Goal: Feedback & Contribution: Leave review/rating

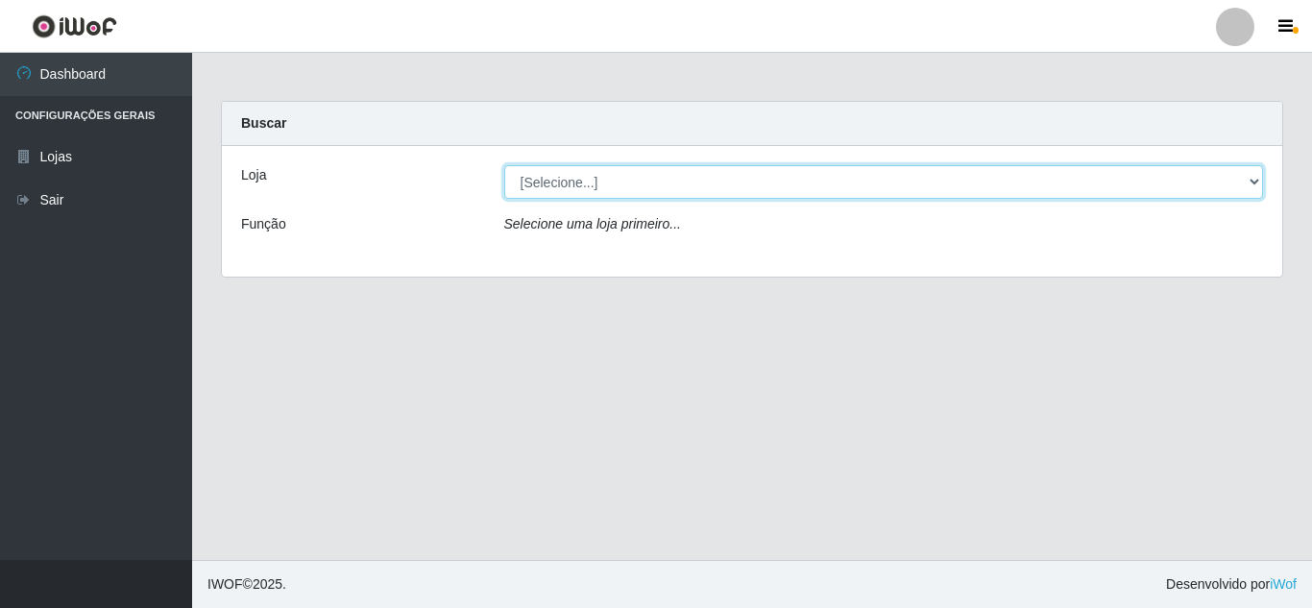
click at [542, 179] on select "[Selecione...] Hiper Queiroz - [GEOGRAPHIC_DATA]" at bounding box center [883, 182] width 759 height 34
select select "513"
click at [504, 165] on select "[Selecione...] Hiper Queiroz - [GEOGRAPHIC_DATA]" at bounding box center [883, 182] width 759 height 34
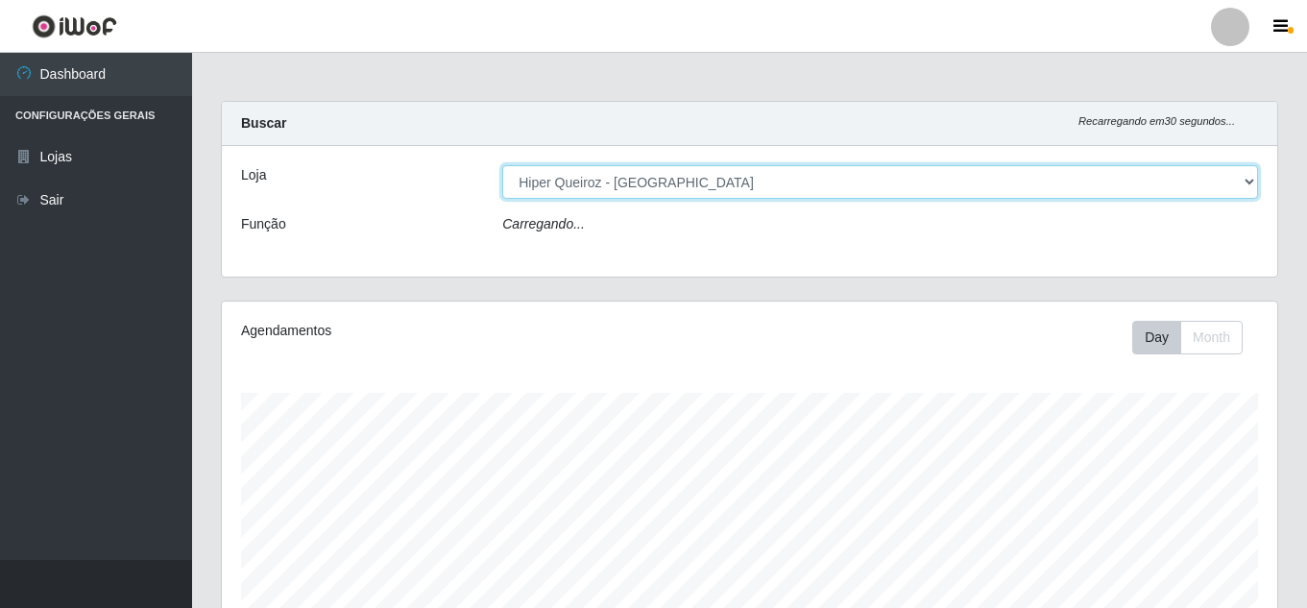
scroll to position [398, 1055]
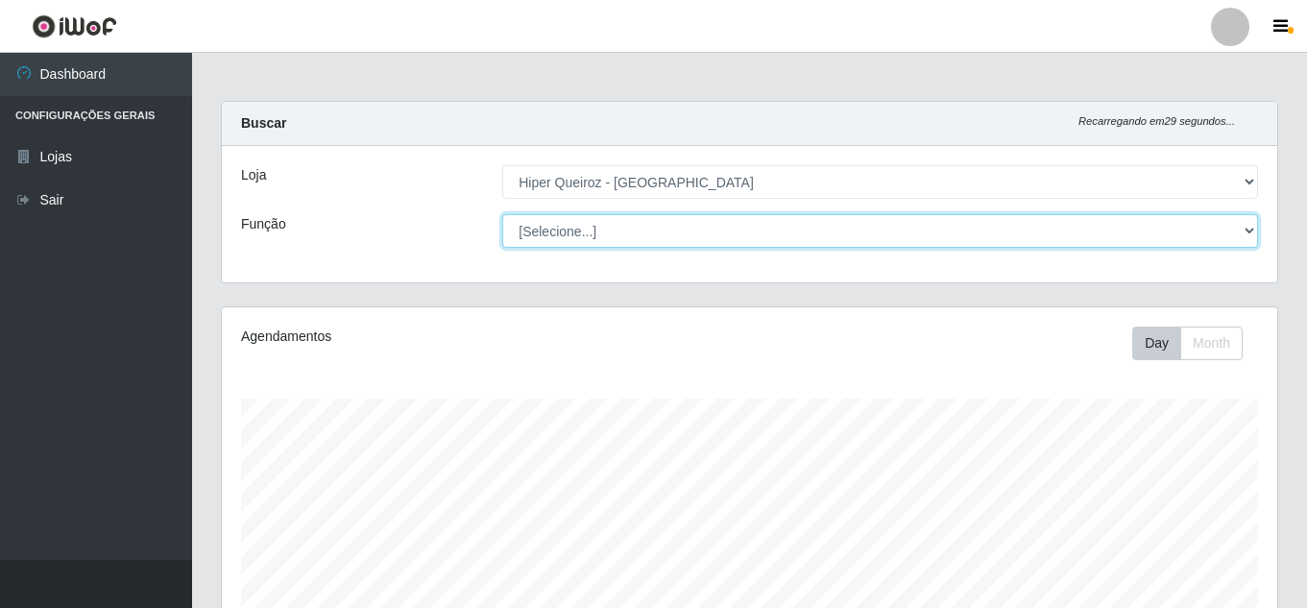
click at [576, 229] on select "[Selecione...] Embalador Embalador + Embalador ++ Operador de Caixa Operador de…" at bounding box center [880, 231] width 756 height 34
click at [502, 214] on select "[Selecione...] Embalador Embalador + Embalador ++ Operador de Caixa Operador de…" at bounding box center [880, 231] width 756 height 34
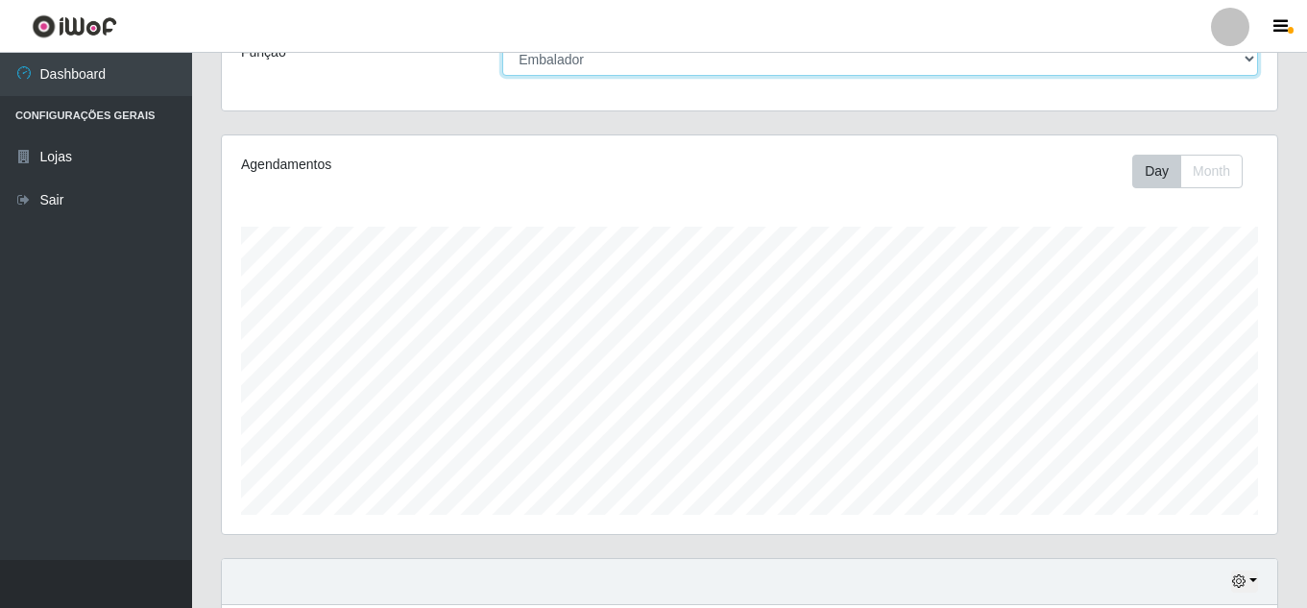
scroll to position [0, 0]
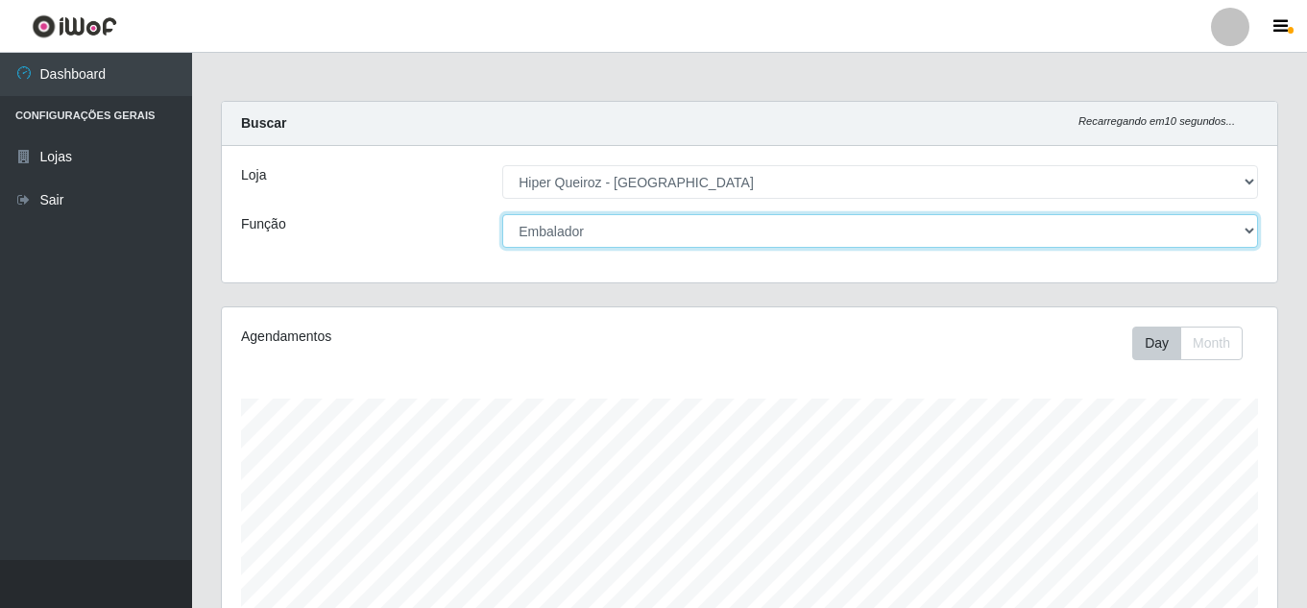
click at [617, 229] on select "[Selecione...] Embalador Embalador + Embalador ++ Operador de Caixa Operador de…" at bounding box center [880, 231] width 756 height 34
select select "70"
click at [502, 214] on select "[Selecione...] Embalador Embalador + Embalador ++ Operador de Caixa Operador de…" at bounding box center [880, 231] width 756 height 34
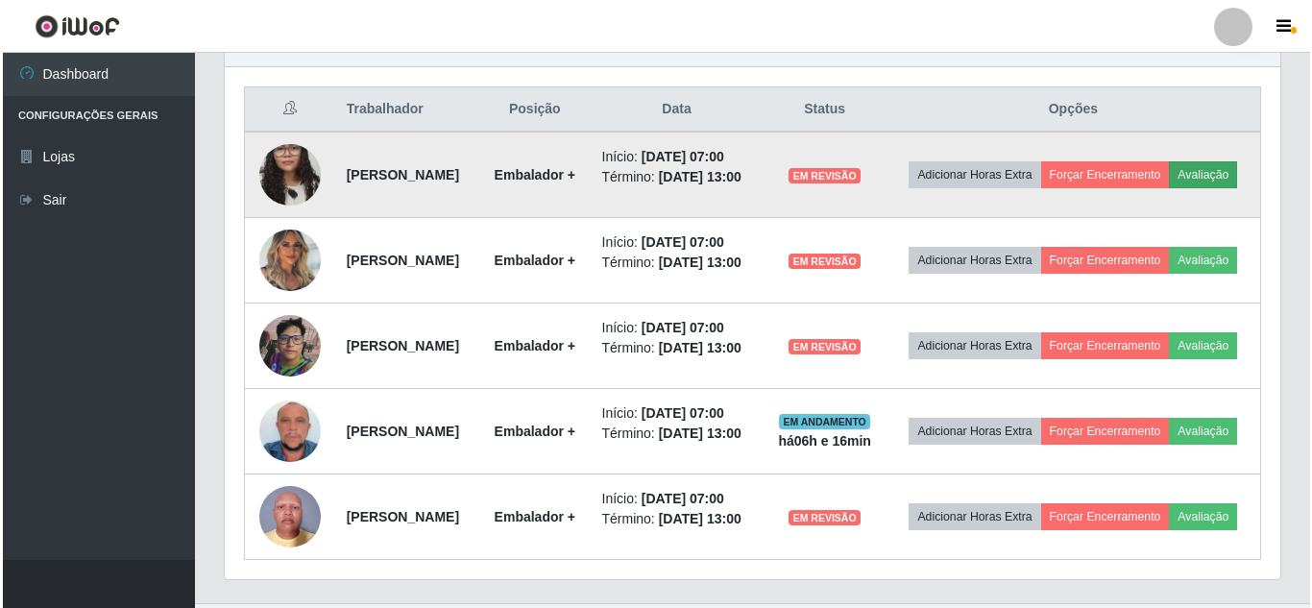
scroll to position [614, 0]
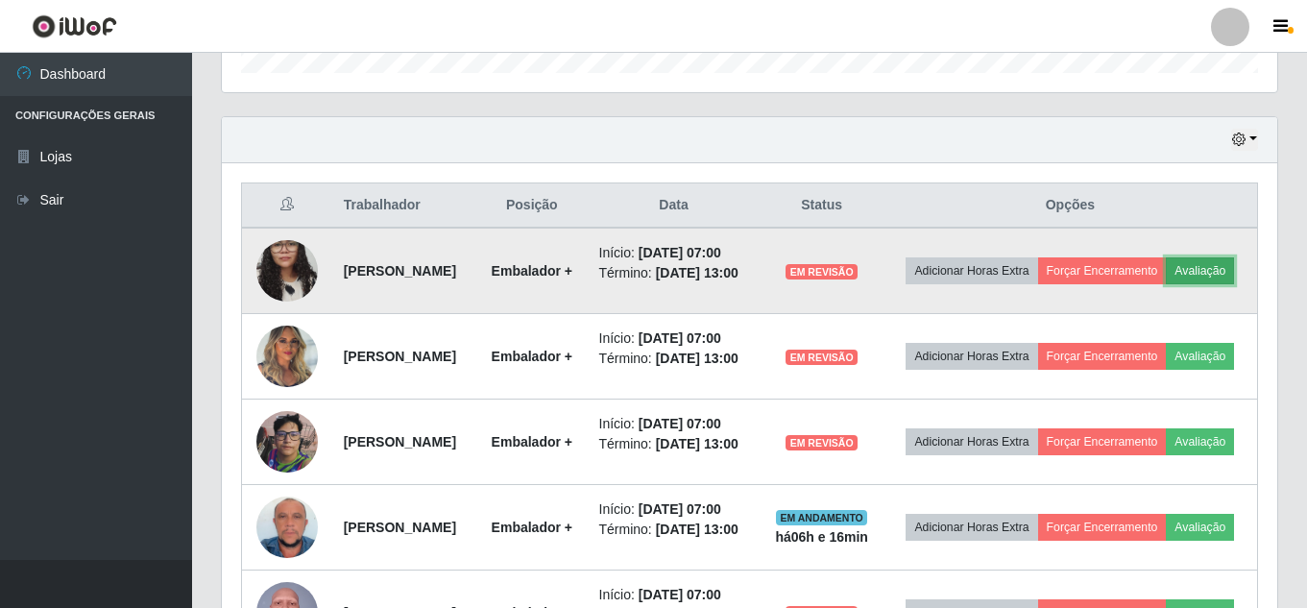
click at [1166, 284] on button "Avaliação" at bounding box center [1200, 270] width 68 height 27
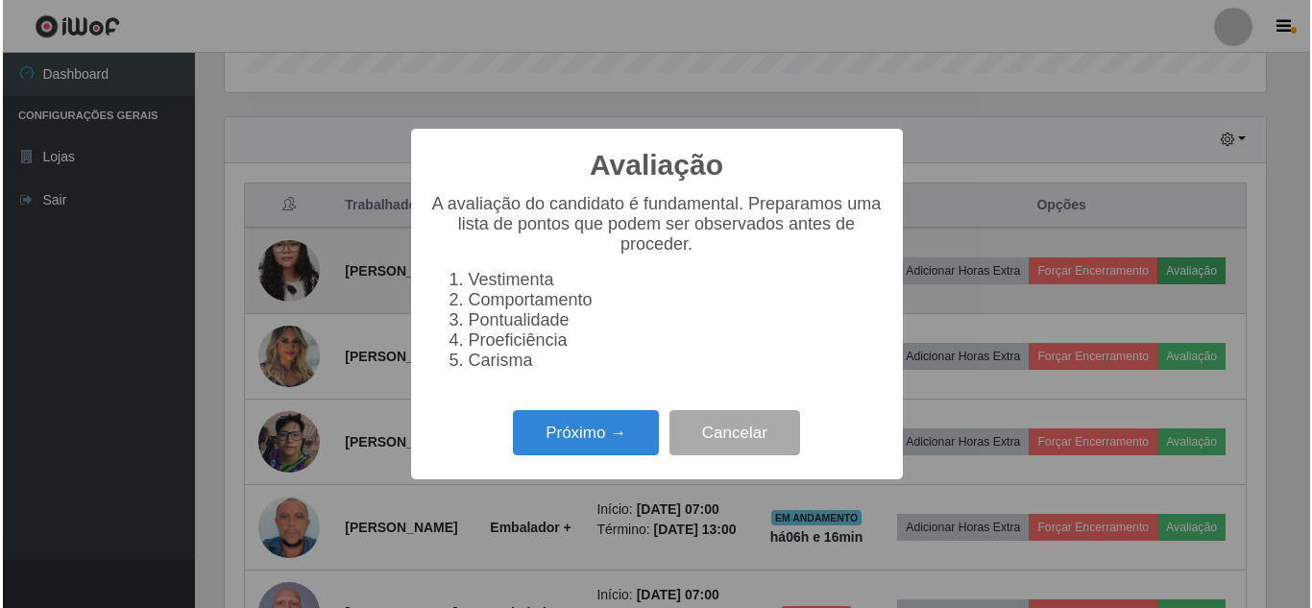
scroll to position [398, 1046]
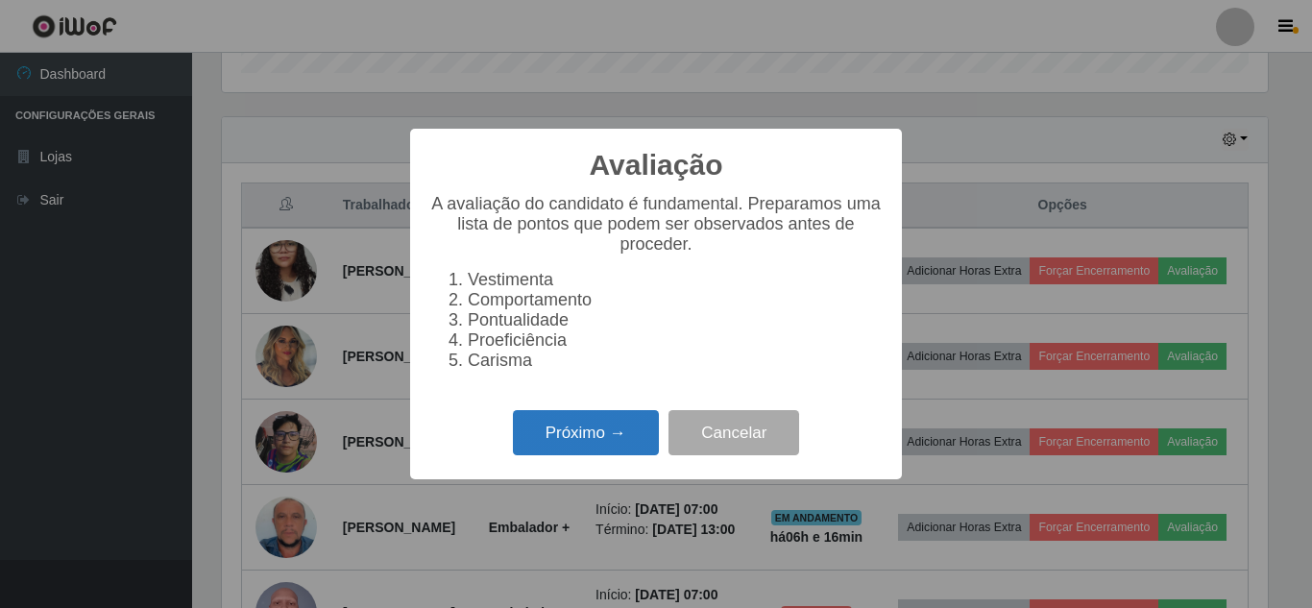
click at [553, 436] on button "Próximo →" at bounding box center [586, 432] width 146 height 45
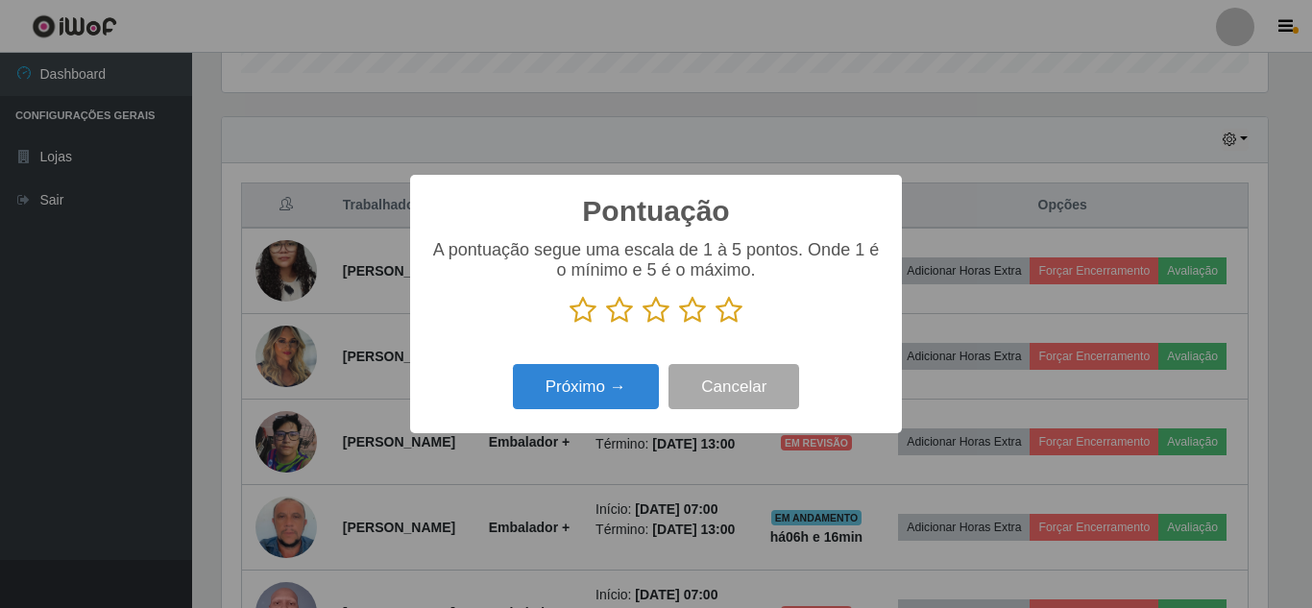
click at [730, 311] on icon at bounding box center [728, 310] width 27 height 29
click at [715, 325] on input "radio" at bounding box center [715, 325] width 0 height 0
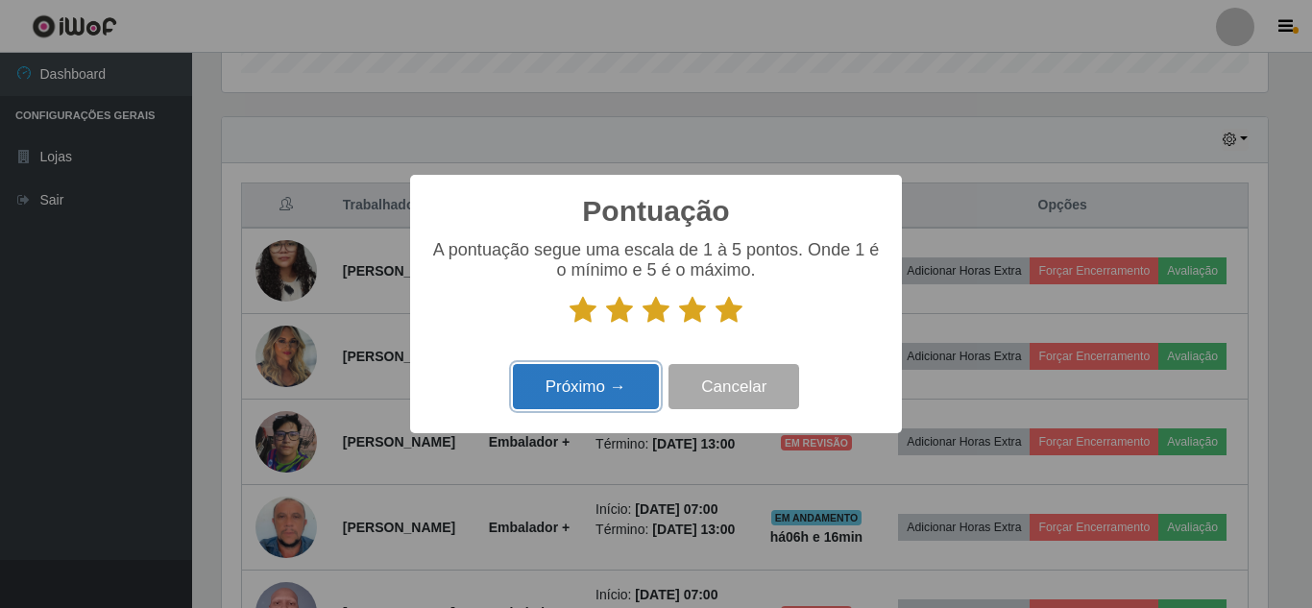
click at [578, 385] on button "Próximo →" at bounding box center [586, 386] width 146 height 45
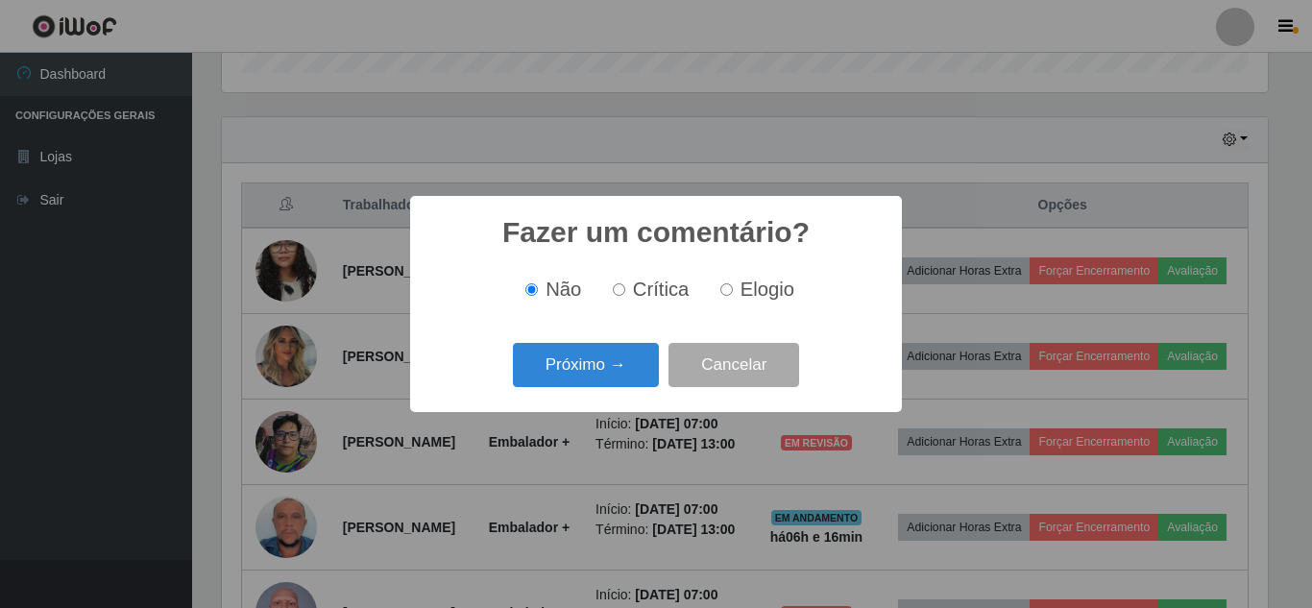
click at [725, 296] on input "Elogio" at bounding box center [726, 289] width 12 height 12
radio input "true"
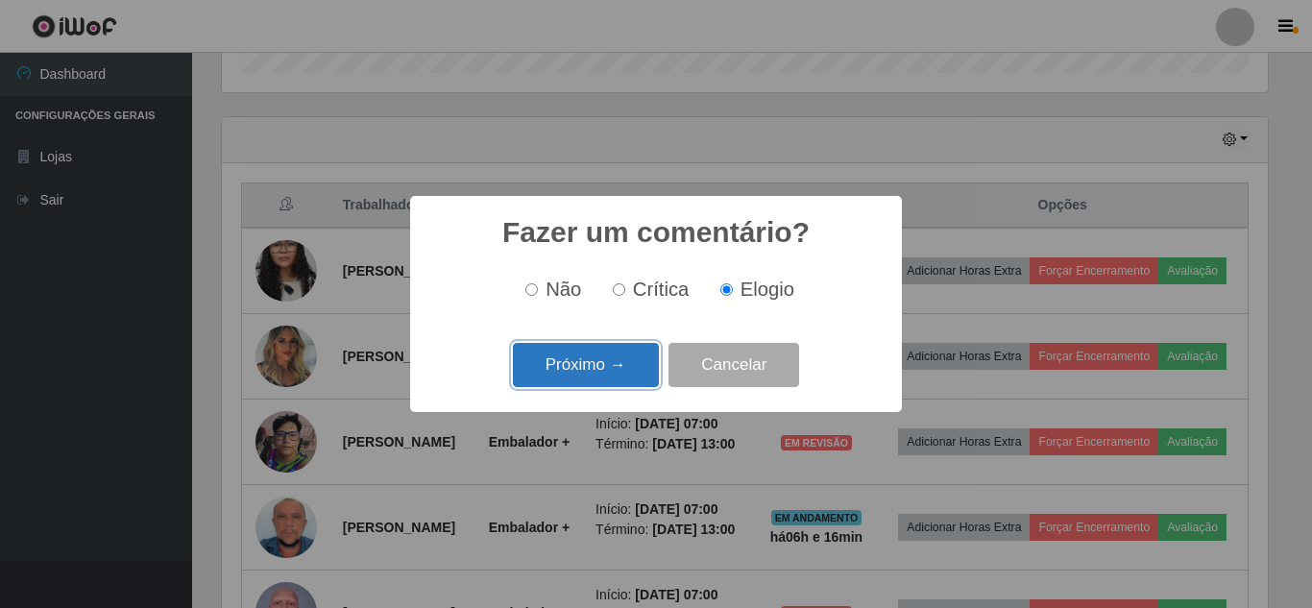
click at [581, 368] on button "Próximo →" at bounding box center [586, 365] width 146 height 45
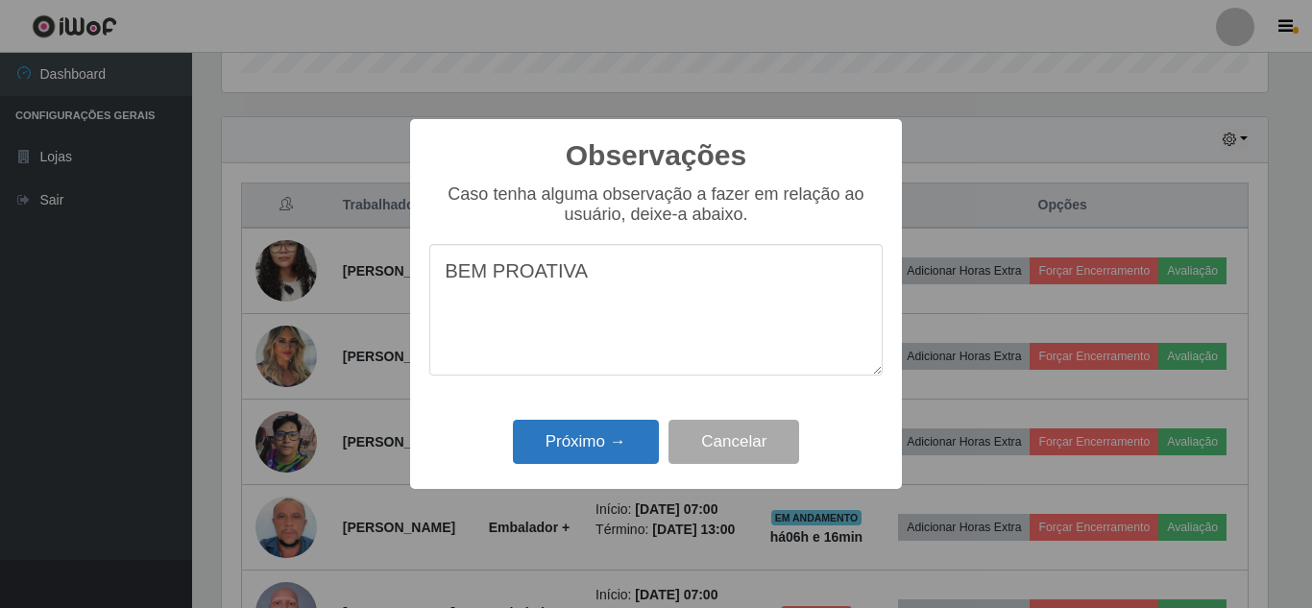
type textarea "BEM PROATIVA"
click at [585, 432] on button "Próximo →" at bounding box center [586, 442] width 146 height 45
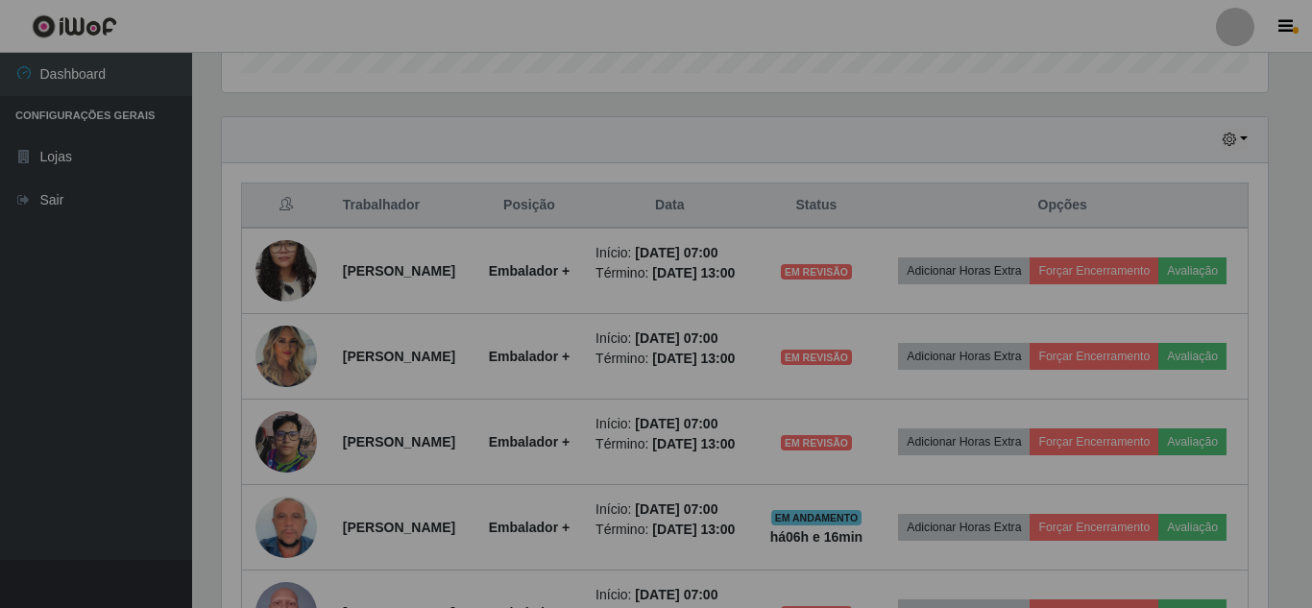
scroll to position [398, 1055]
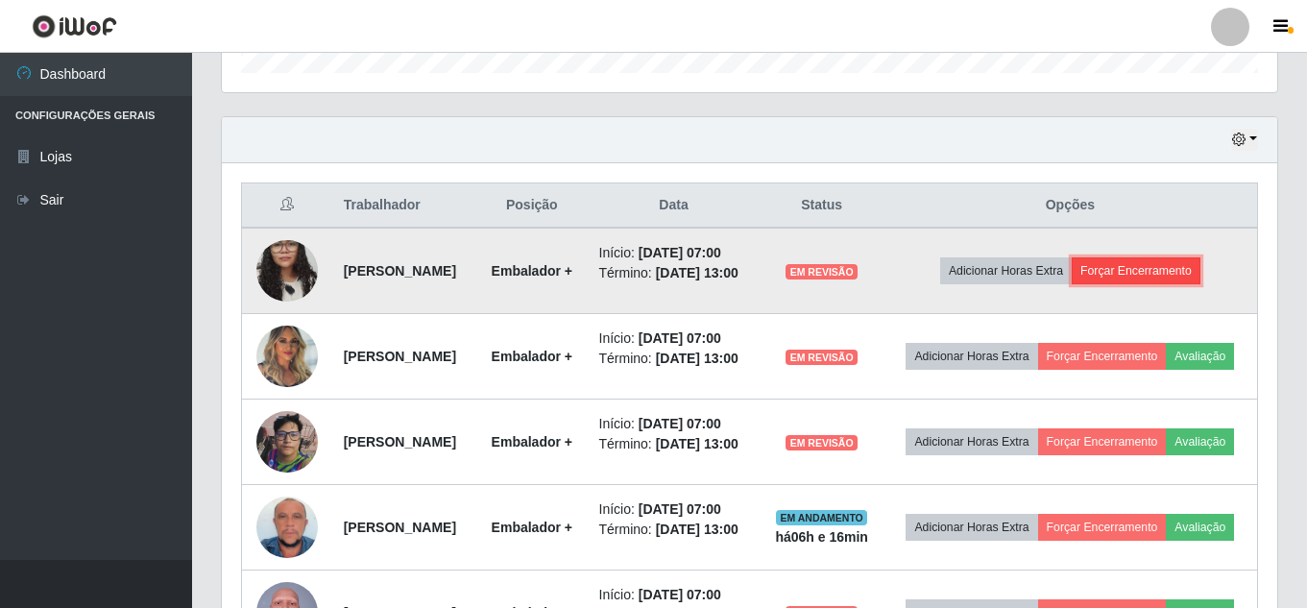
click at [1166, 284] on button "Forçar Encerramento" at bounding box center [1136, 270] width 129 height 27
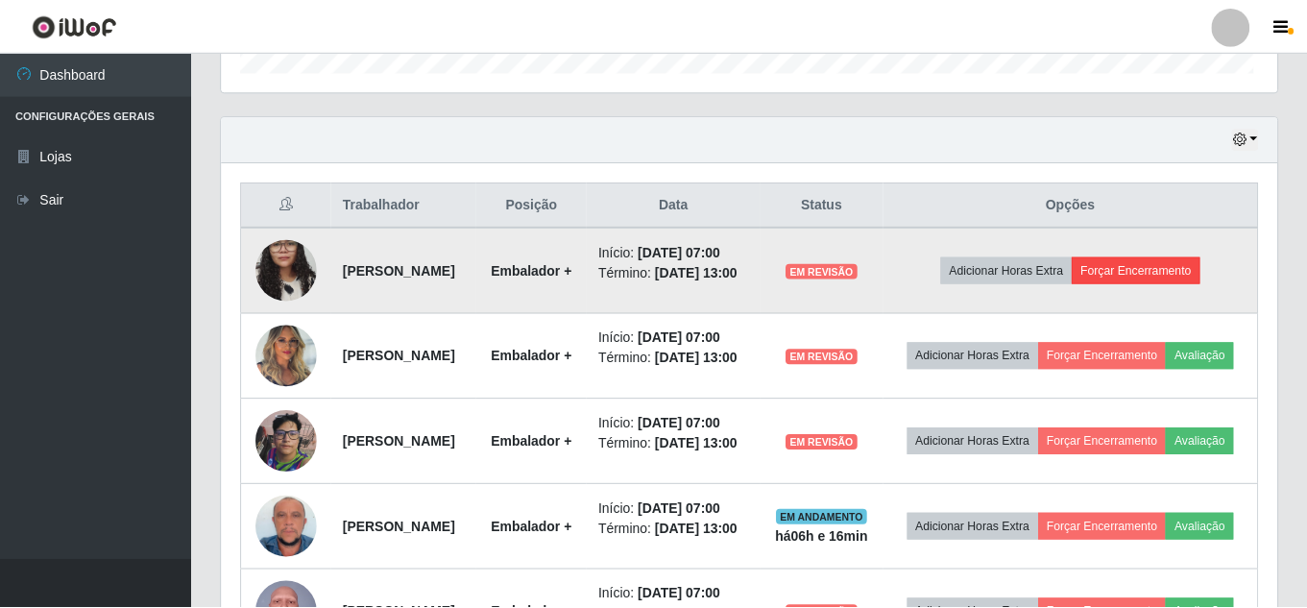
scroll to position [398, 1046]
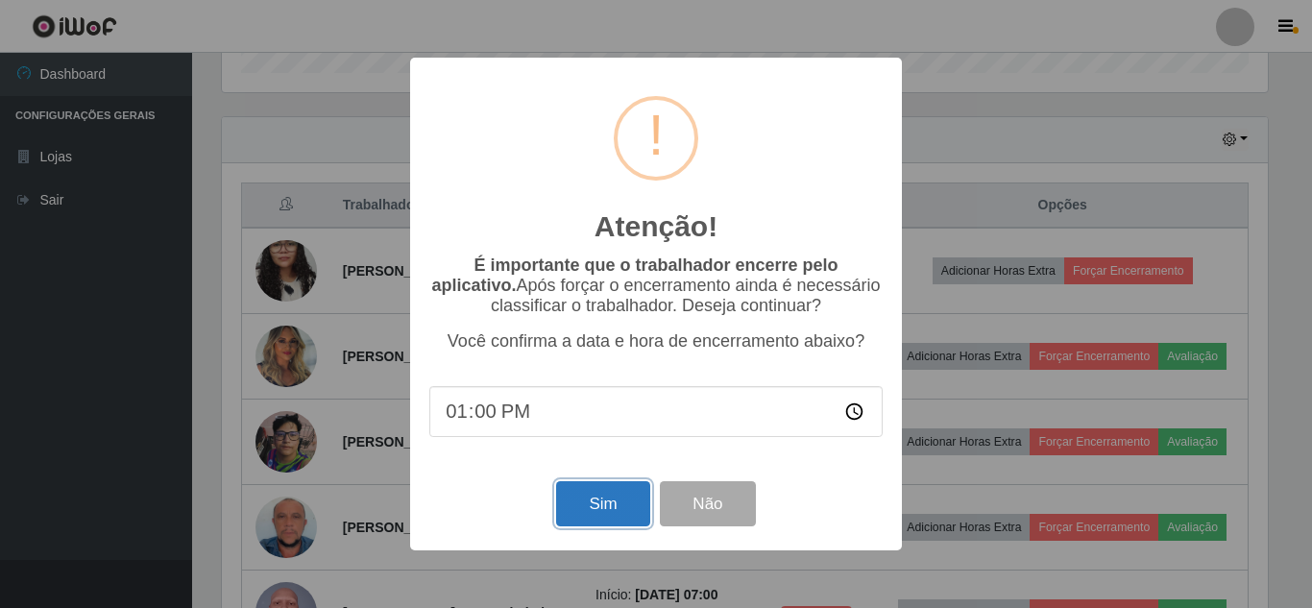
click at [599, 512] on button "Sim" at bounding box center [602, 503] width 93 height 45
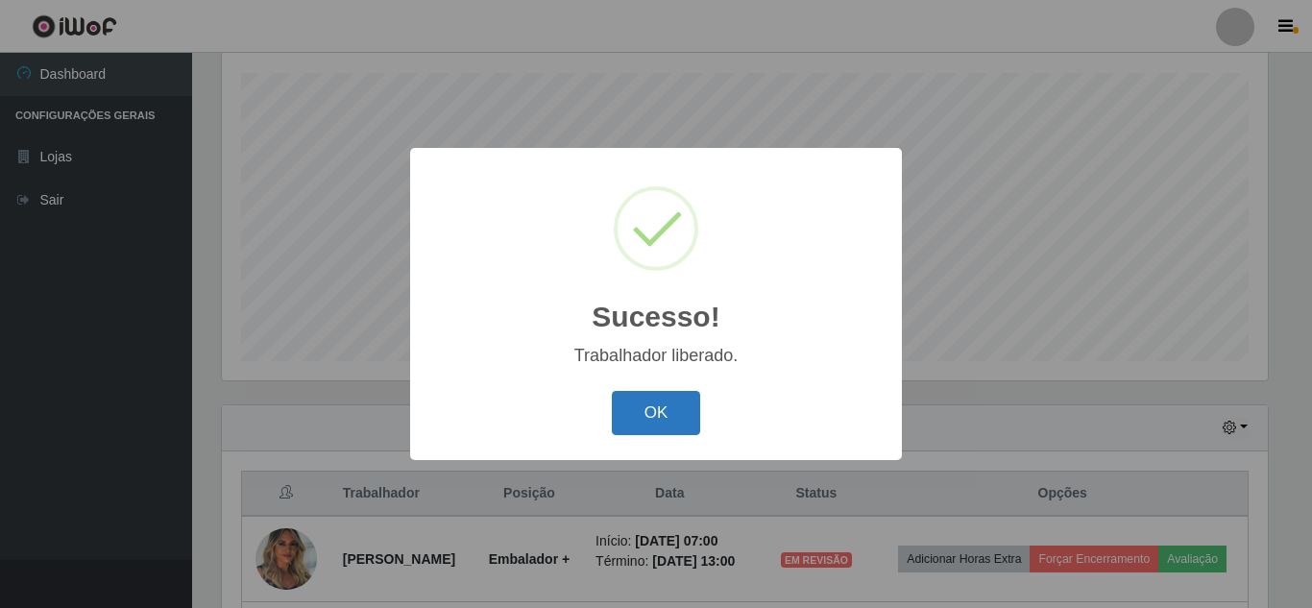
click at [646, 410] on button "OK" at bounding box center [656, 413] width 89 height 45
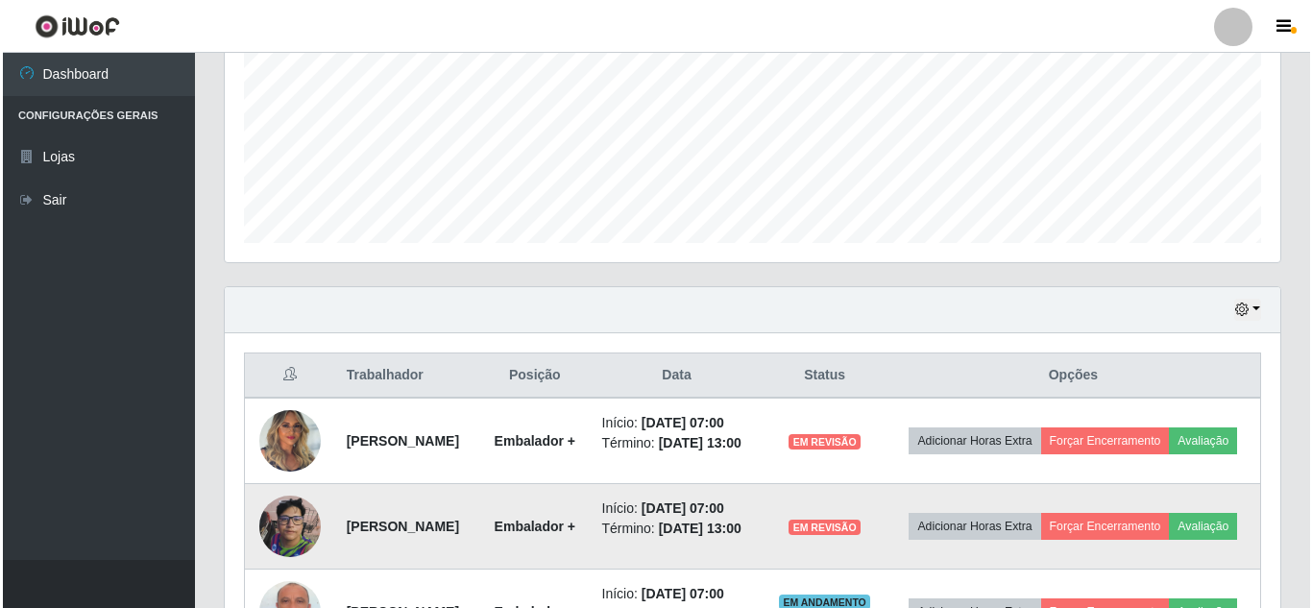
scroll to position [614, 0]
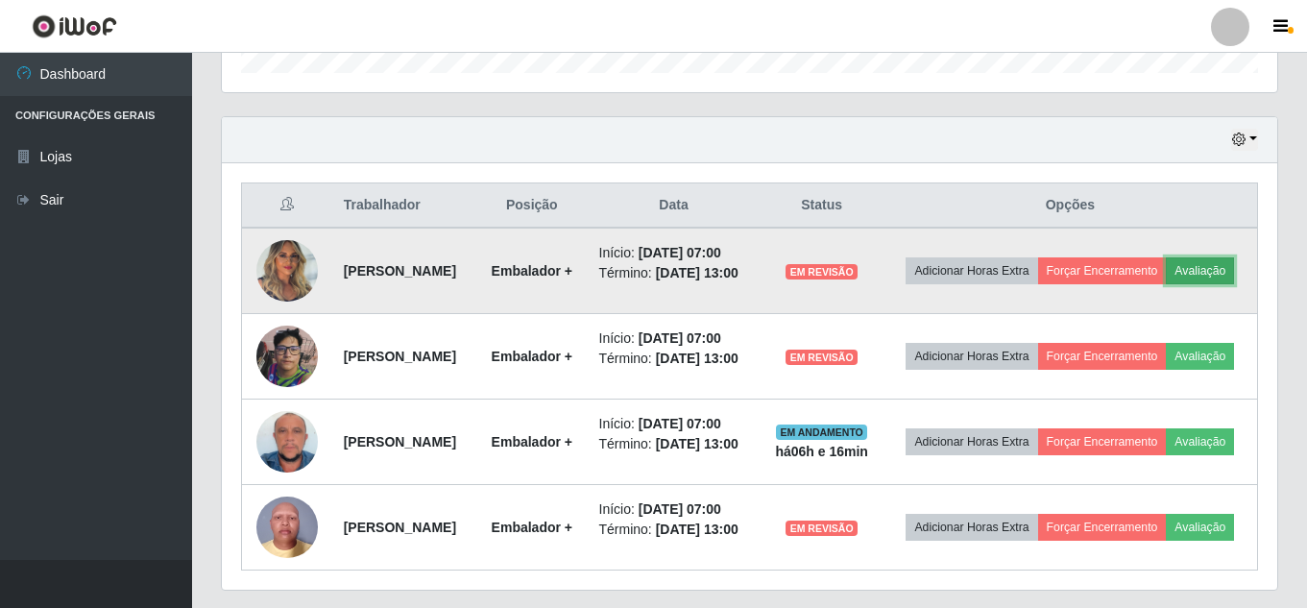
click at [1166, 284] on button "Avaliação" at bounding box center [1200, 270] width 68 height 27
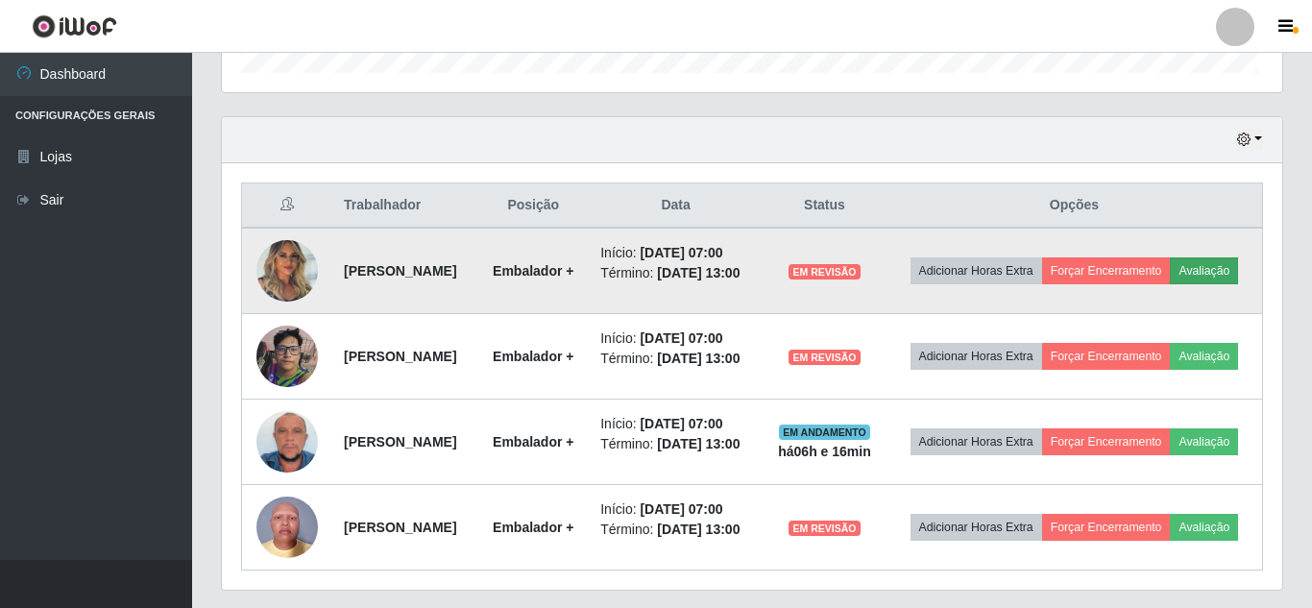
scroll to position [398, 1046]
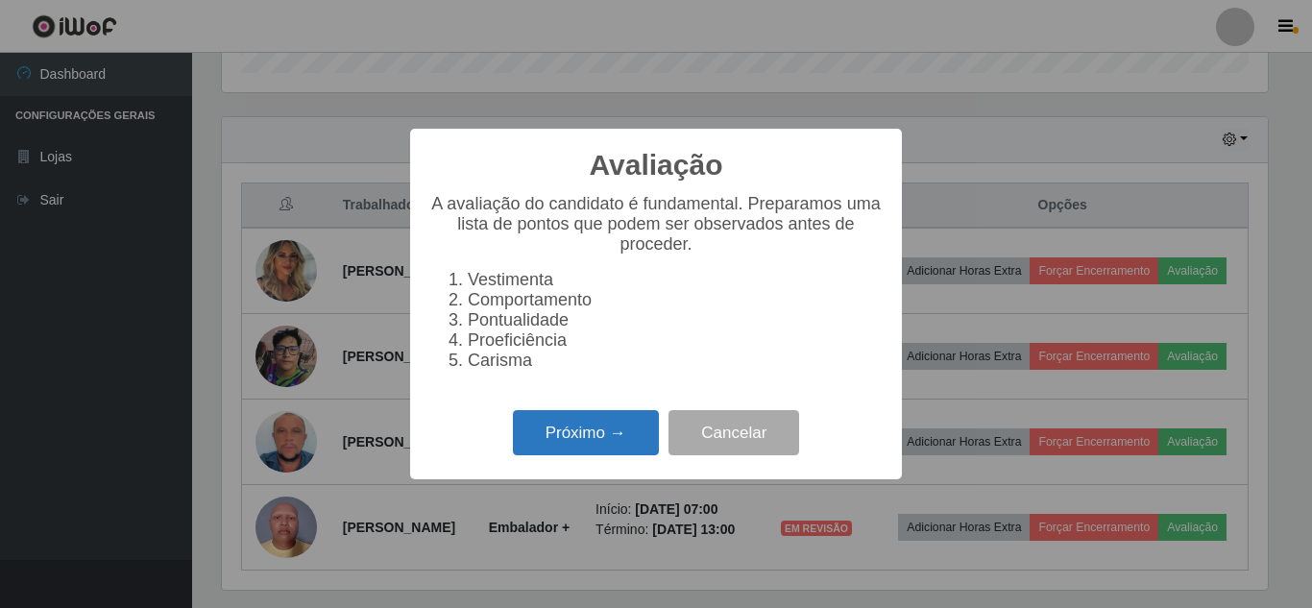
click at [572, 437] on button "Próximo →" at bounding box center [586, 432] width 146 height 45
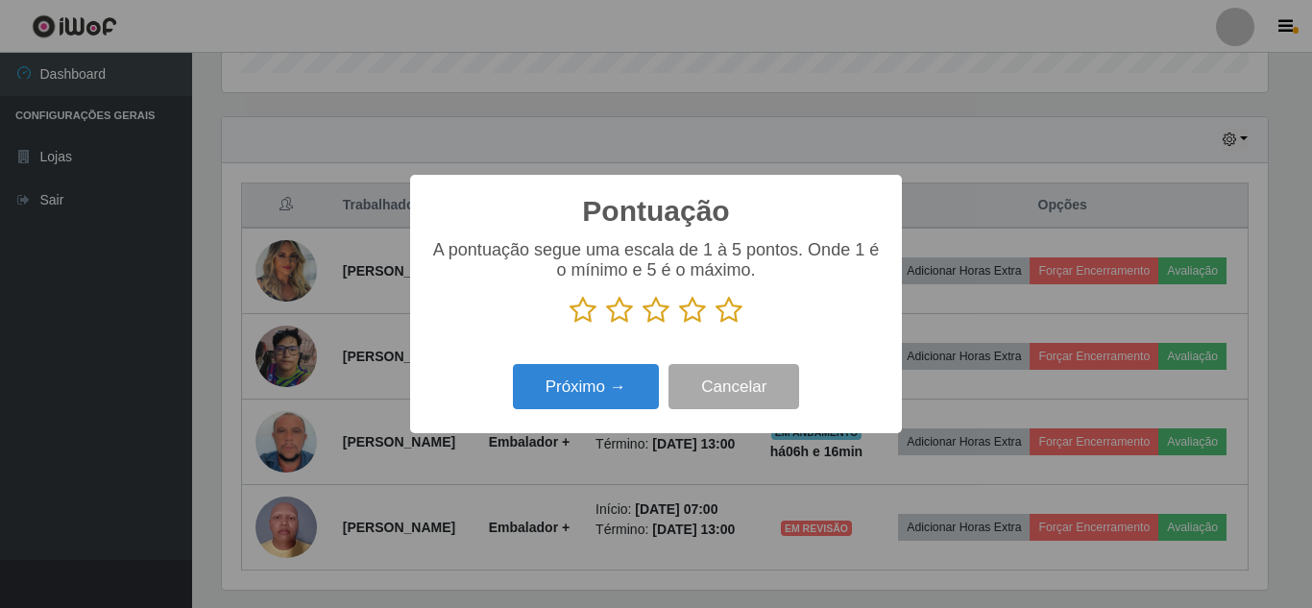
click at [717, 314] on icon at bounding box center [728, 310] width 27 height 29
click at [715, 325] on input "radio" at bounding box center [715, 325] width 0 height 0
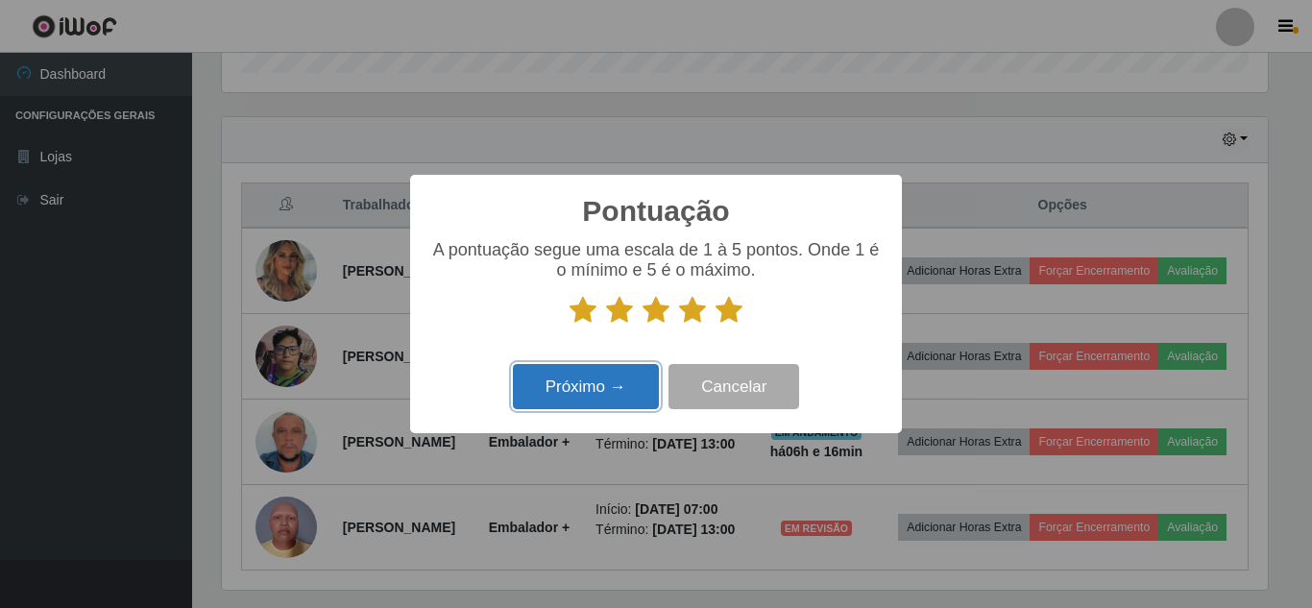
click at [598, 399] on button "Próximo →" at bounding box center [586, 386] width 146 height 45
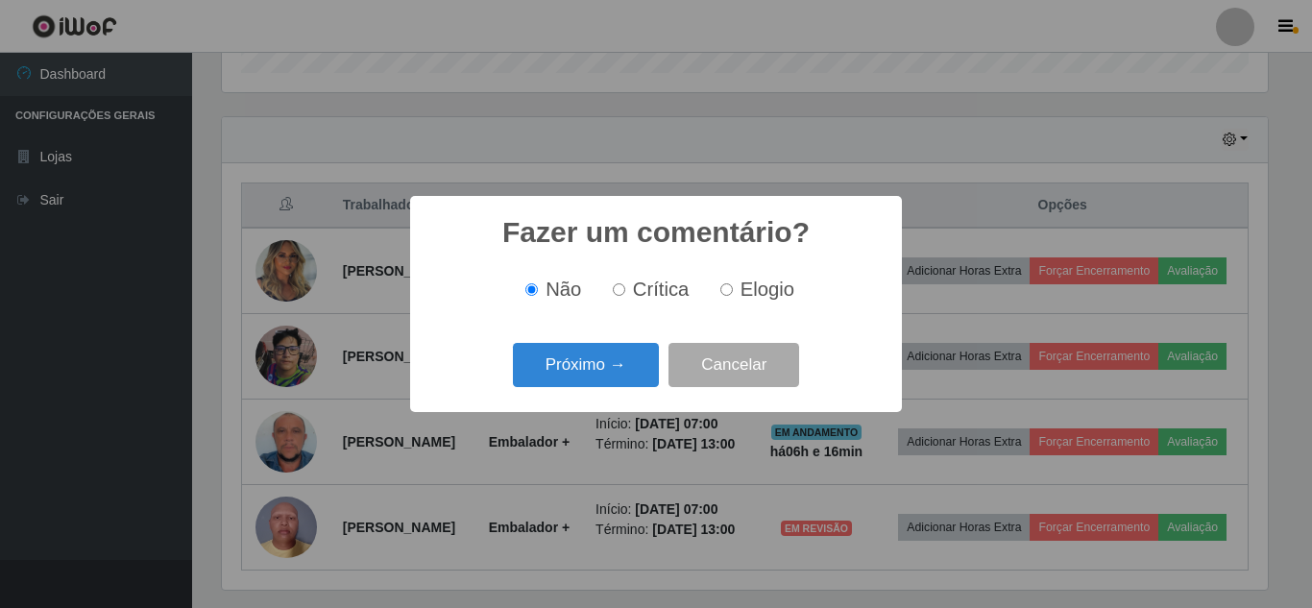
click at [725, 296] on input "Elogio" at bounding box center [726, 289] width 12 height 12
radio input "true"
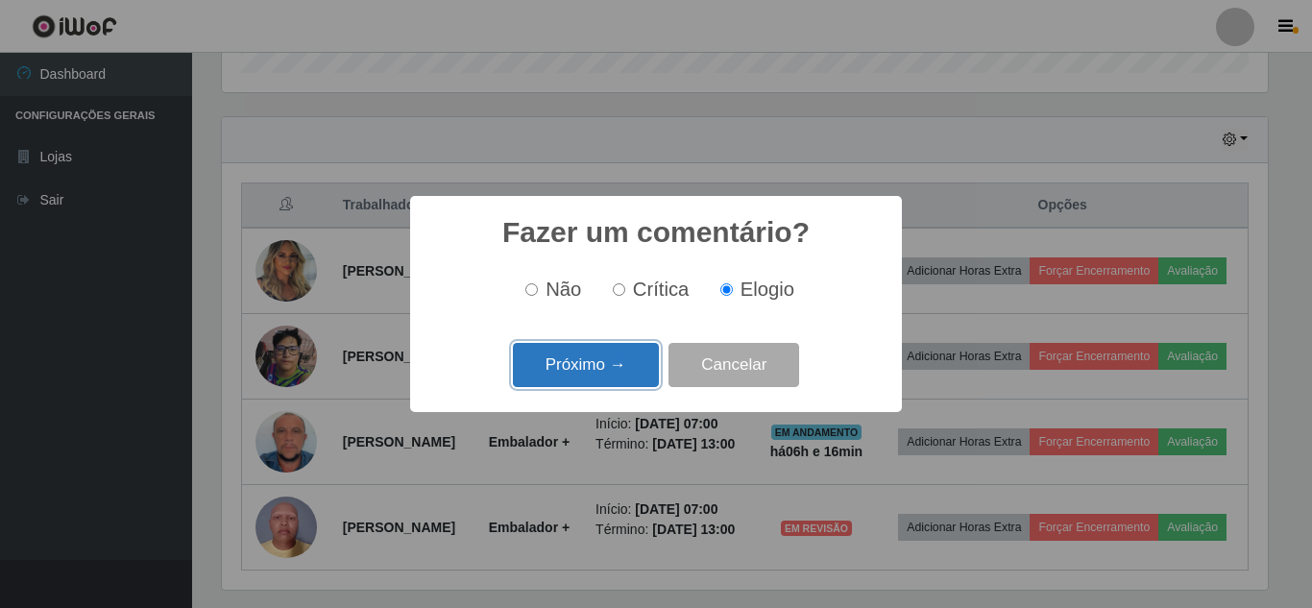
click at [628, 369] on button "Próximo →" at bounding box center [586, 365] width 146 height 45
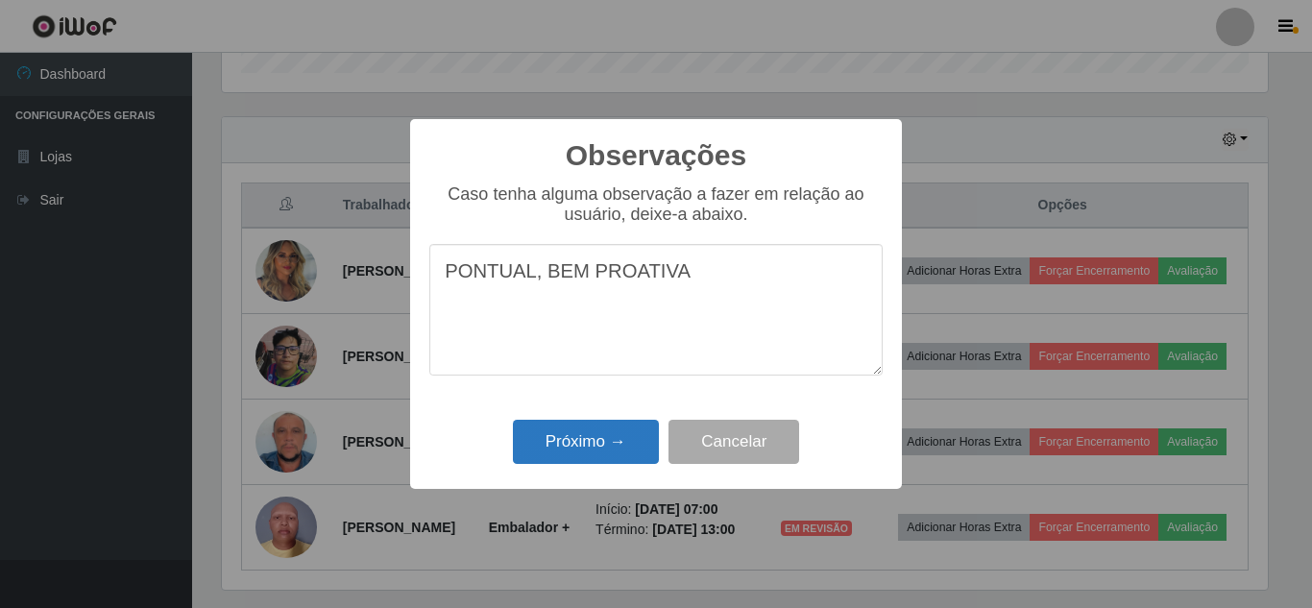
type textarea "PONTUAL, BEM PROATIVA"
click at [603, 453] on button "Próximo →" at bounding box center [586, 442] width 146 height 45
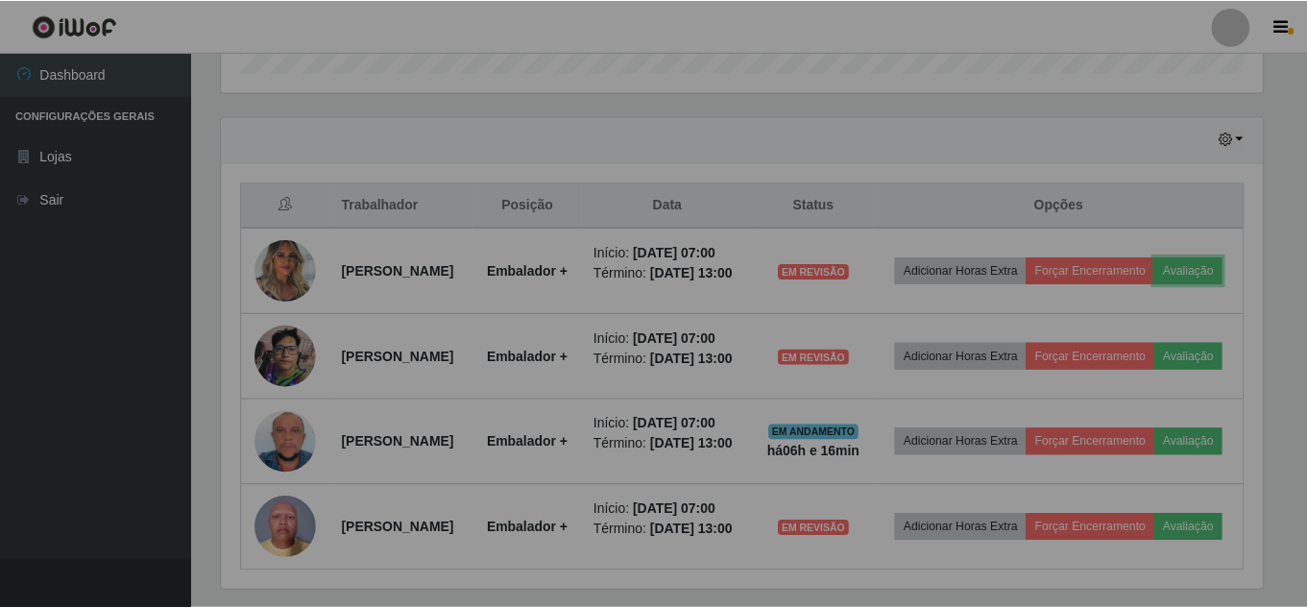
scroll to position [0, 0]
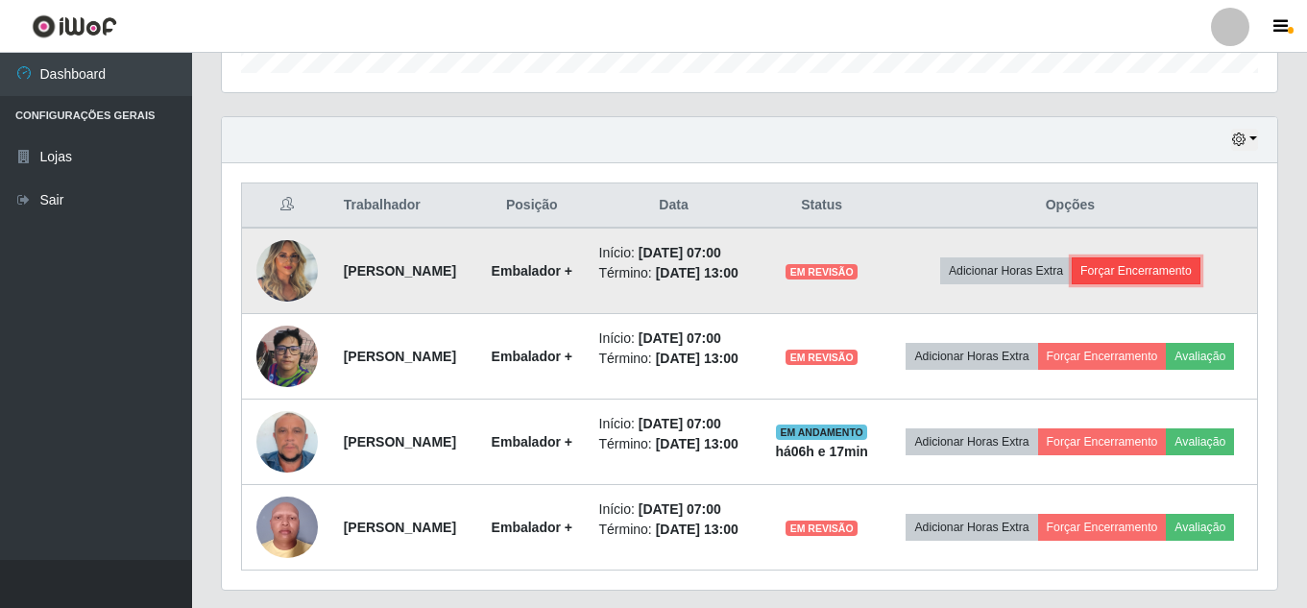
click at [1192, 284] on button "Forçar Encerramento" at bounding box center [1136, 270] width 129 height 27
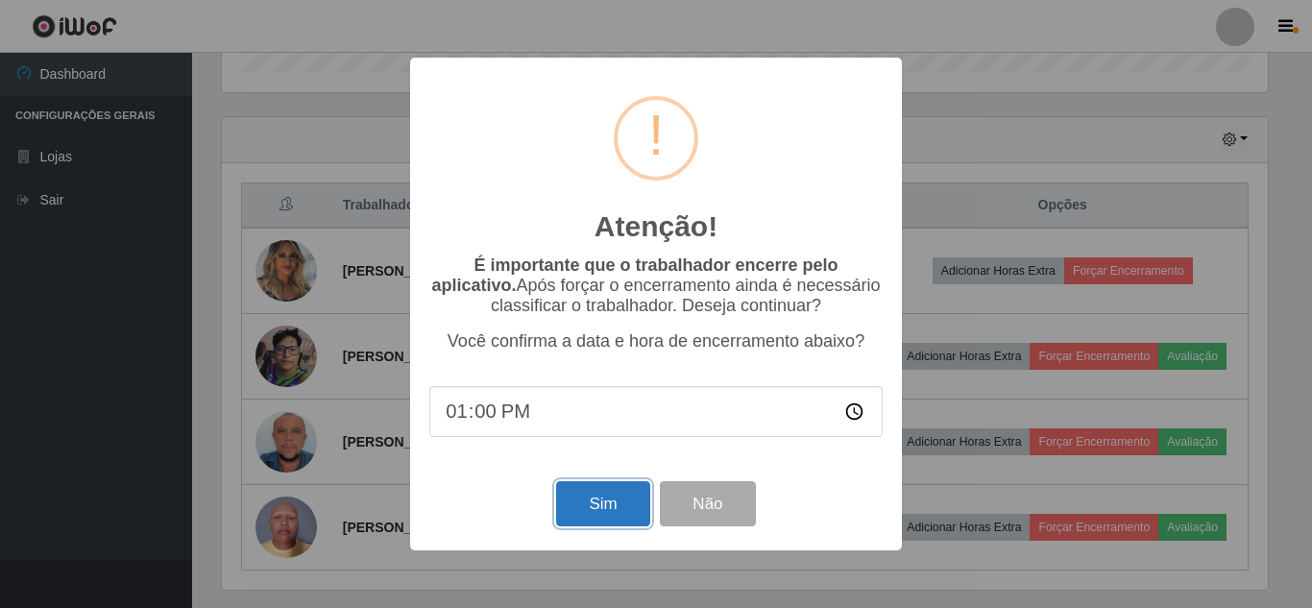
click at [612, 500] on button "Sim" at bounding box center [602, 503] width 93 height 45
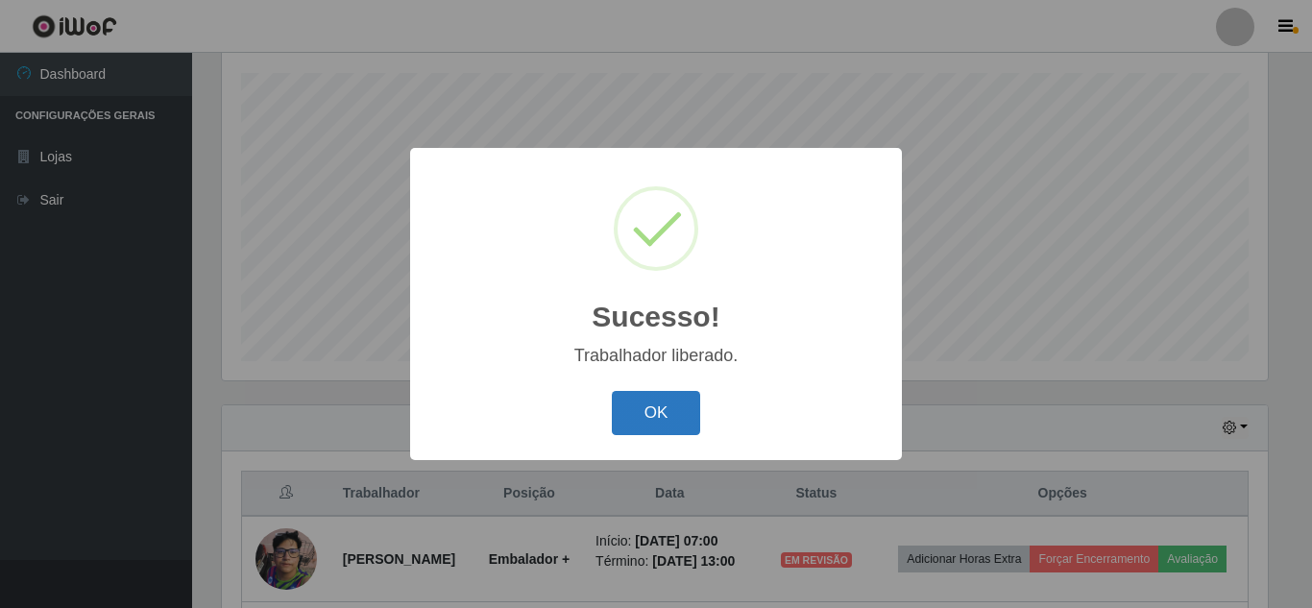
click at [682, 415] on button "OK" at bounding box center [656, 413] width 89 height 45
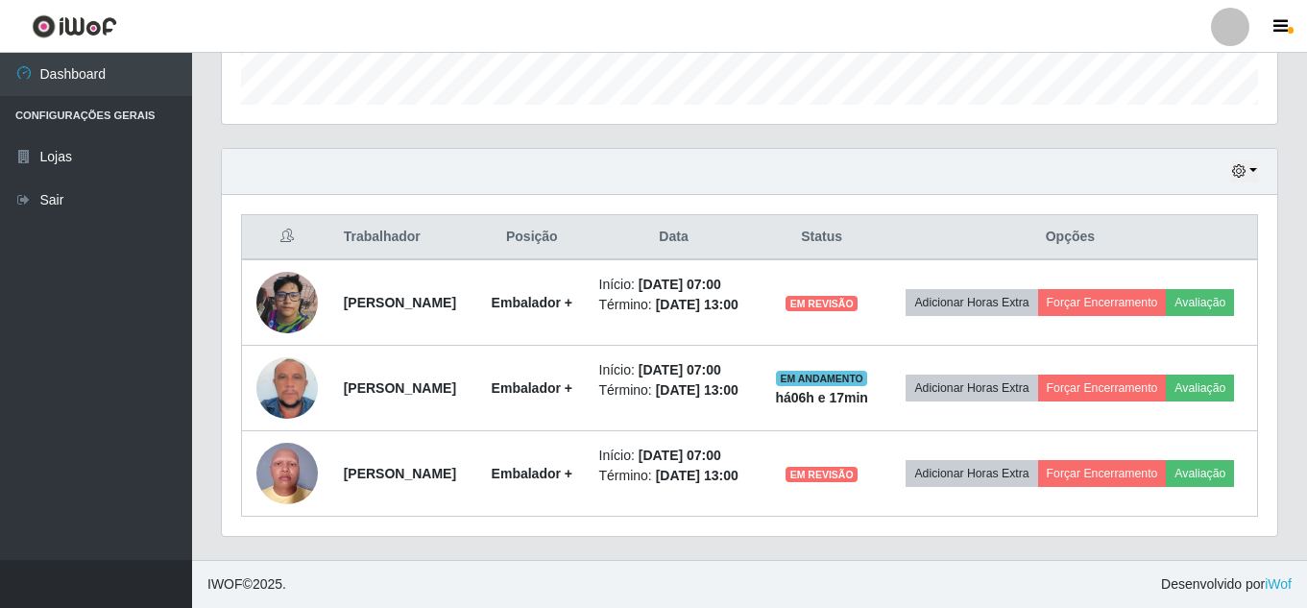
scroll to position [614, 0]
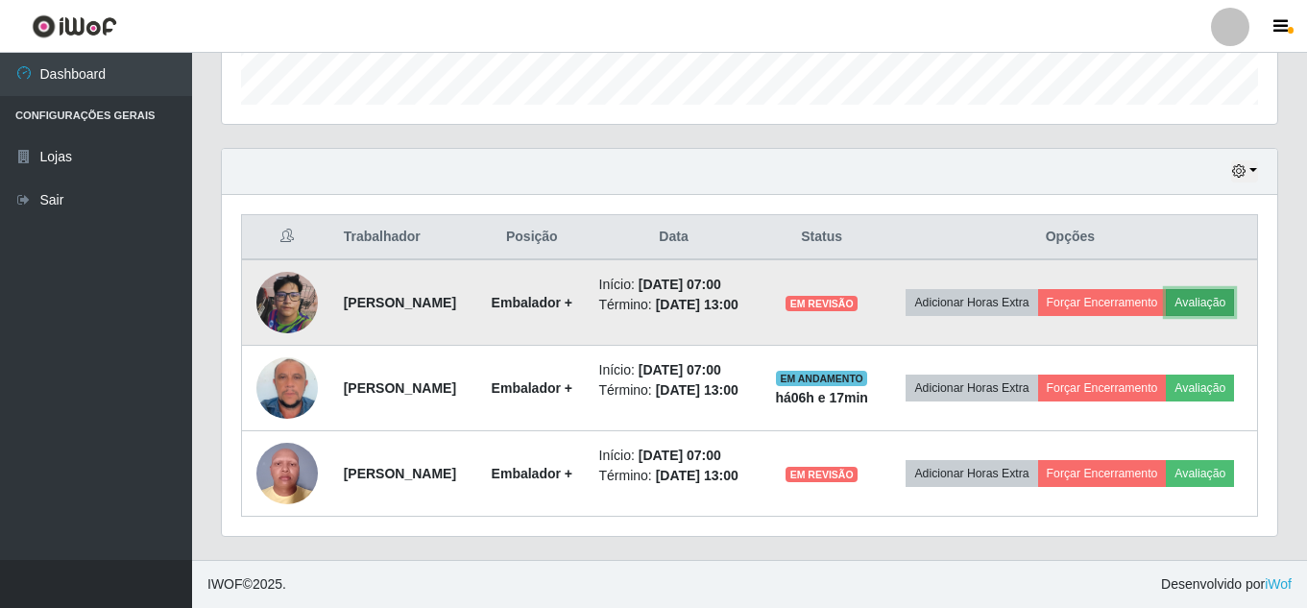
click at [1166, 302] on button "Avaliação" at bounding box center [1200, 302] width 68 height 27
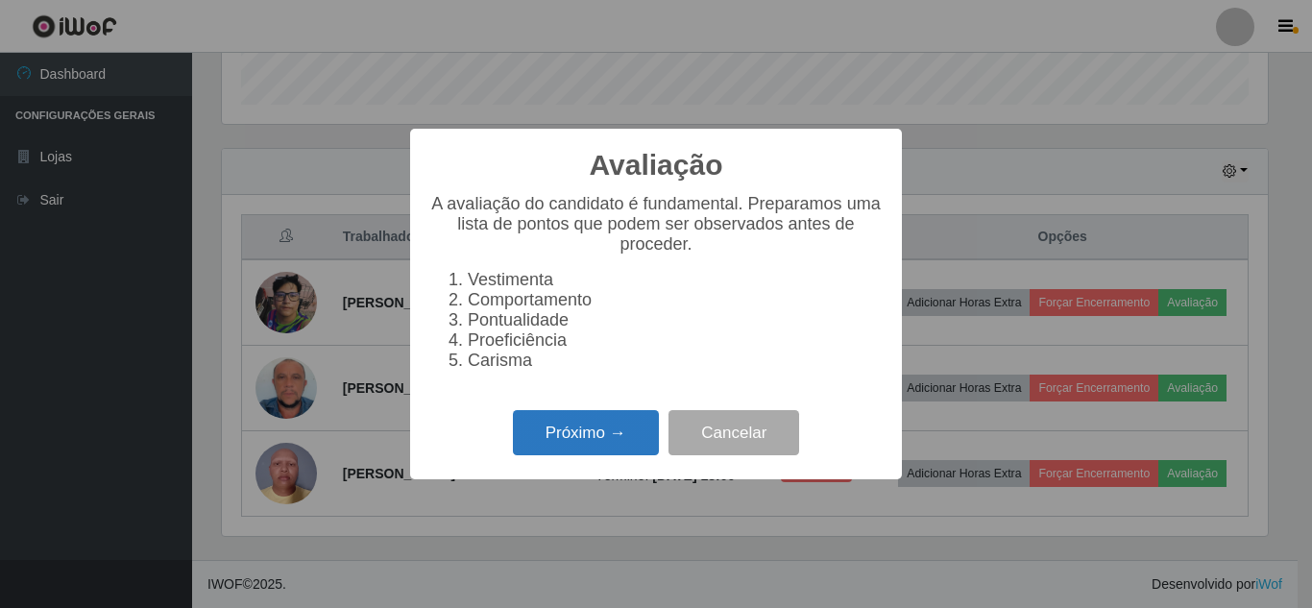
click at [595, 433] on button "Próximo →" at bounding box center [586, 432] width 146 height 45
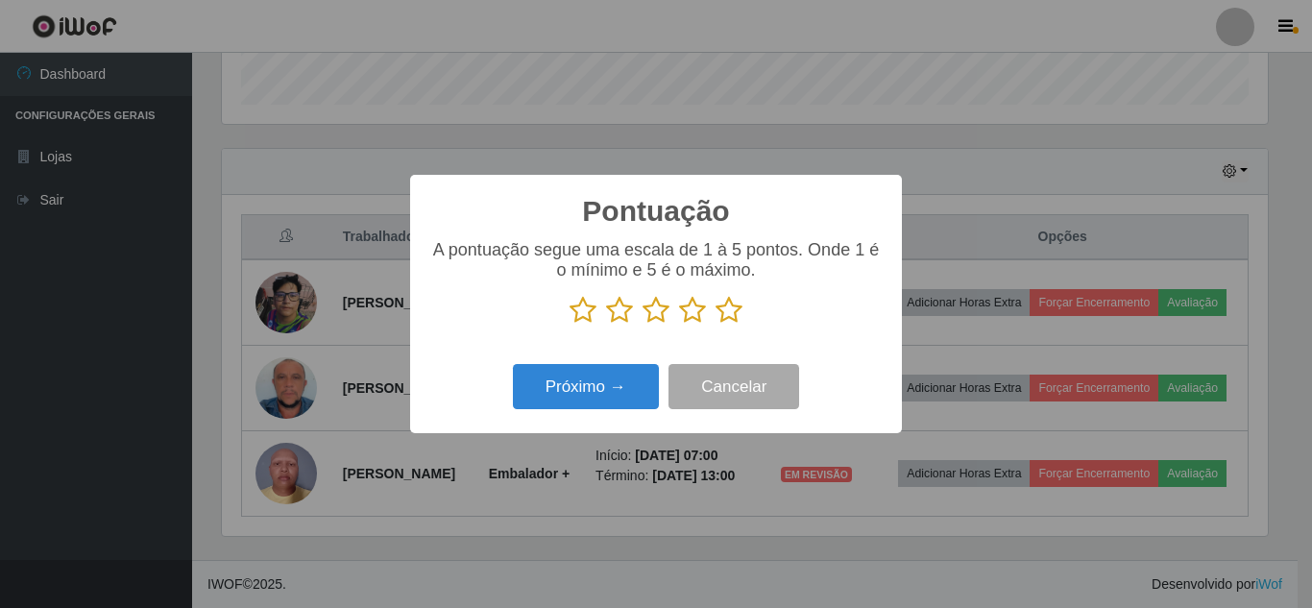
click at [724, 303] on icon at bounding box center [728, 310] width 27 height 29
click at [715, 325] on input "radio" at bounding box center [715, 325] width 0 height 0
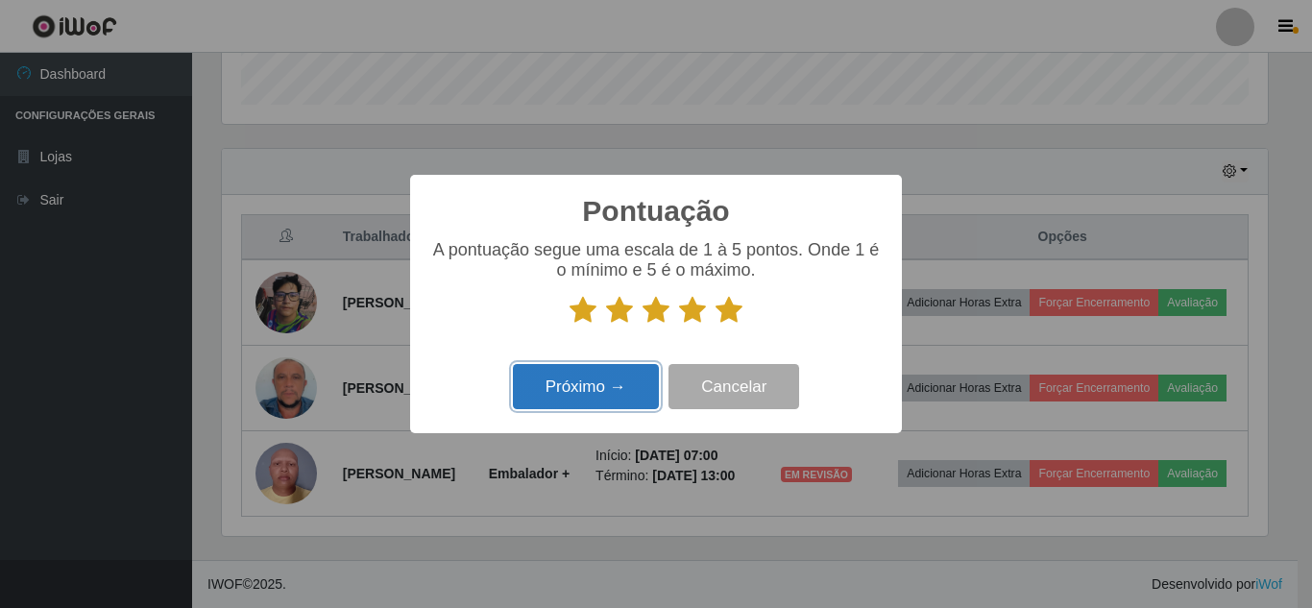
click at [586, 399] on button "Próximo →" at bounding box center [586, 386] width 146 height 45
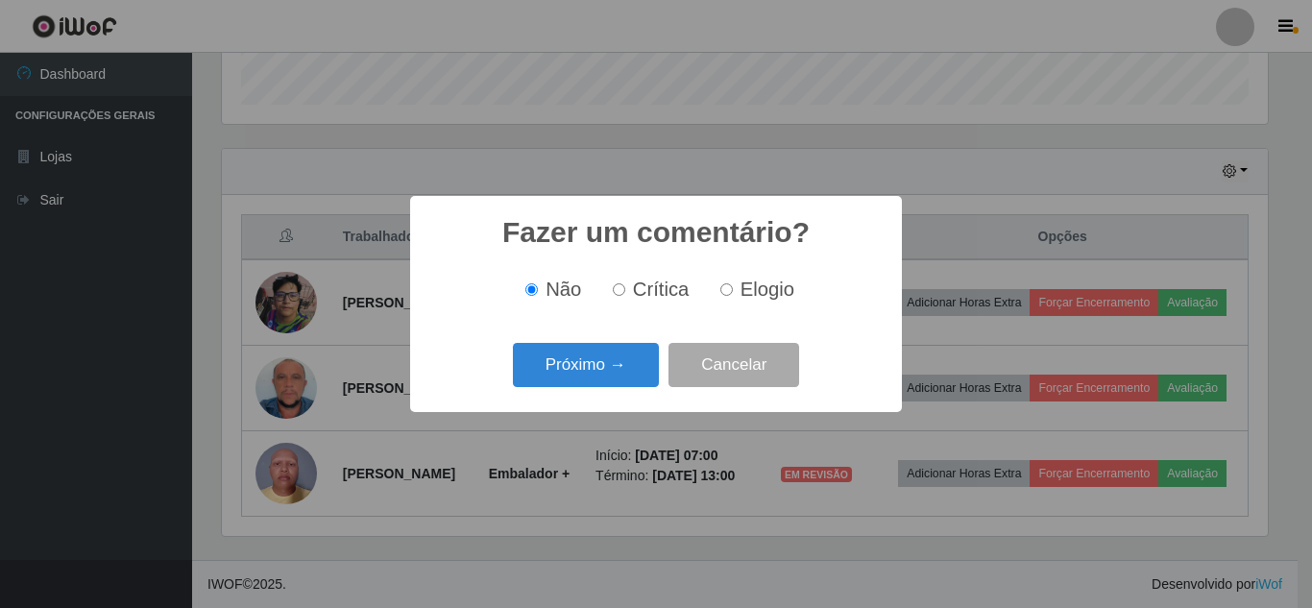
click at [730, 290] on input "Elogio" at bounding box center [726, 289] width 12 height 12
radio input "true"
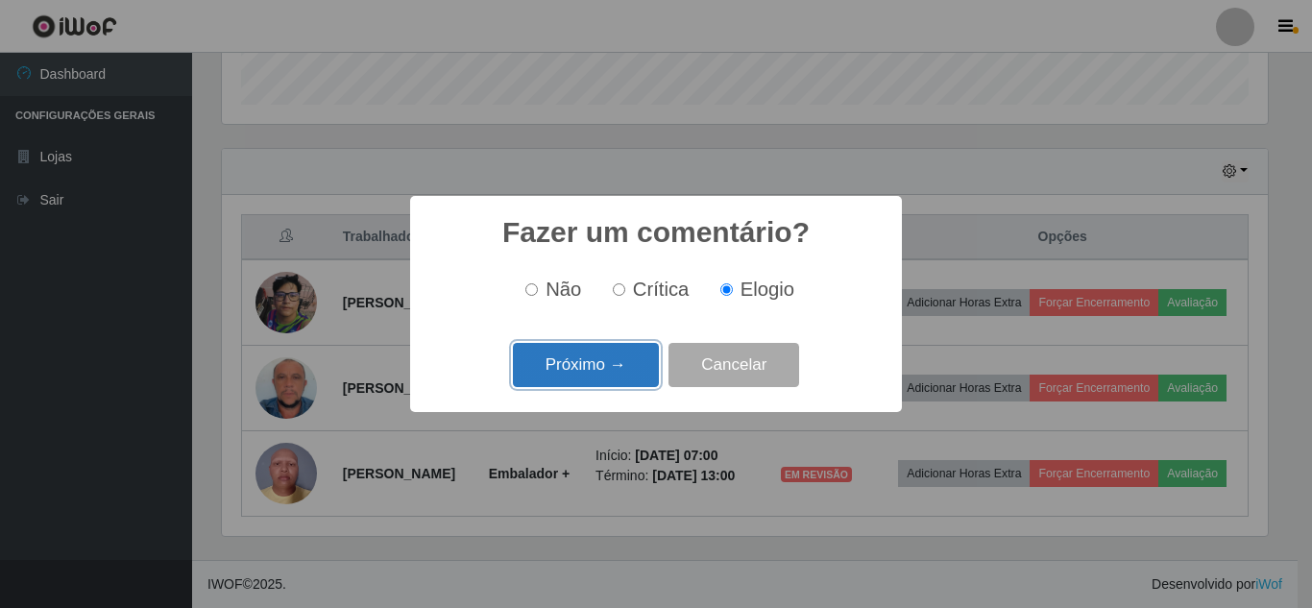
click at [579, 345] on button "Próximo →" at bounding box center [586, 365] width 146 height 45
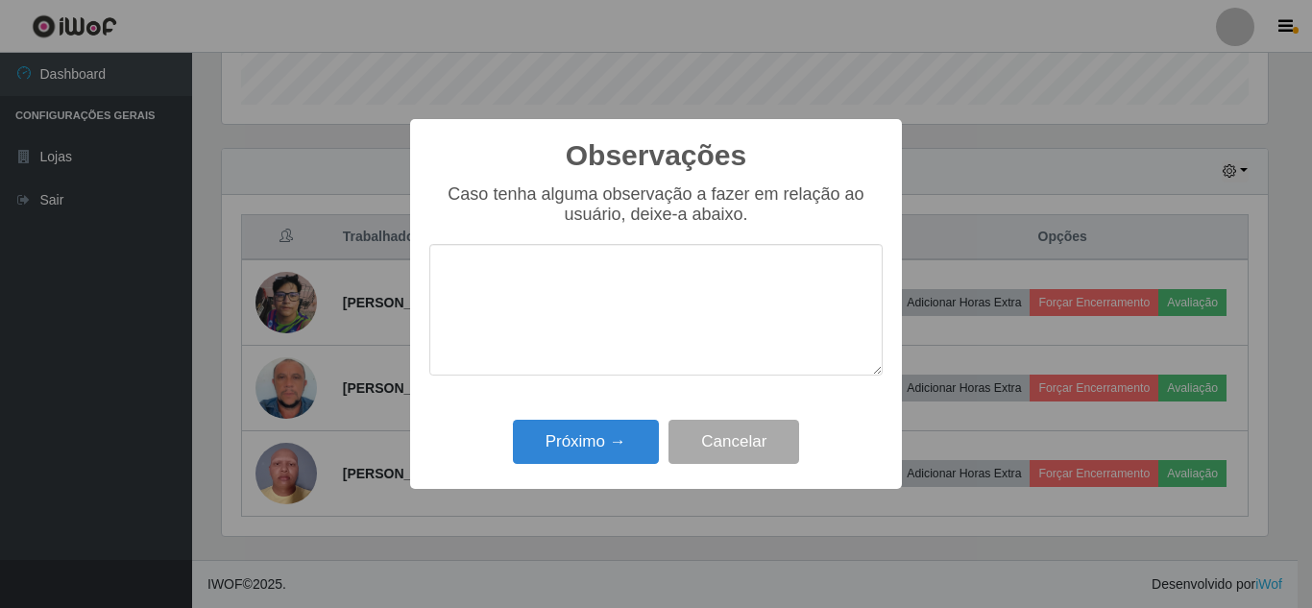
type textarea "M"
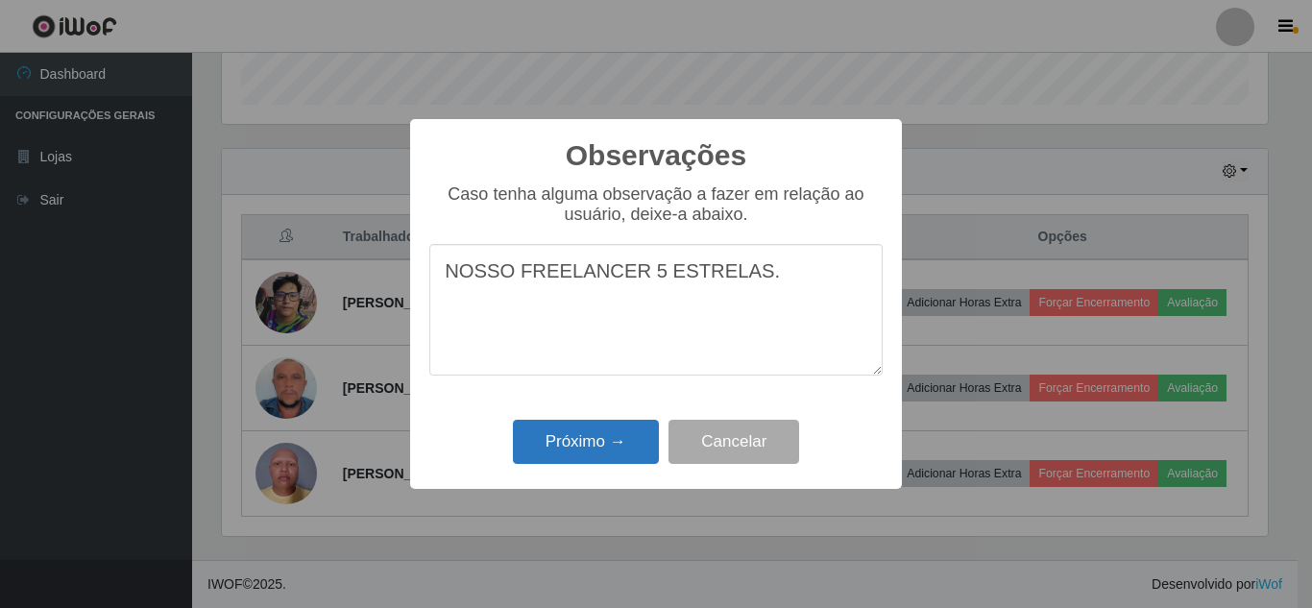
type textarea "NOSSO FREELANCER 5 ESTRELAS."
click at [608, 432] on button "Próximo →" at bounding box center [586, 442] width 146 height 45
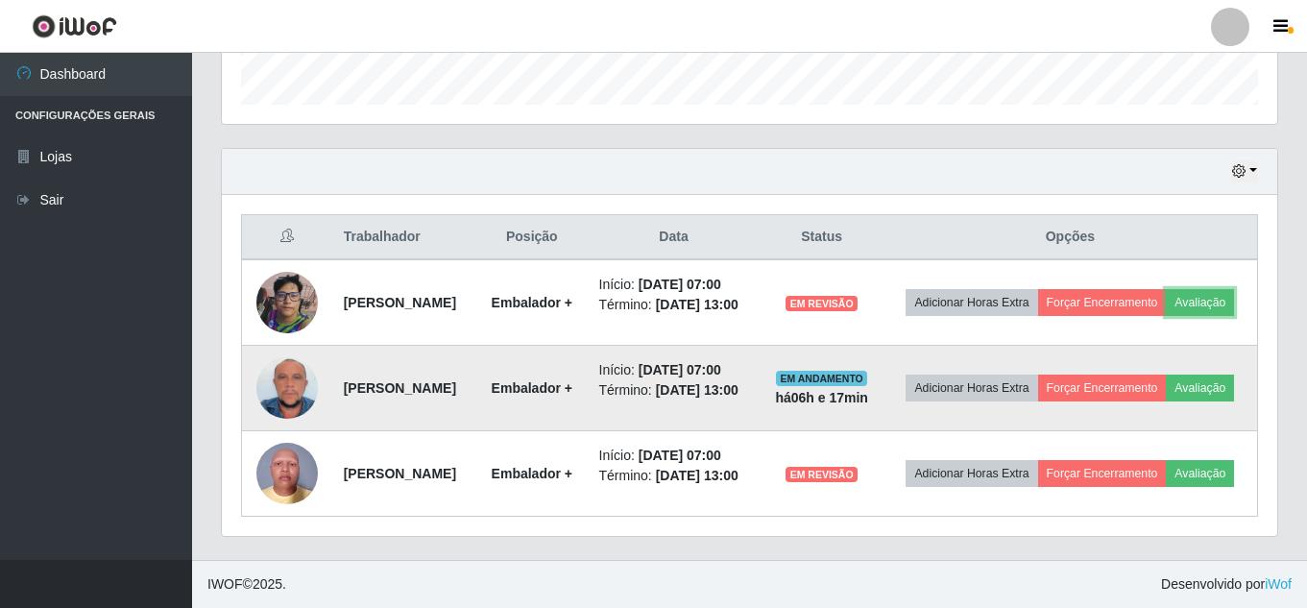
scroll to position [686, 0]
click at [1166, 374] on button "Avaliação" at bounding box center [1200, 387] width 68 height 27
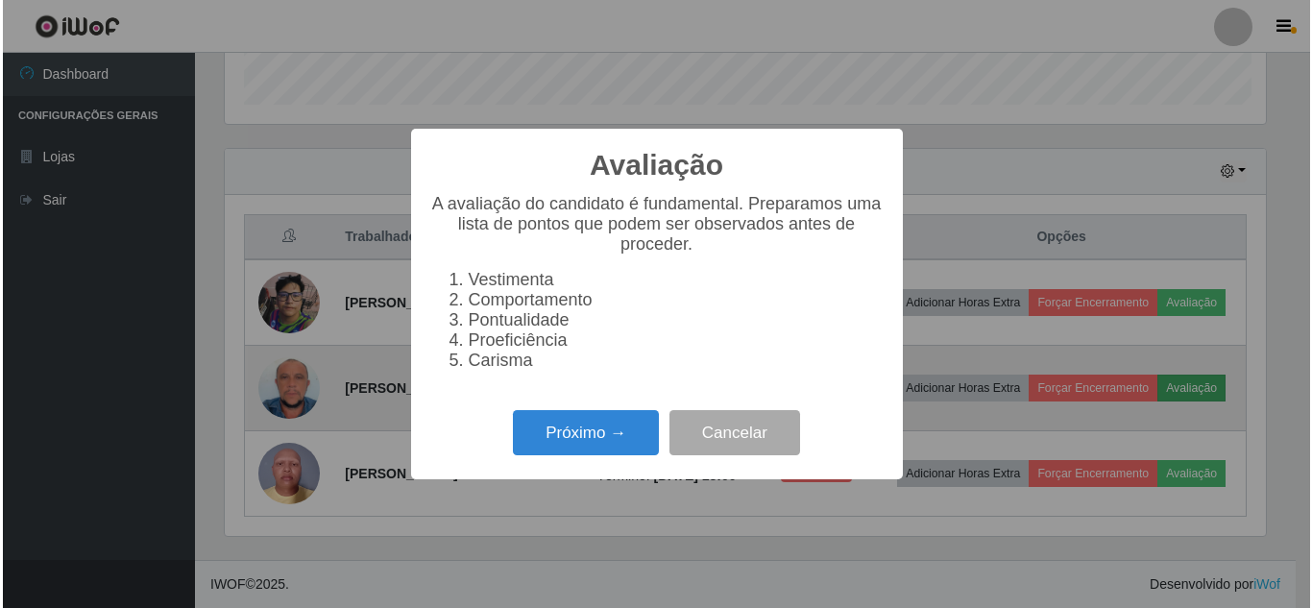
scroll to position [398, 1046]
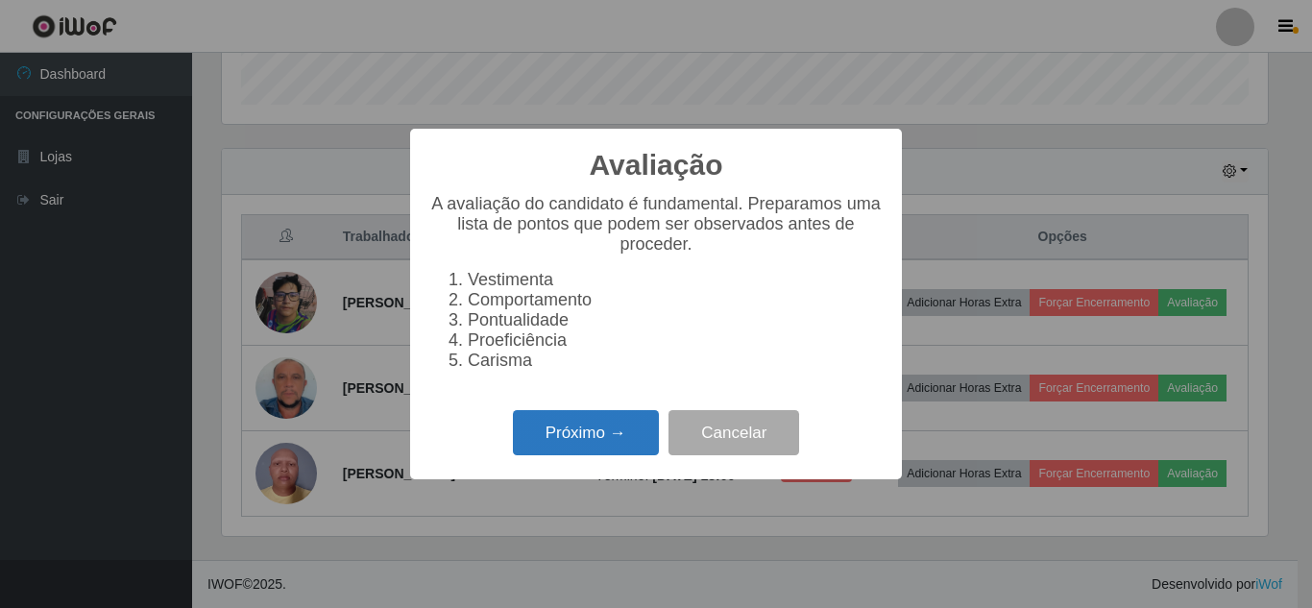
click at [616, 437] on button "Próximo →" at bounding box center [586, 432] width 146 height 45
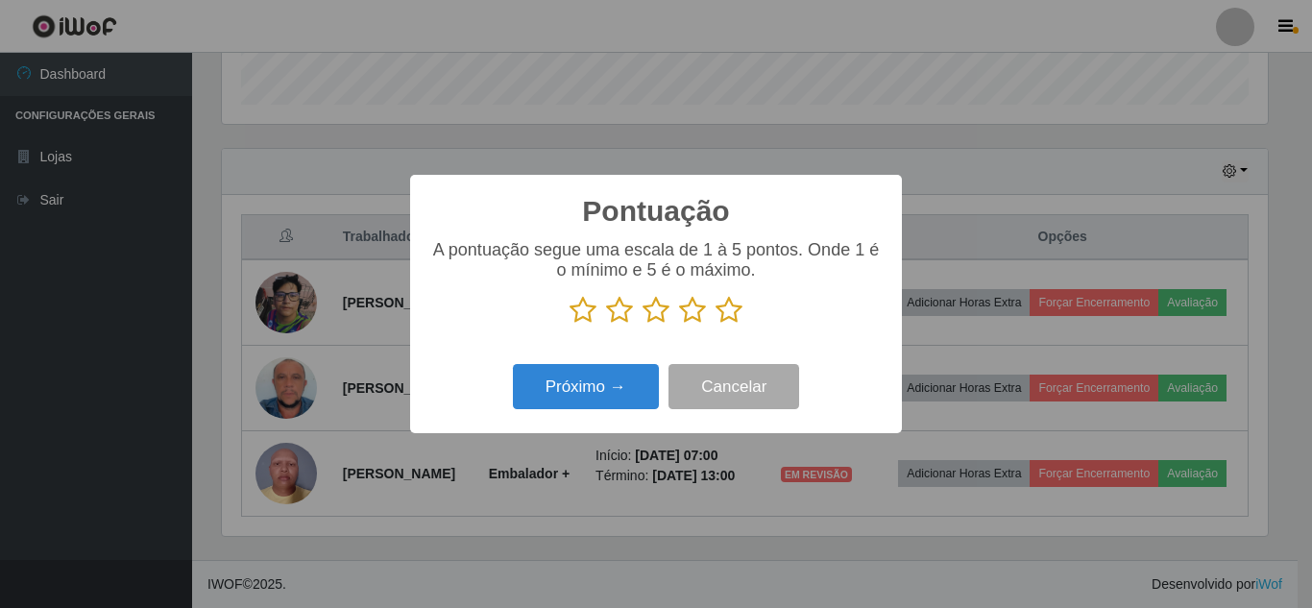
click at [658, 317] on icon at bounding box center [655, 310] width 27 height 29
click at [642, 325] on input "radio" at bounding box center [642, 325] width 0 height 0
click at [609, 389] on button "Próximo →" at bounding box center [586, 386] width 146 height 45
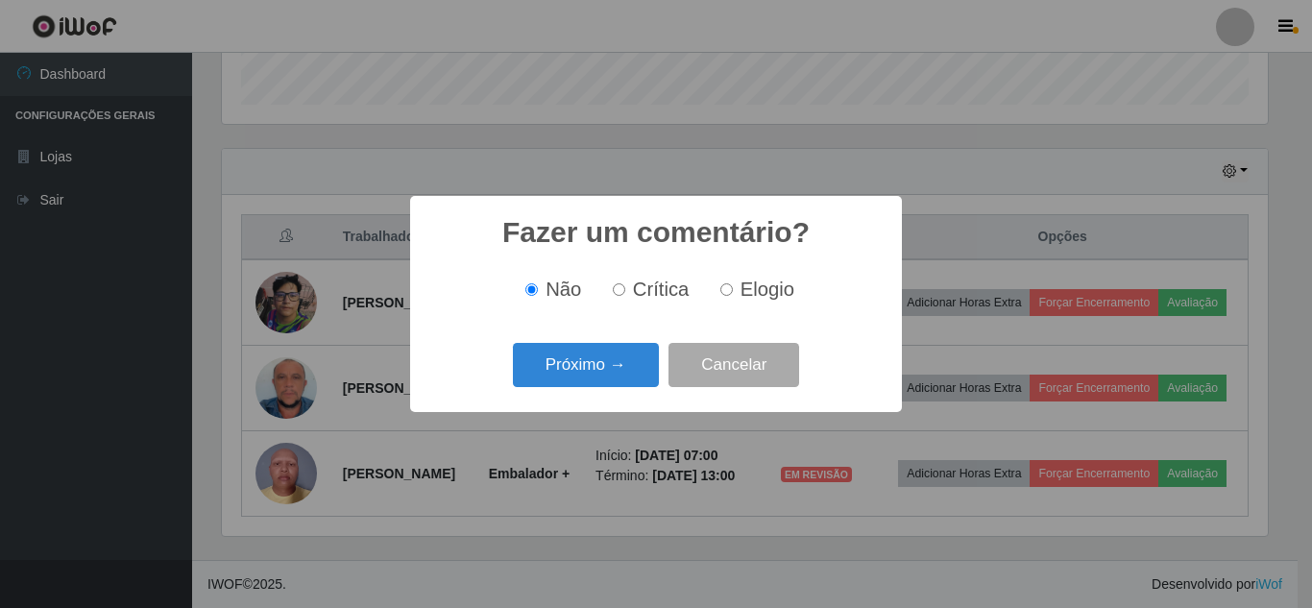
click at [732, 290] on label "Elogio" at bounding box center [753, 289] width 82 height 22
click at [732, 290] on input "Elogio" at bounding box center [726, 289] width 12 height 12
radio input "true"
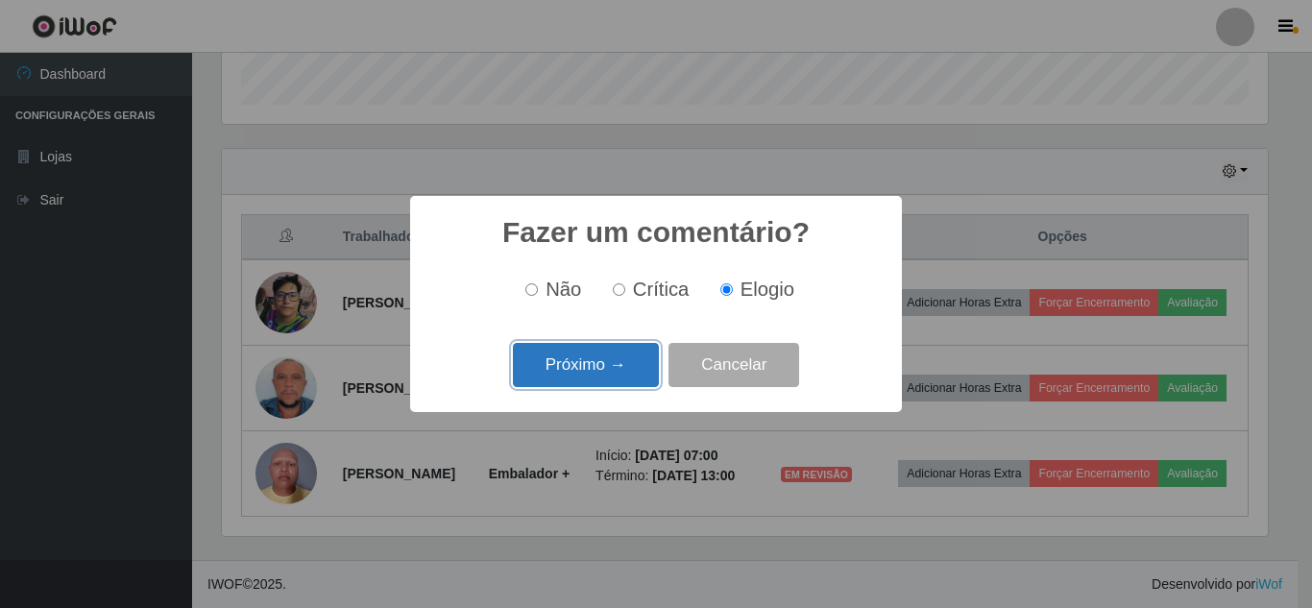
click at [586, 366] on button "Próximo →" at bounding box center [586, 365] width 146 height 45
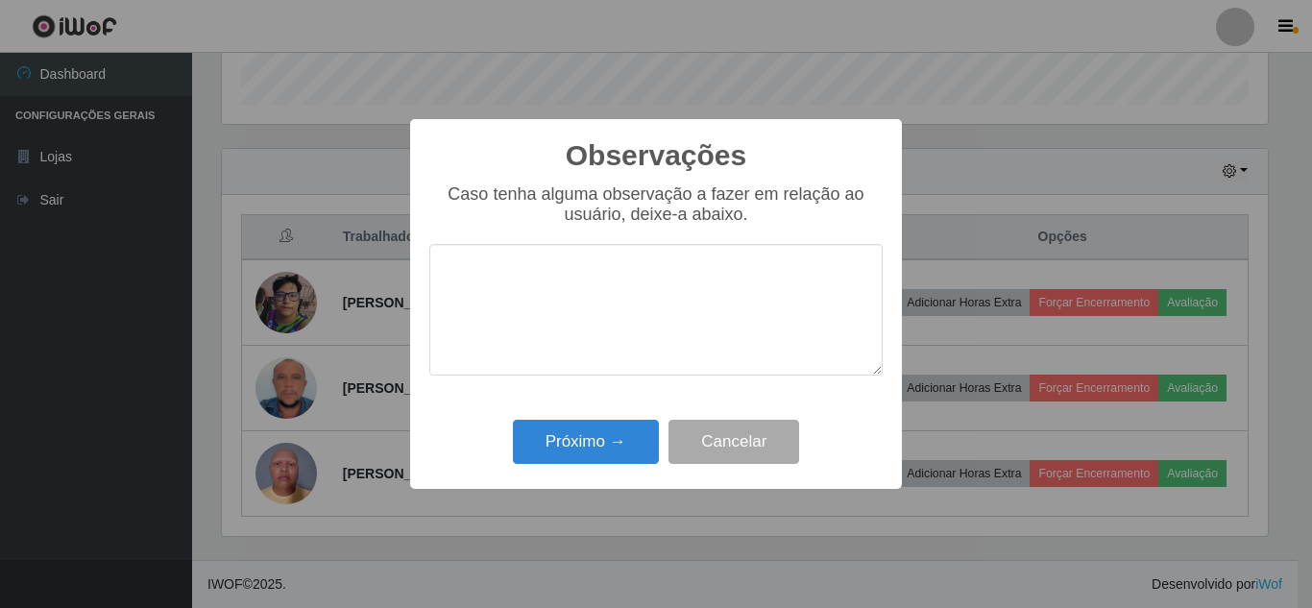
click at [516, 297] on textarea at bounding box center [655, 310] width 453 height 132
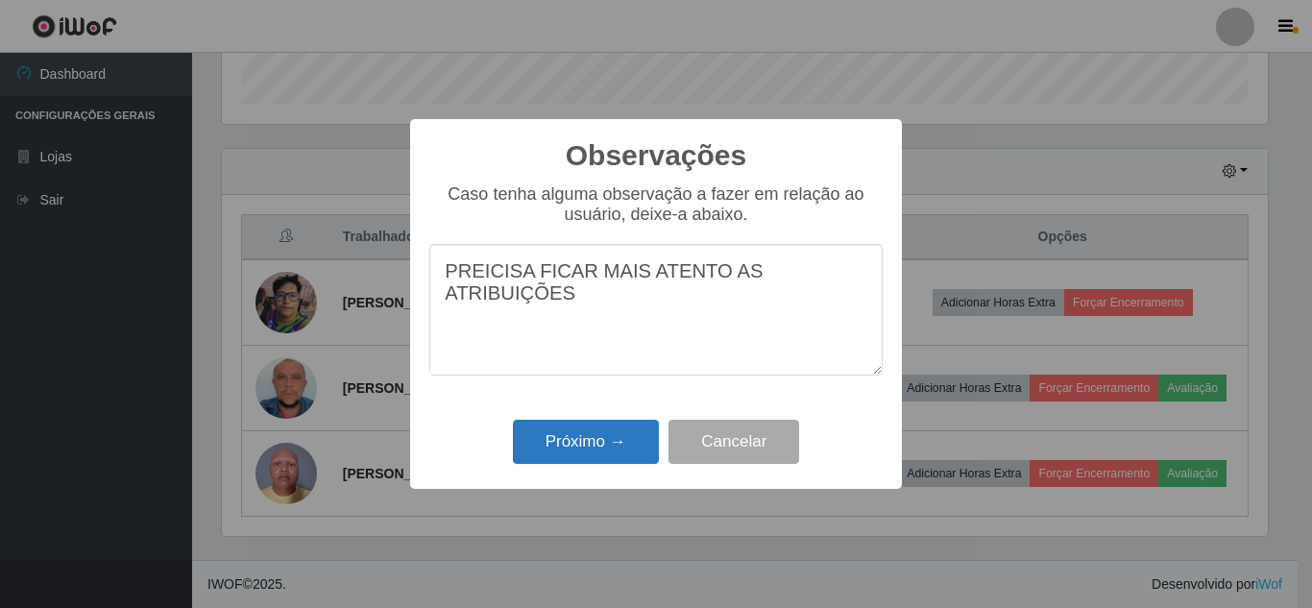
type textarea "PREICISA FICAR MAIS ATENTO AS ATRIBUIÇÕES"
click at [568, 440] on button "Próximo →" at bounding box center [586, 442] width 146 height 45
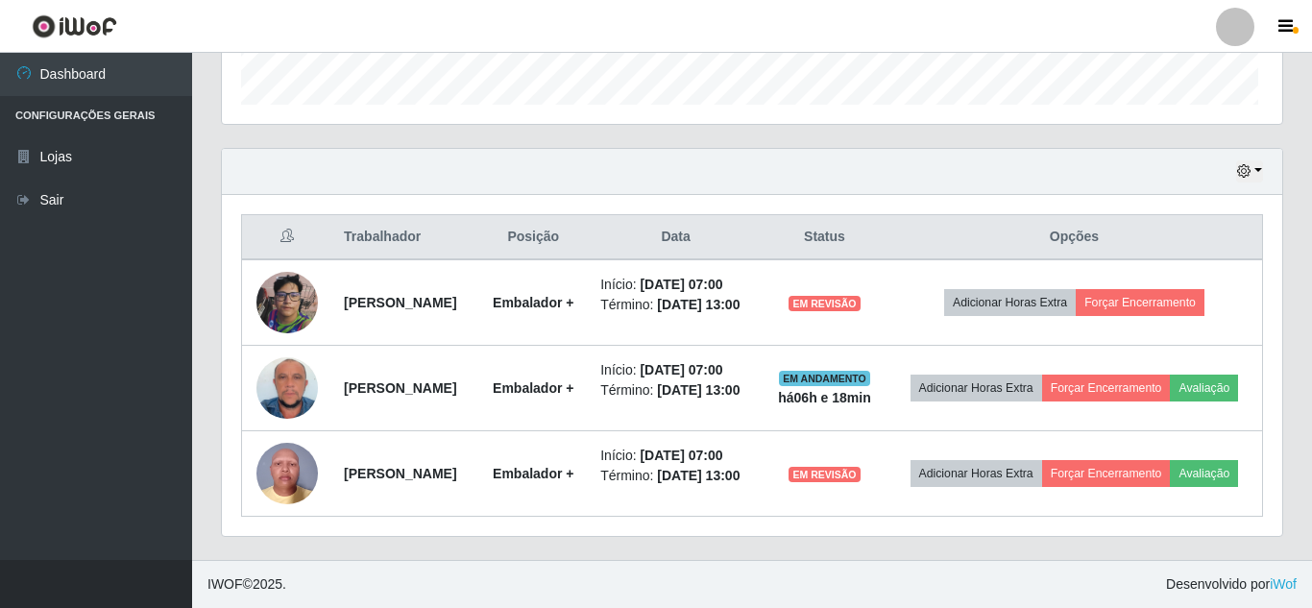
scroll to position [398, 1055]
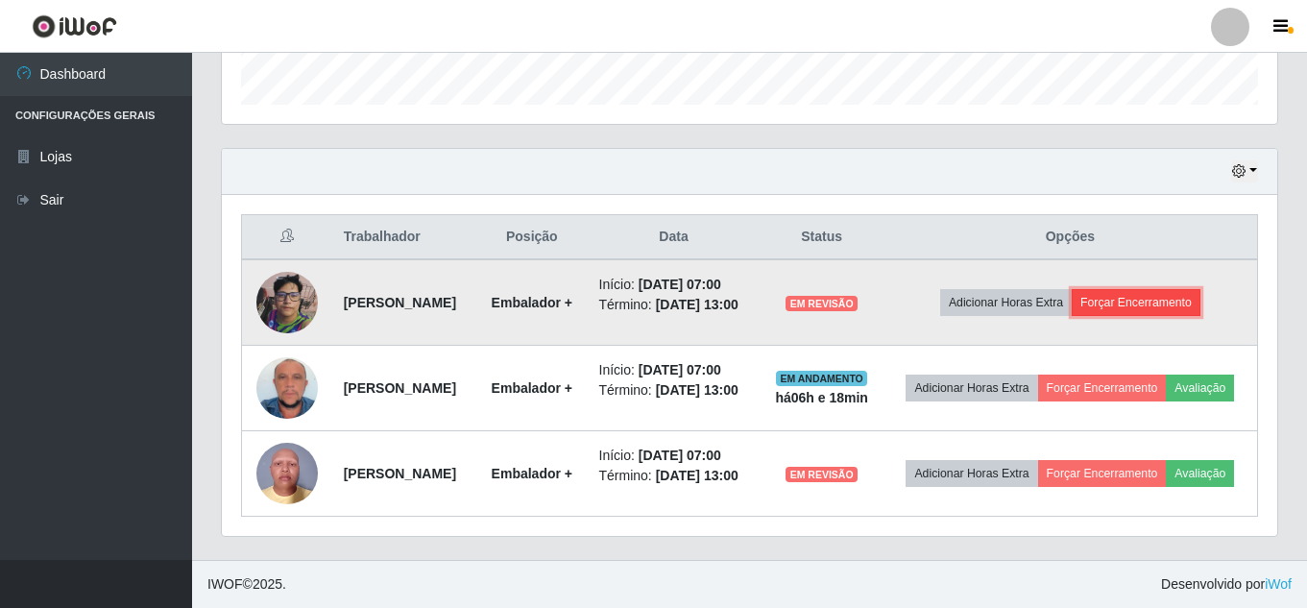
click at [1158, 289] on button "Forçar Encerramento" at bounding box center [1136, 302] width 129 height 27
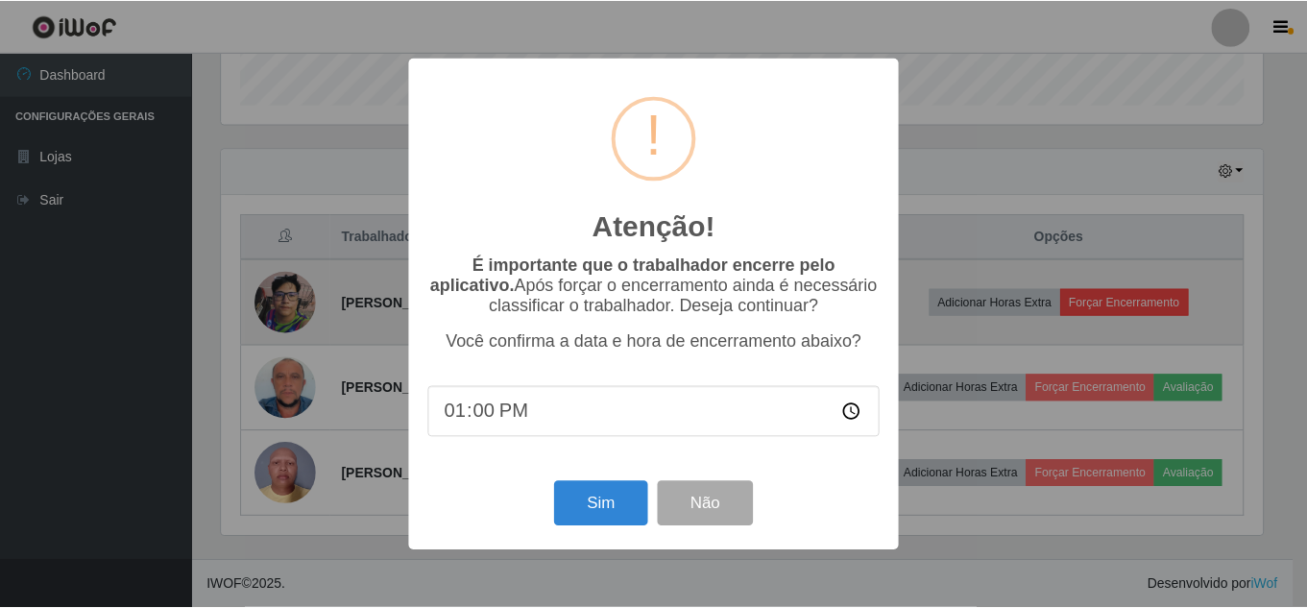
scroll to position [398, 1046]
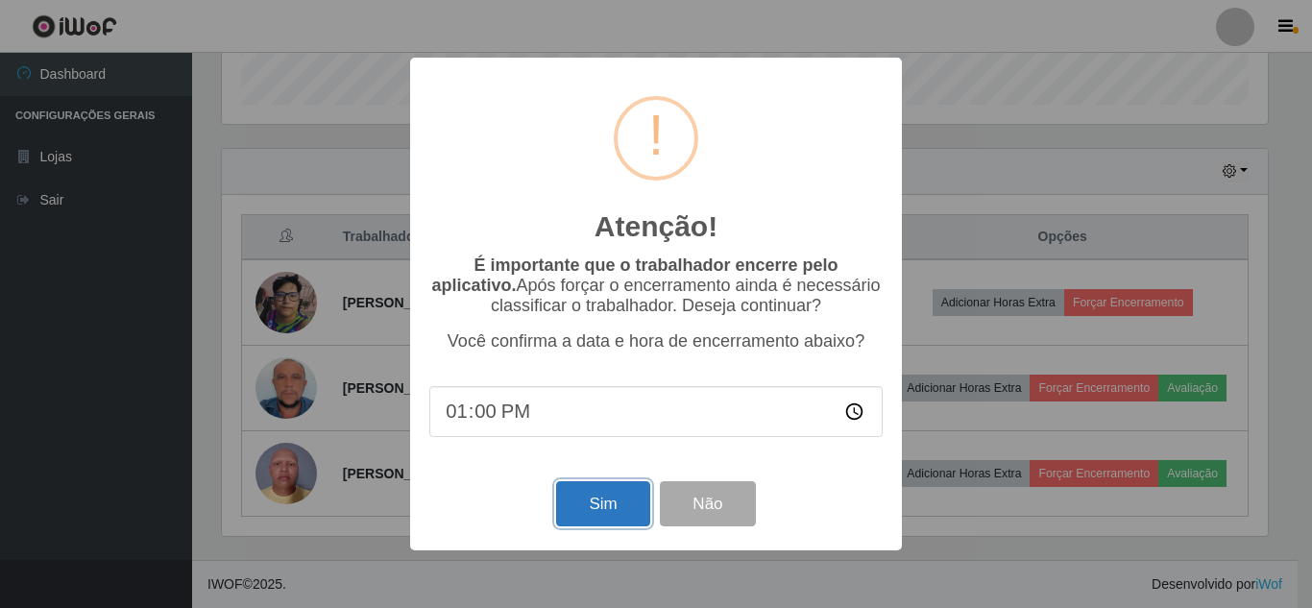
click at [590, 498] on button "Sim" at bounding box center [602, 503] width 93 height 45
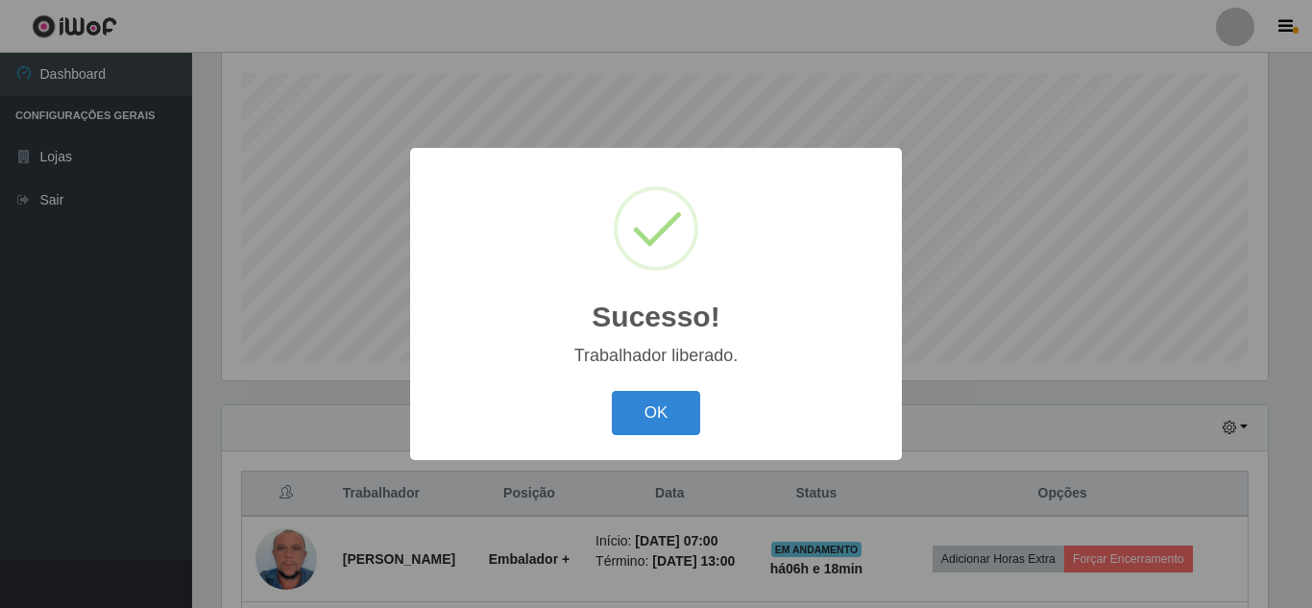
click at [634, 389] on div "OK Cancel" at bounding box center [655, 412] width 453 height 55
click at [681, 412] on button "OK" at bounding box center [656, 413] width 89 height 45
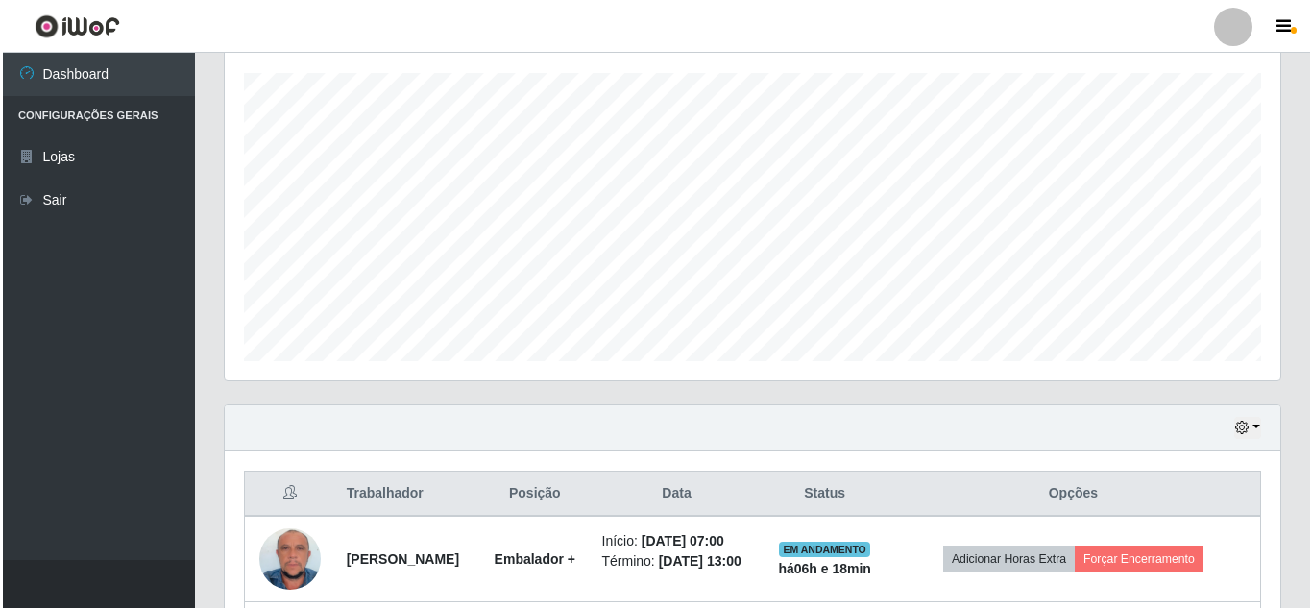
scroll to position [566, 0]
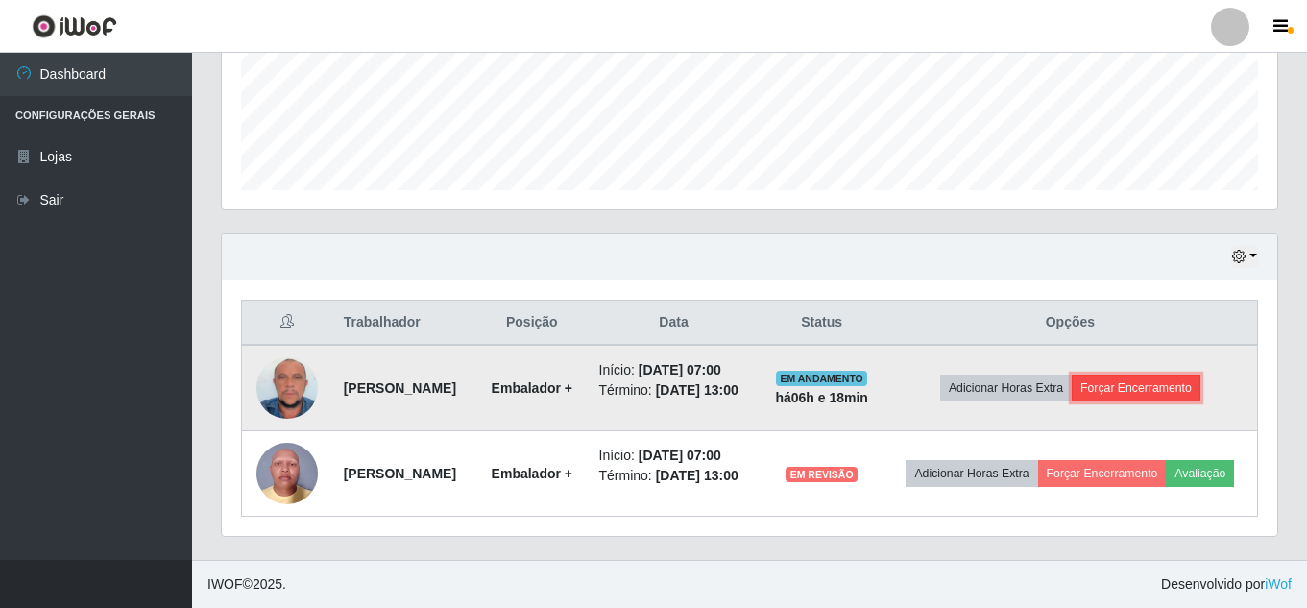
click at [1154, 374] on button "Forçar Encerramento" at bounding box center [1136, 387] width 129 height 27
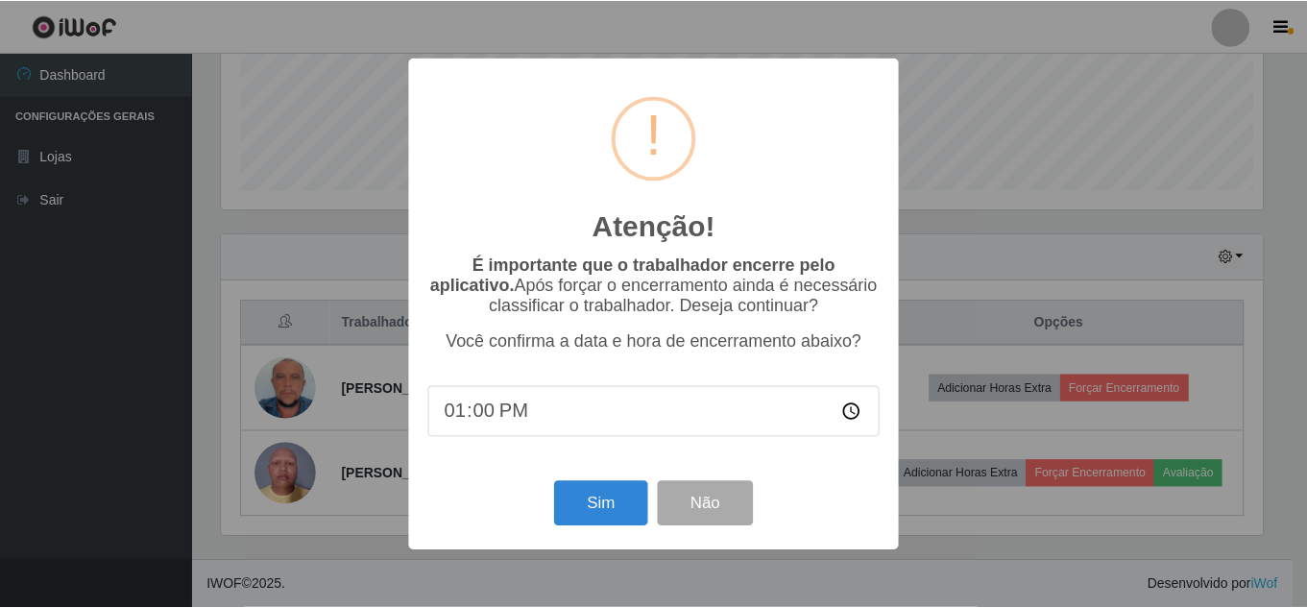
scroll to position [398, 1046]
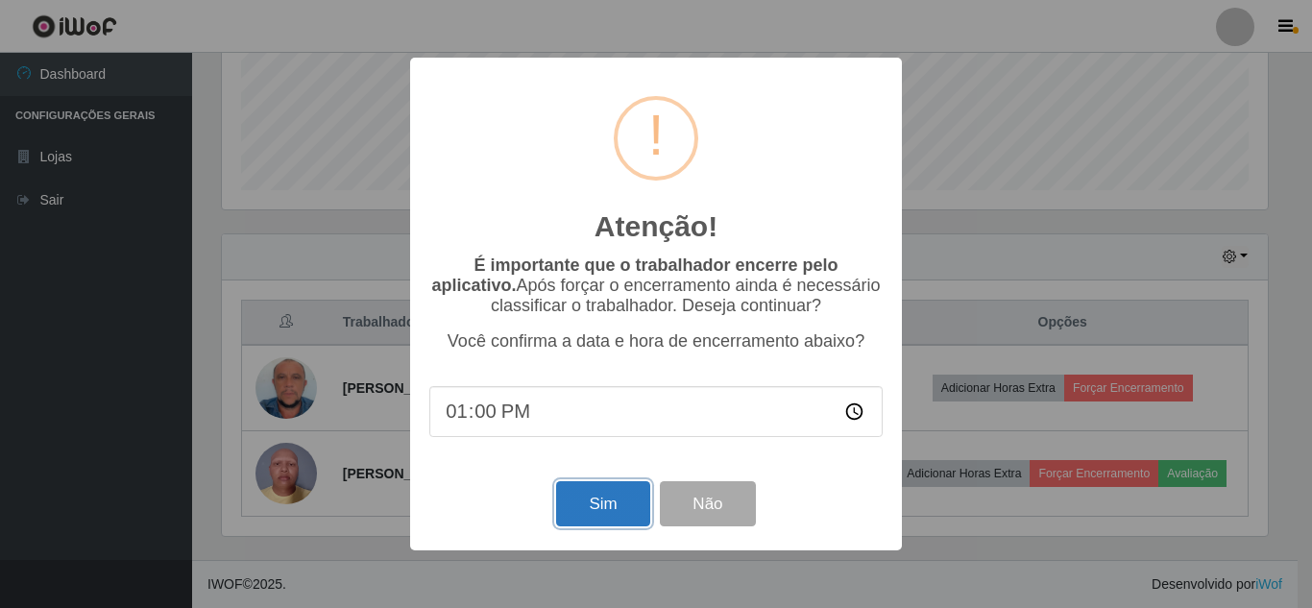
click at [605, 512] on button "Sim" at bounding box center [602, 503] width 93 height 45
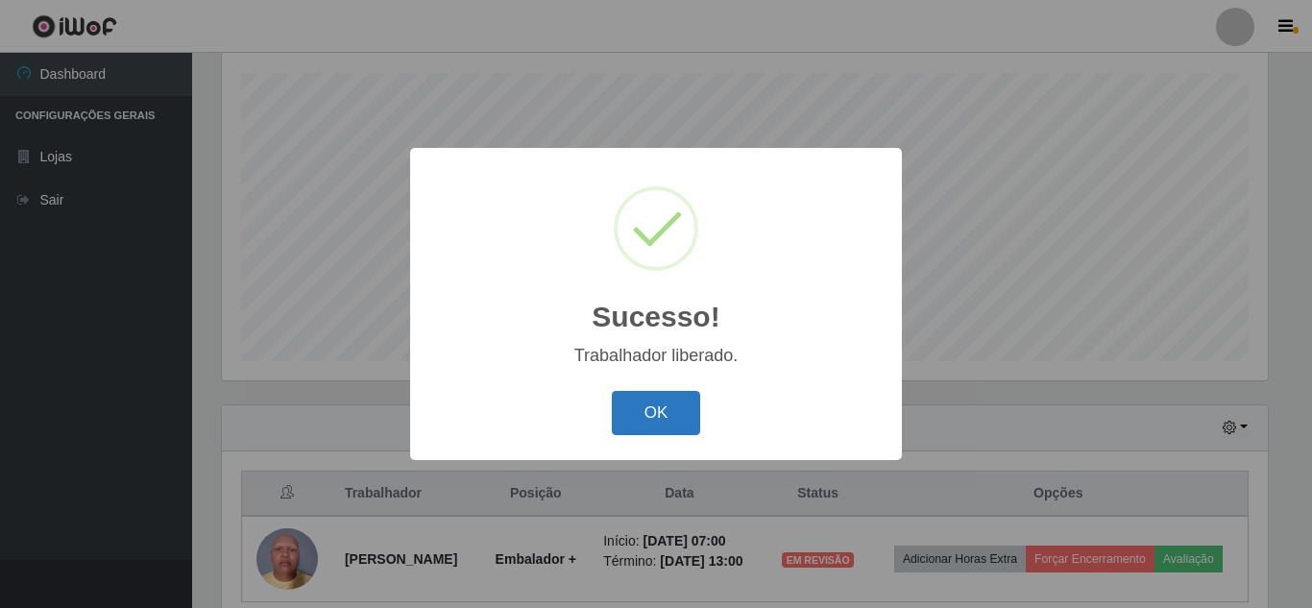
click at [631, 415] on button "OK" at bounding box center [656, 413] width 89 height 45
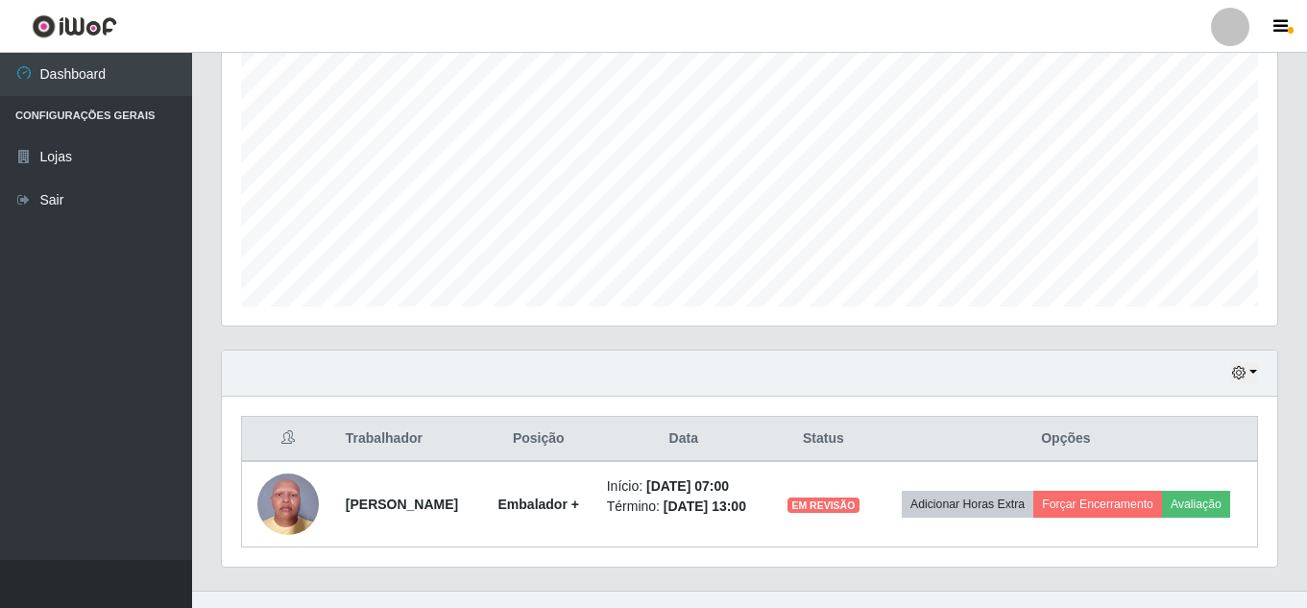
scroll to position [425, 0]
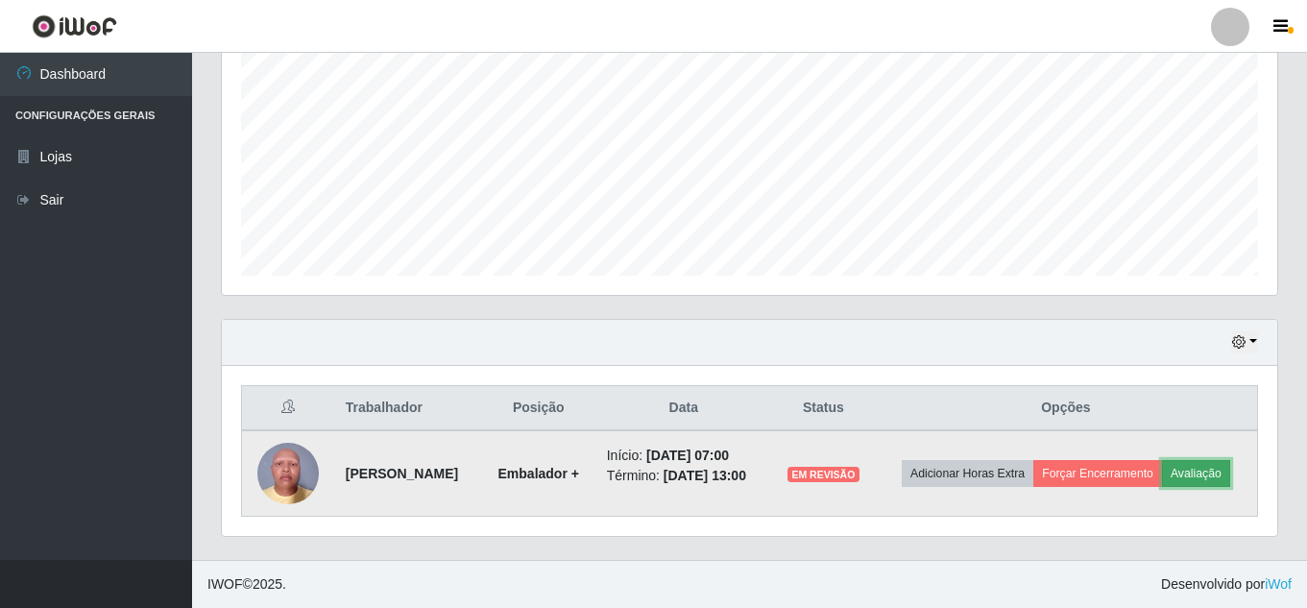
click at [1162, 483] on button "Avaliação" at bounding box center [1196, 473] width 68 height 27
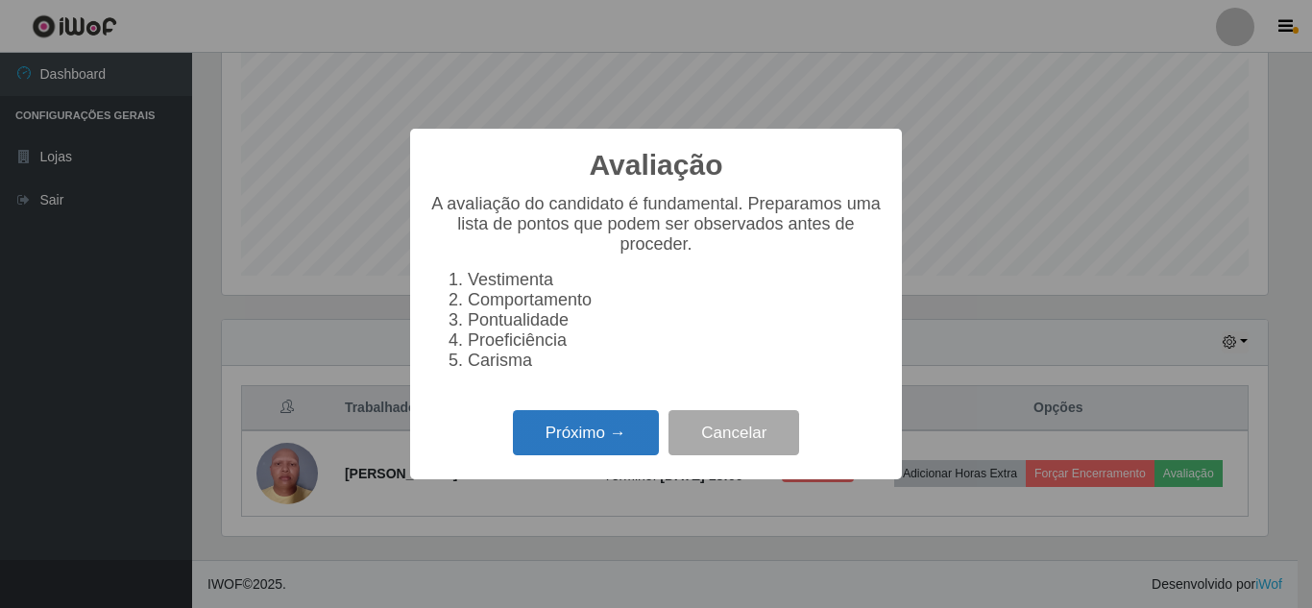
click at [554, 455] on button "Próximo →" at bounding box center [586, 432] width 146 height 45
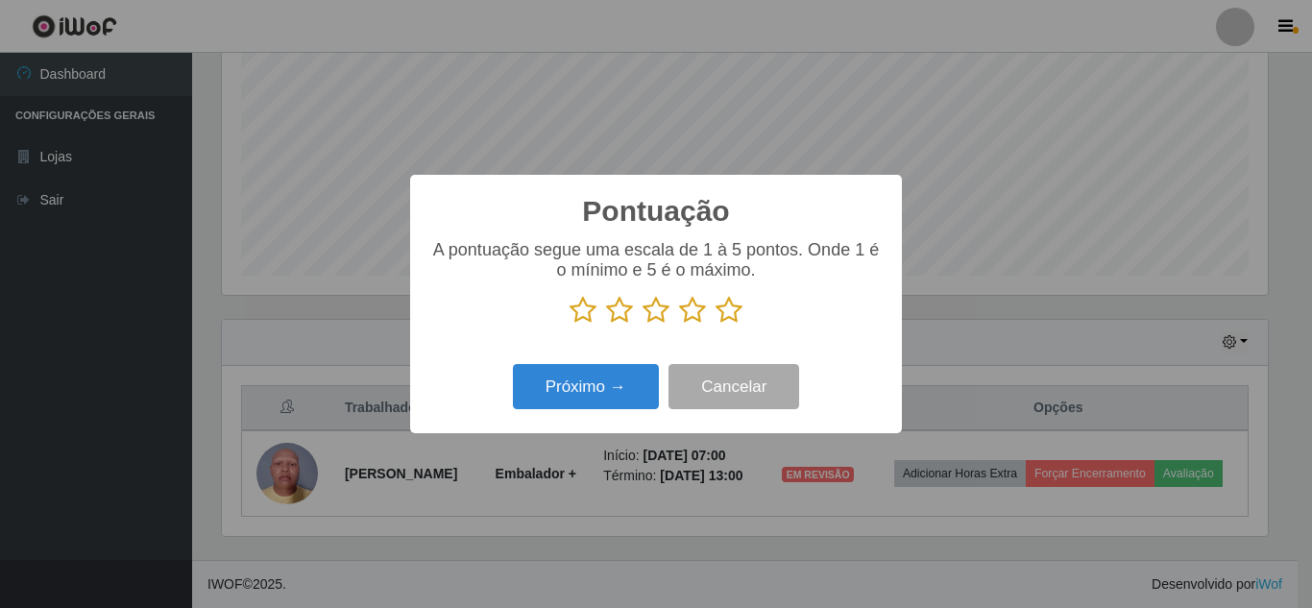
click at [729, 302] on icon at bounding box center [728, 310] width 27 height 29
click at [715, 325] on input "radio" at bounding box center [715, 325] width 0 height 0
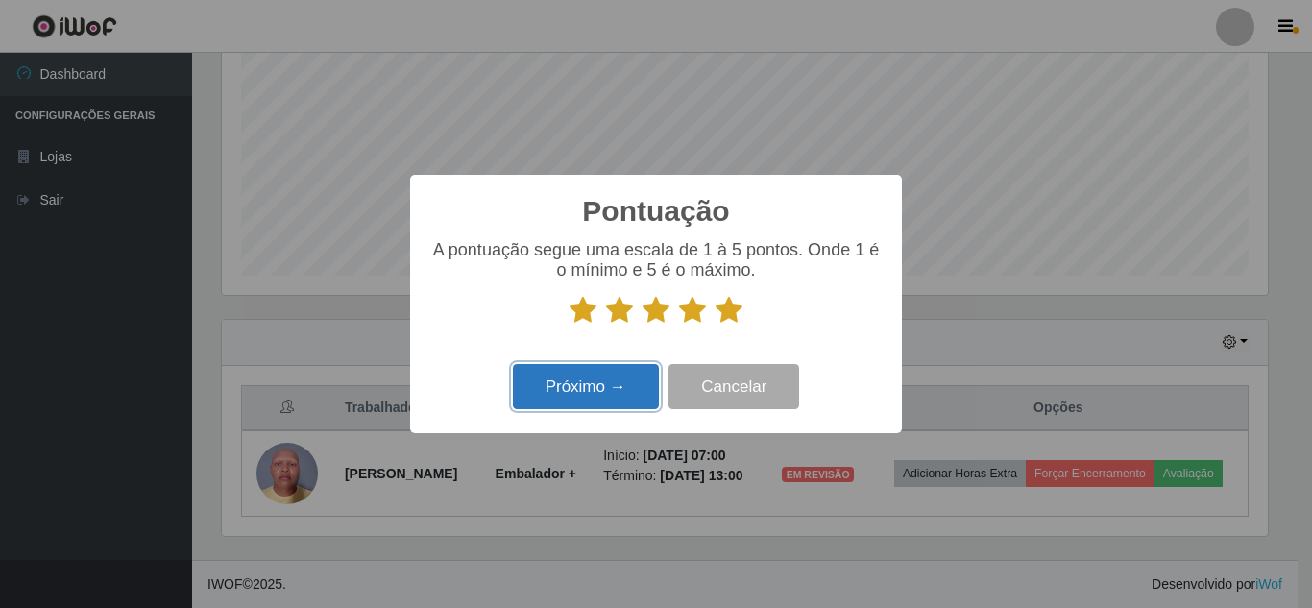
click at [583, 403] on button "Próximo →" at bounding box center [586, 386] width 146 height 45
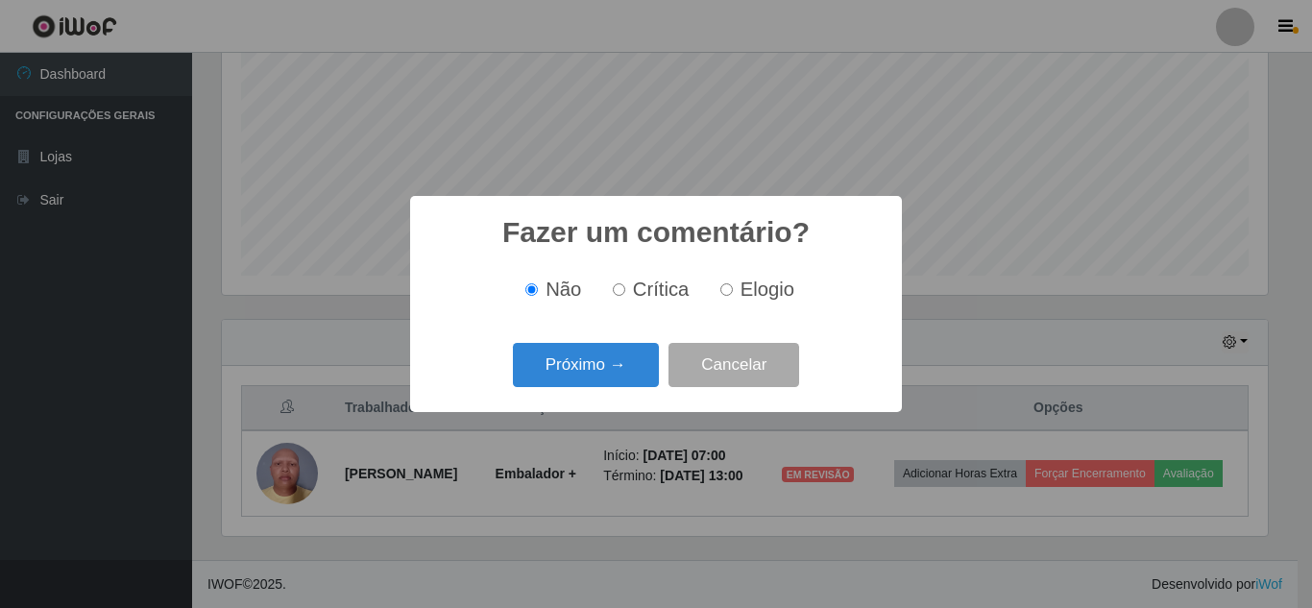
click at [729, 290] on input "Elogio" at bounding box center [726, 289] width 12 height 12
radio input "true"
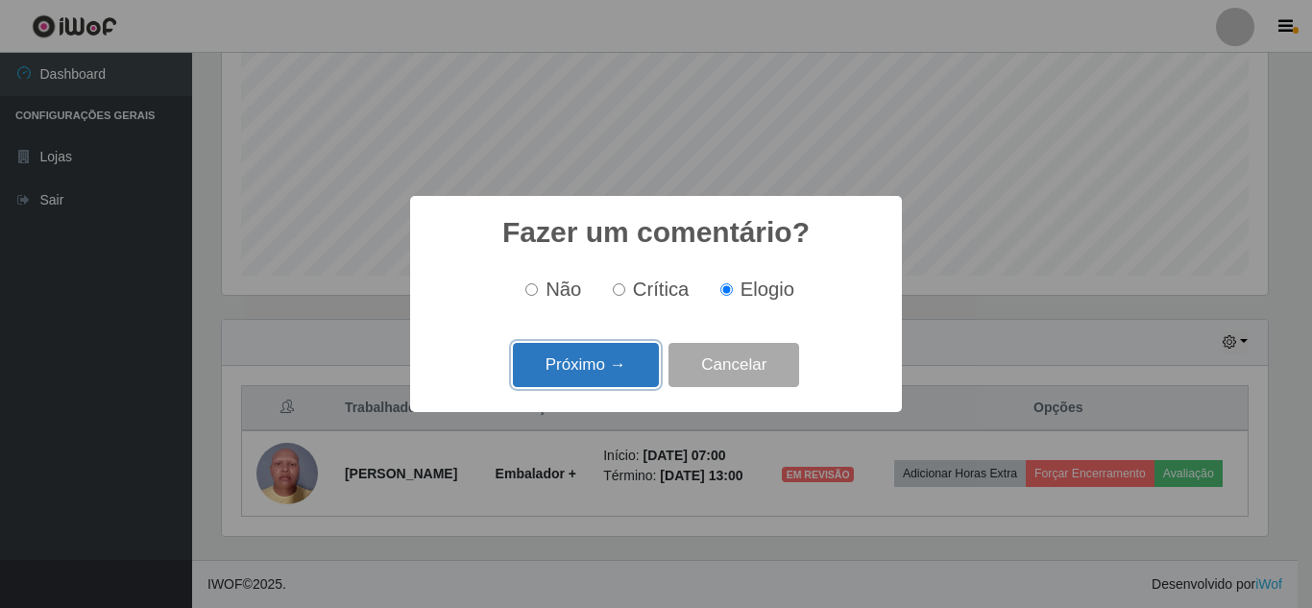
click at [613, 378] on button "Próximo →" at bounding box center [586, 365] width 146 height 45
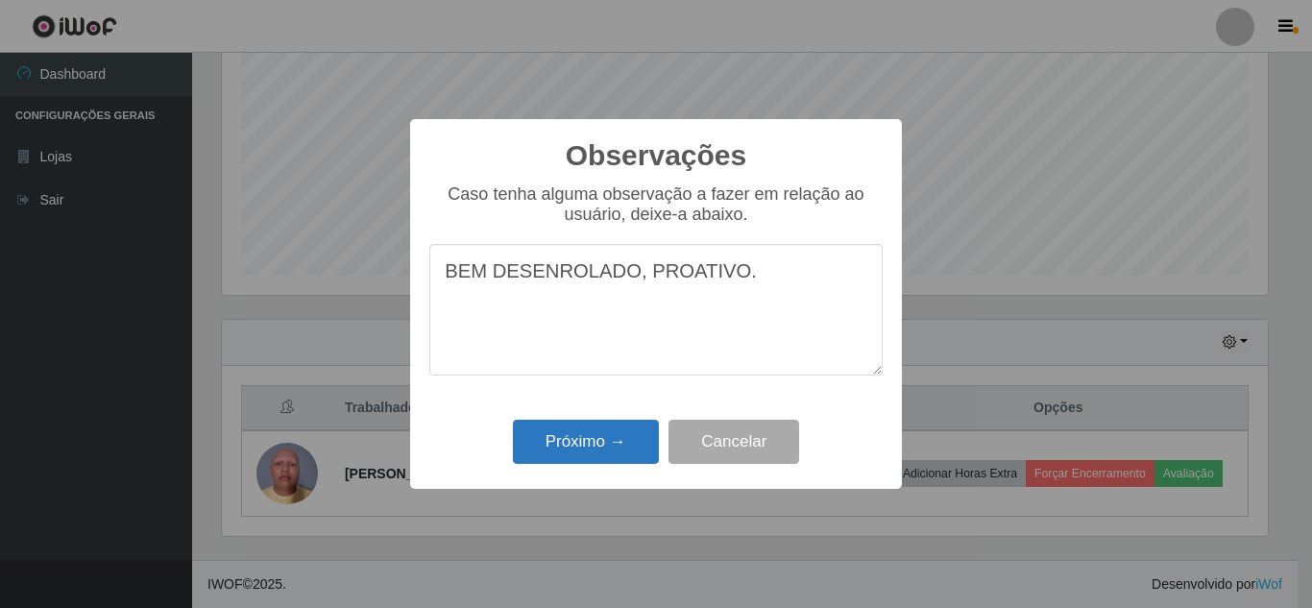
type textarea "BEM DESENROLADO, PROATIVO."
click at [587, 442] on button "Próximo →" at bounding box center [586, 442] width 146 height 45
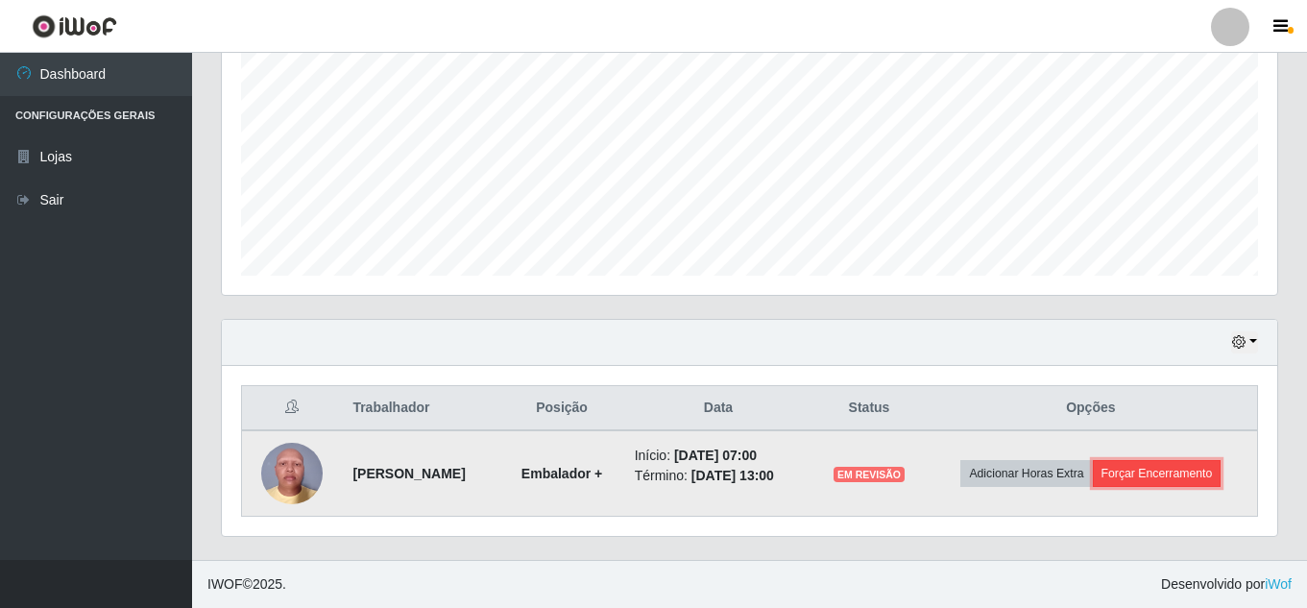
click at [1175, 466] on button "Forçar Encerramento" at bounding box center [1157, 473] width 129 height 27
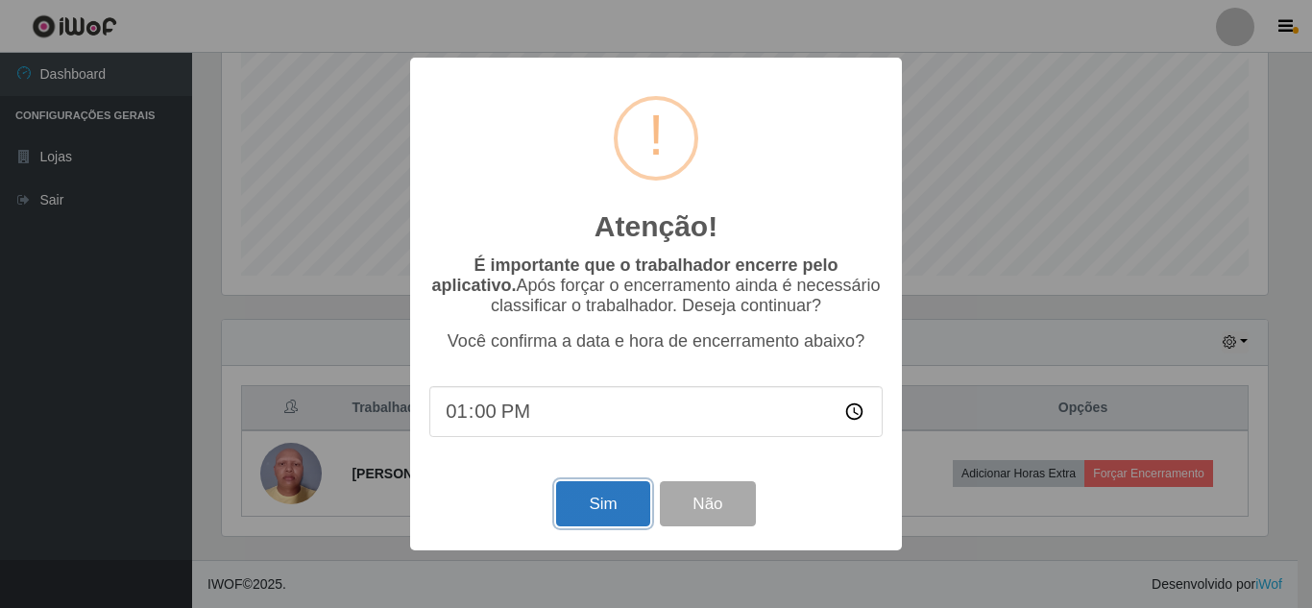
click at [570, 494] on button "Sim" at bounding box center [602, 503] width 93 height 45
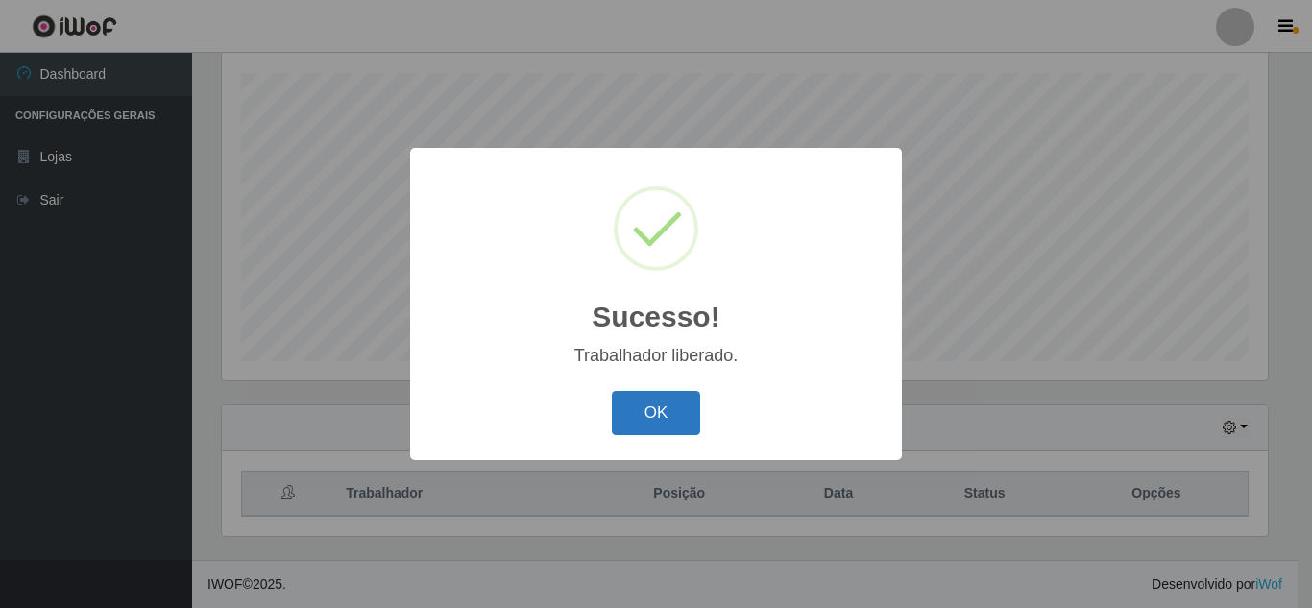
click at [642, 422] on button "OK" at bounding box center [656, 413] width 89 height 45
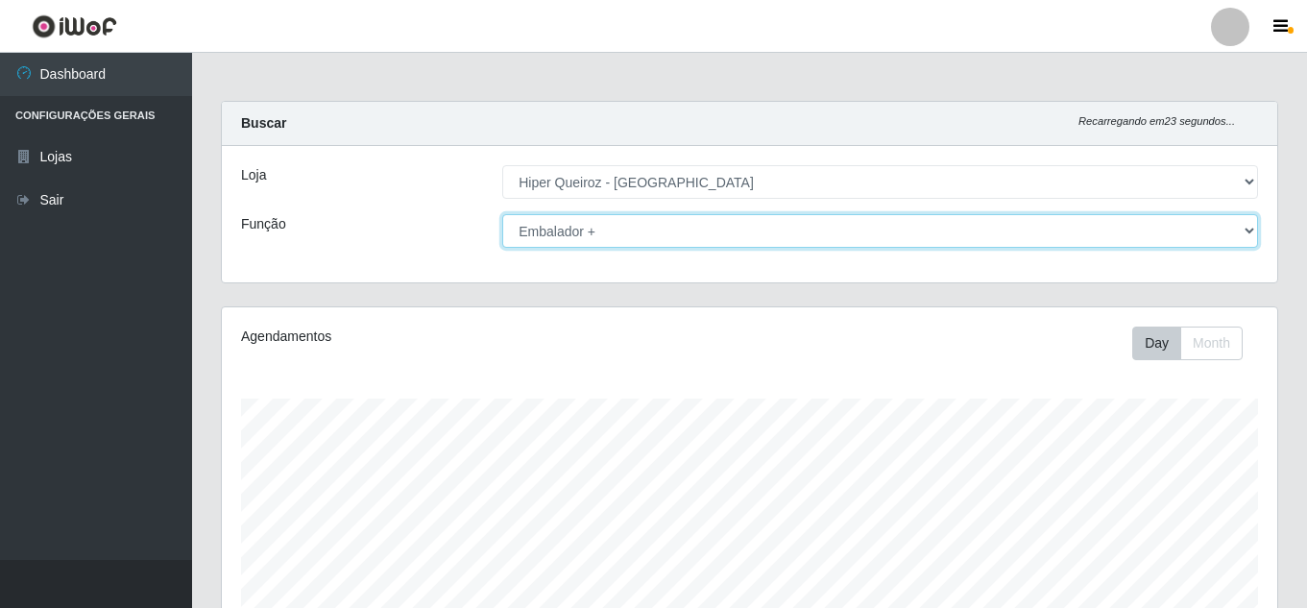
click at [639, 224] on select "[Selecione...] Embalador Embalador + Embalador ++ Operador de Caixa Operador de…" at bounding box center [880, 231] width 756 height 34
select select "72"
click at [502, 214] on select "[Selecione...] Embalador Embalador + Embalador ++ Operador de Caixa Operador de…" at bounding box center [880, 231] width 756 height 34
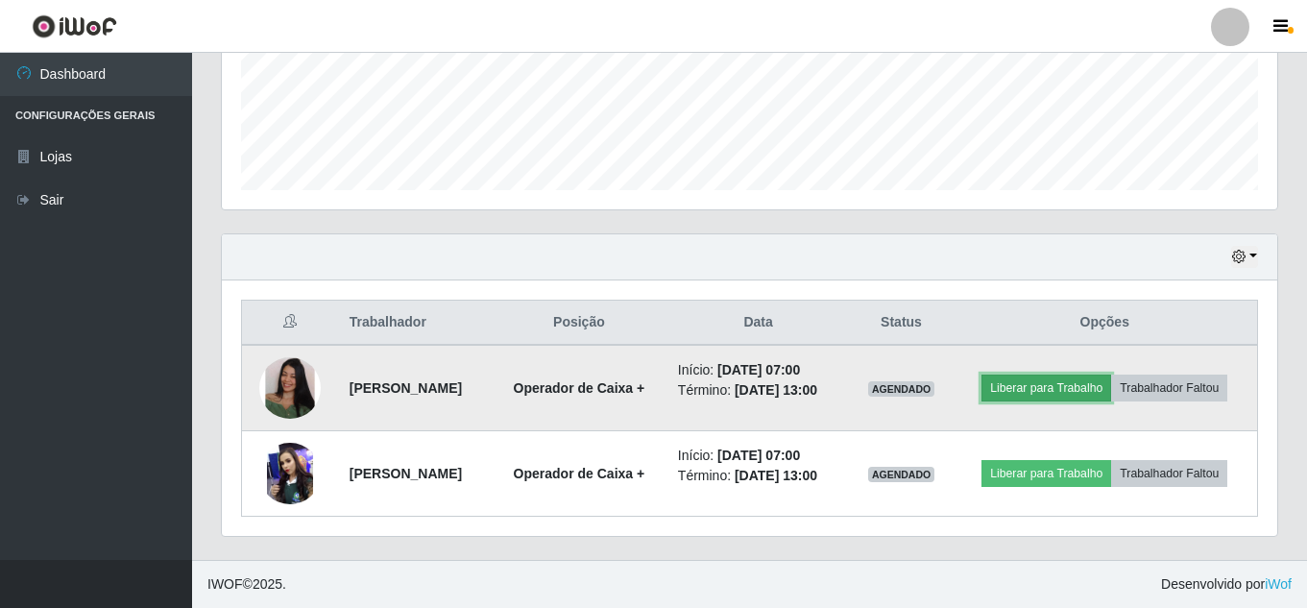
click at [1111, 374] on button "Liberar para Trabalho" at bounding box center [1046, 387] width 130 height 27
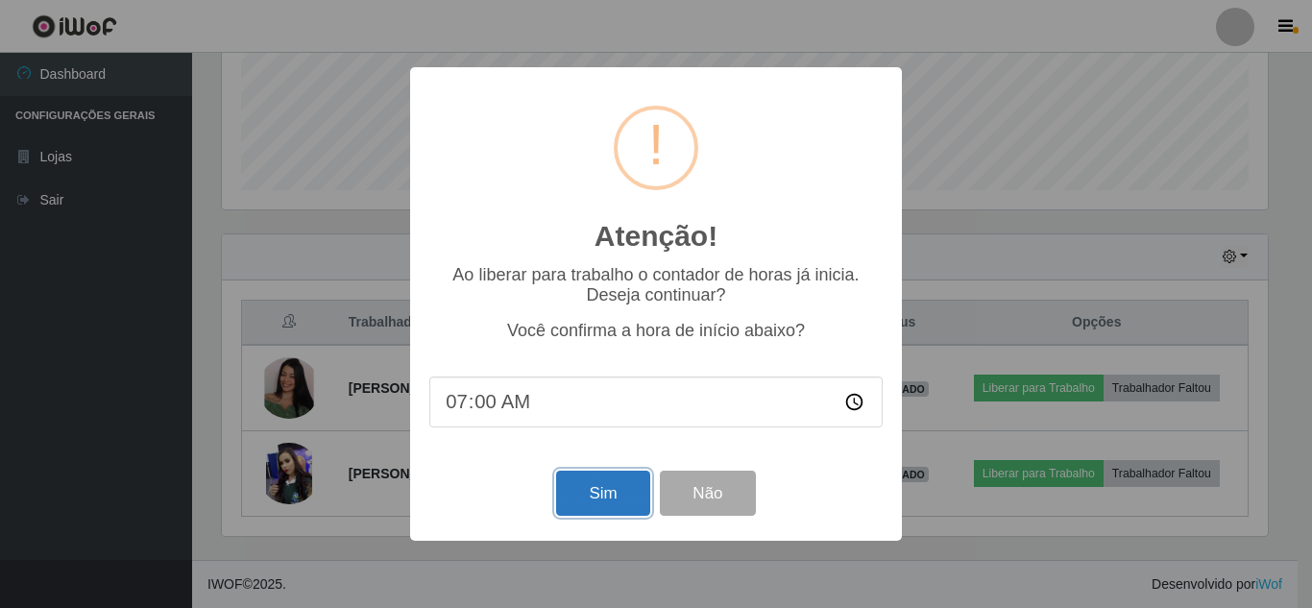
click at [626, 496] on button "Sim" at bounding box center [602, 492] width 93 height 45
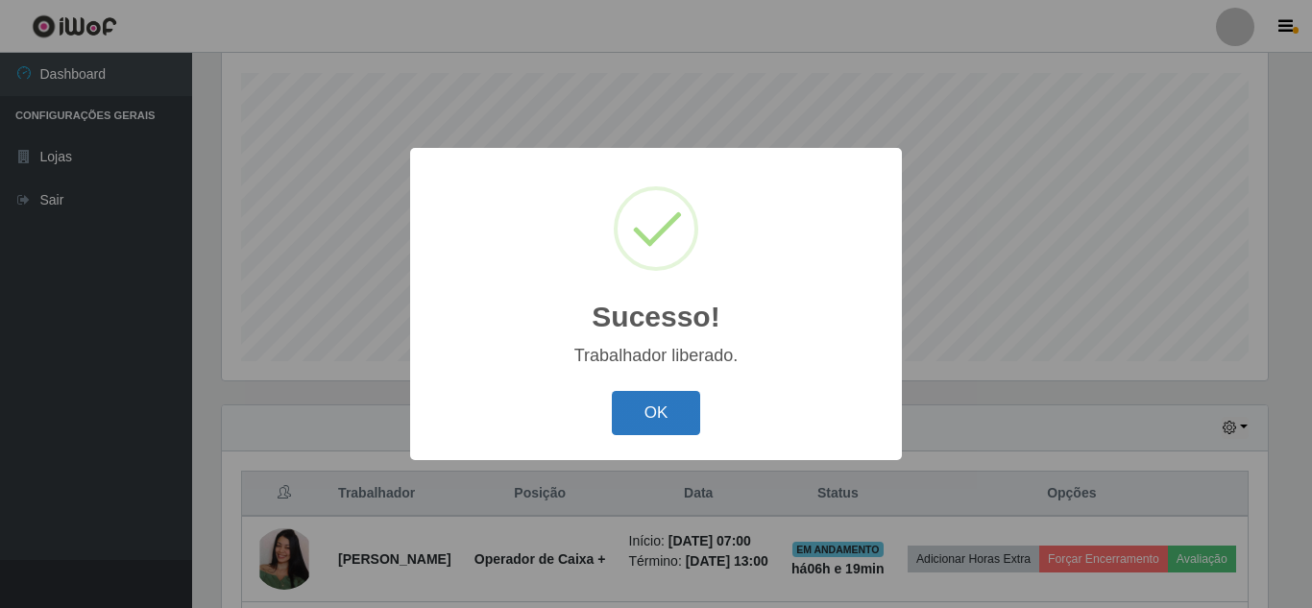
click at [673, 414] on button "OK" at bounding box center [656, 413] width 89 height 45
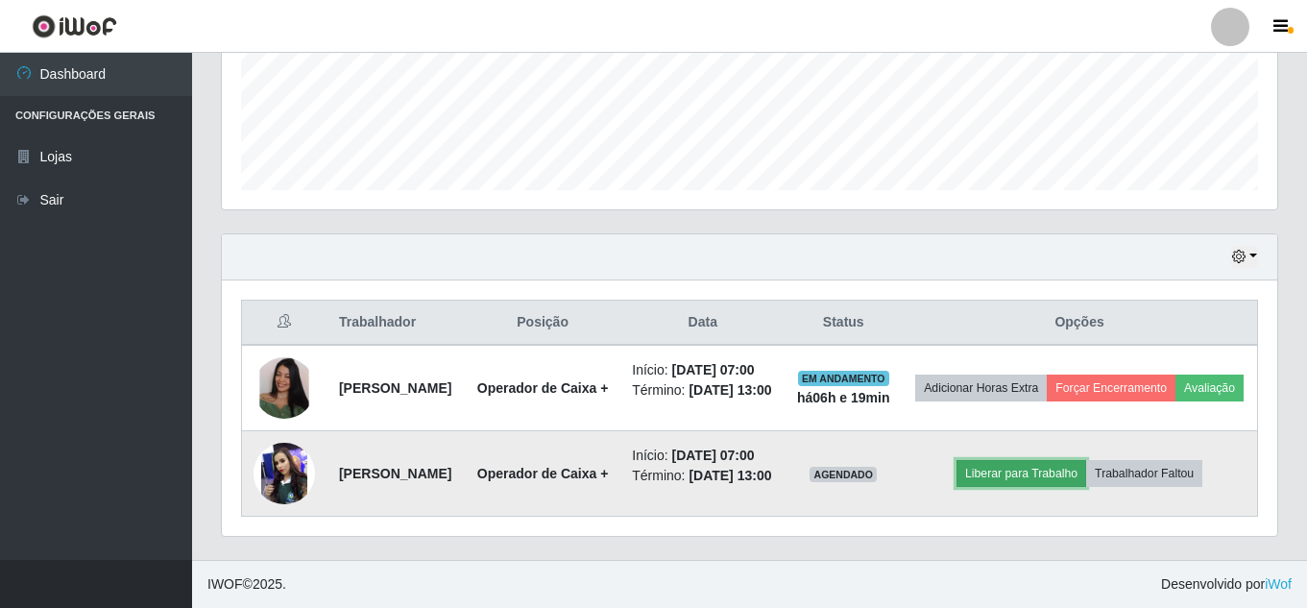
click at [1070, 464] on button "Liberar para Trabalho" at bounding box center [1021, 473] width 130 height 27
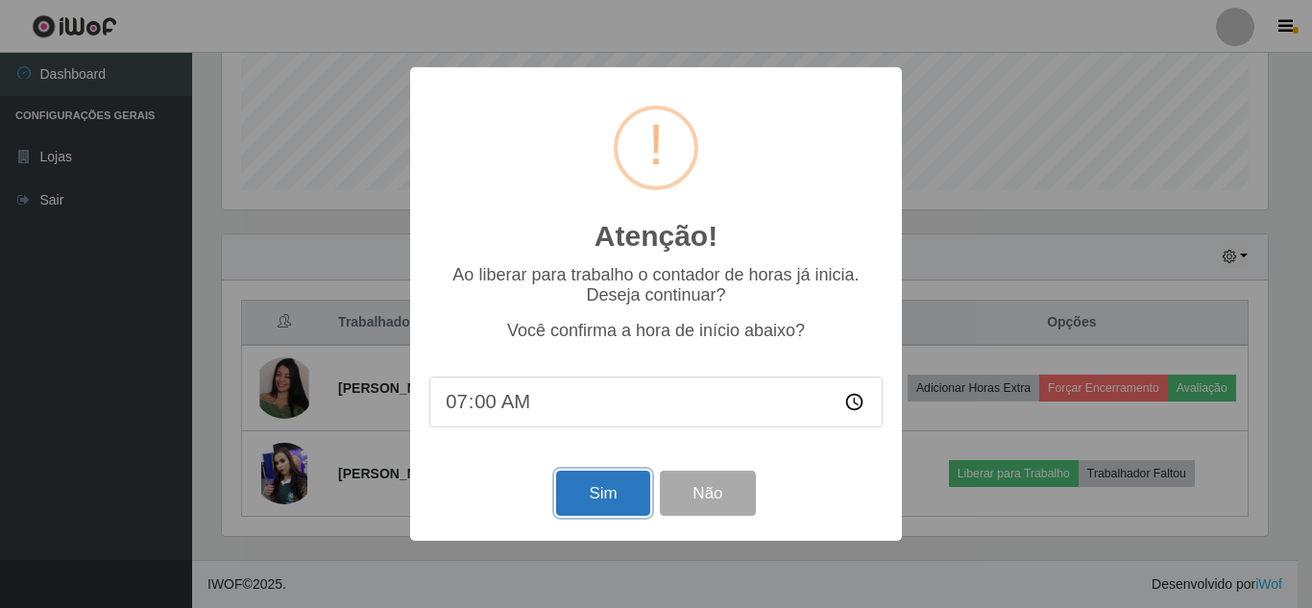
click at [581, 500] on button "Sim" at bounding box center [602, 492] width 93 height 45
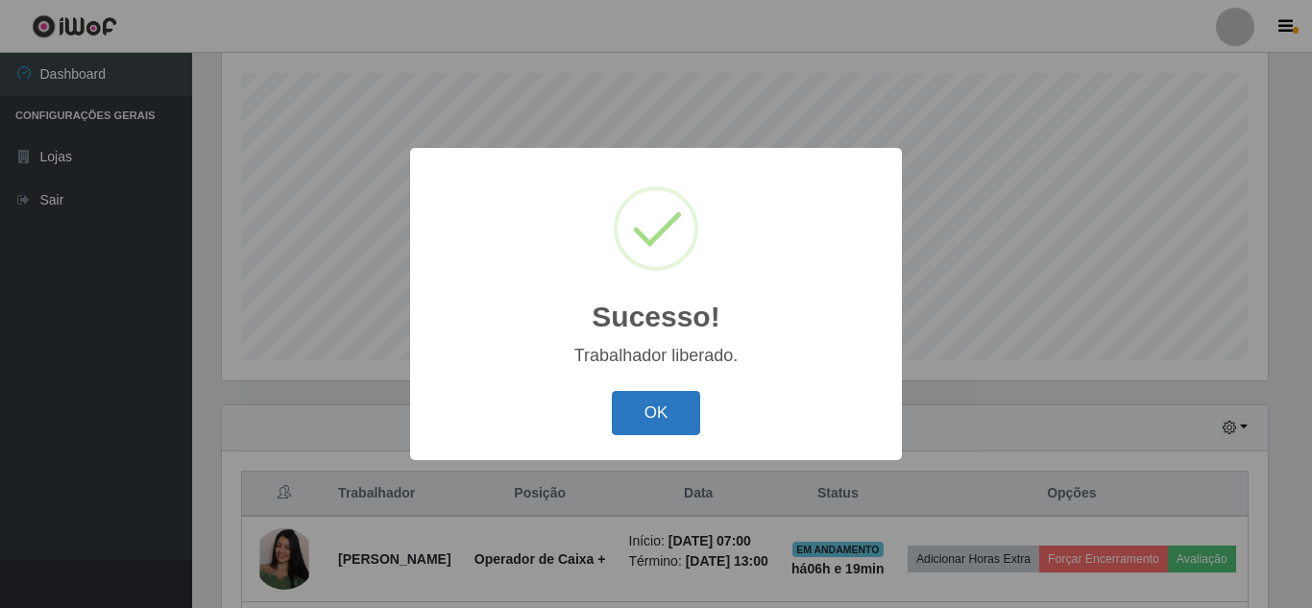
click at [637, 402] on button "OK" at bounding box center [656, 413] width 89 height 45
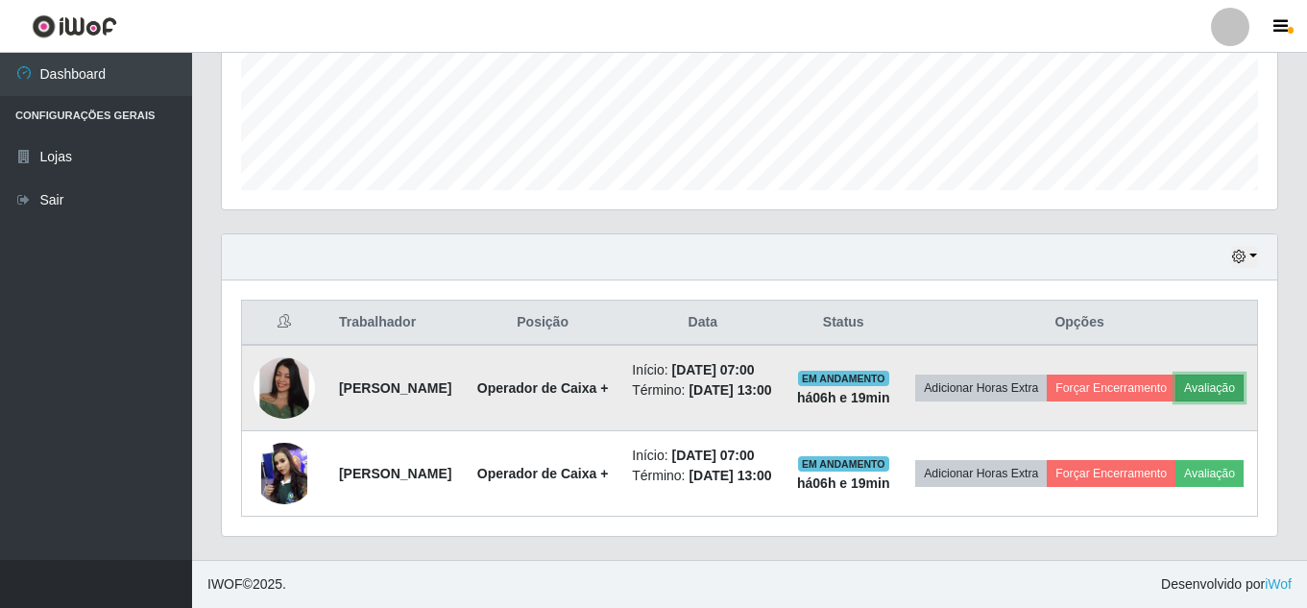
click at [1175, 374] on button "Avaliação" at bounding box center [1209, 387] width 68 height 27
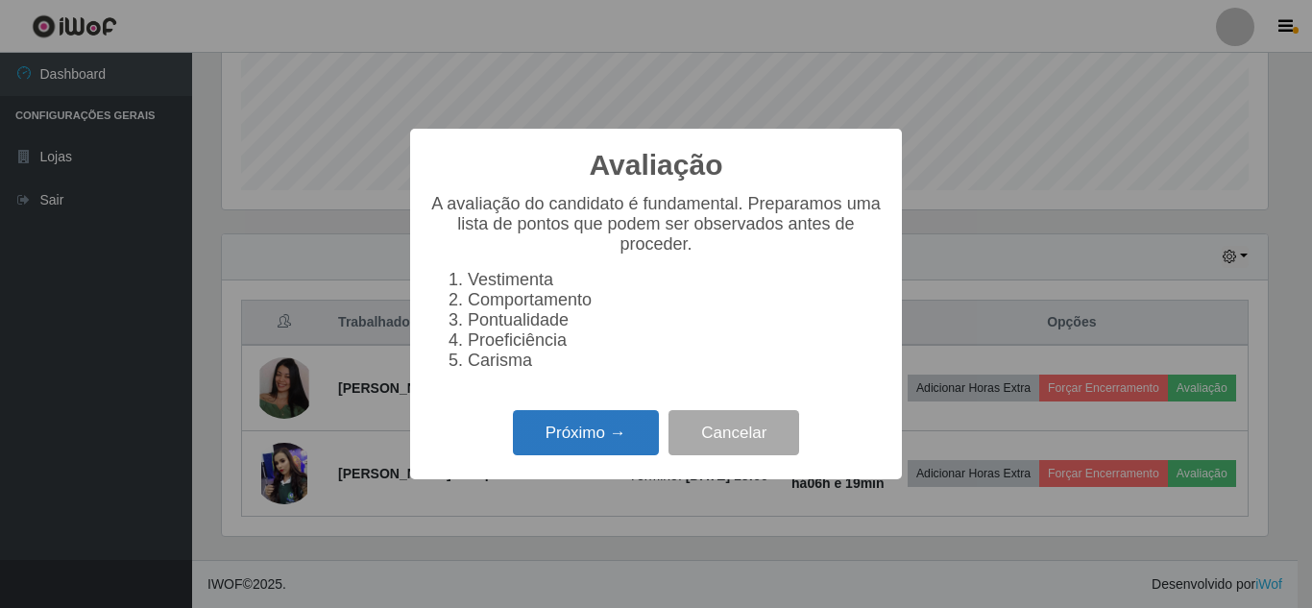
click at [587, 436] on button "Próximo →" at bounding box center [586, 432] width 146 height 45
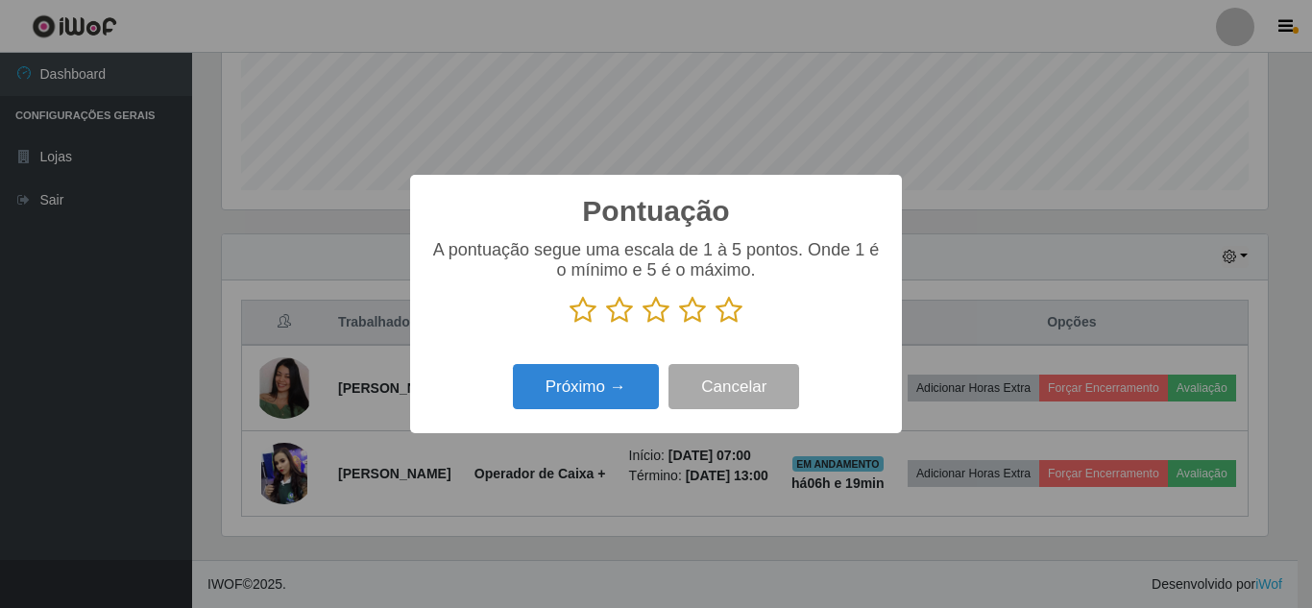
click at [731, 315] on icon at bounding box center [728, 310] width 27 height 29
click at [715, 325] on input "radio" at bounding box center [715, 325] width 0 height 0
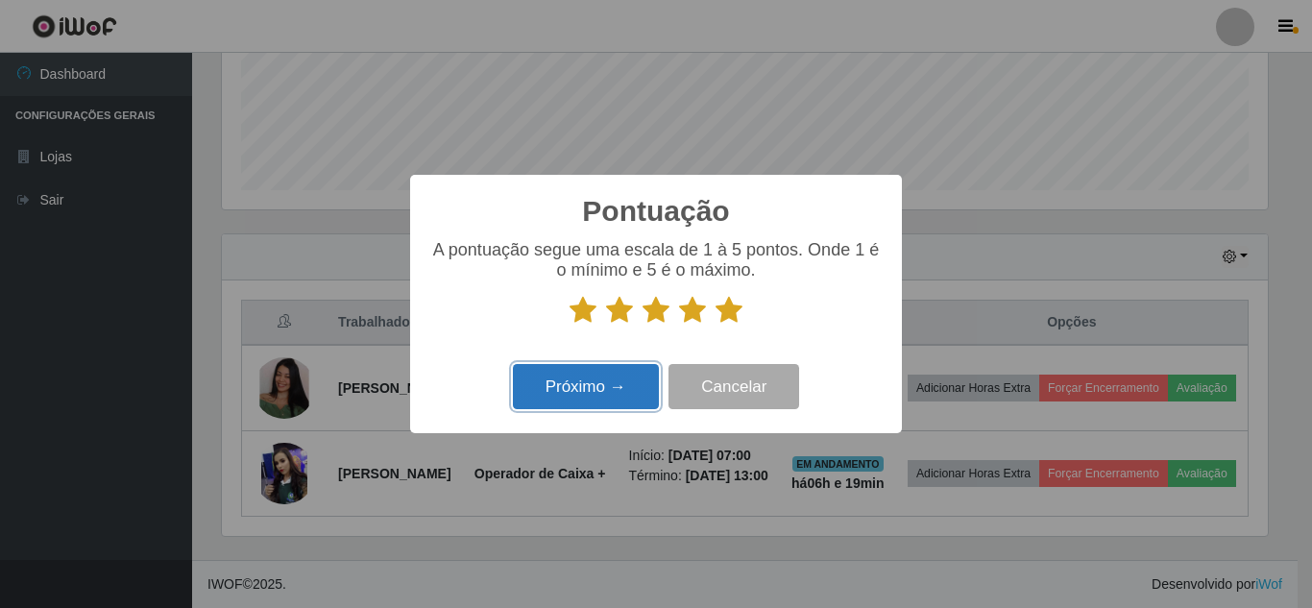
click at [631, 394] on button "Próximo →" at bounding box center [586, 386] width 146 height 45
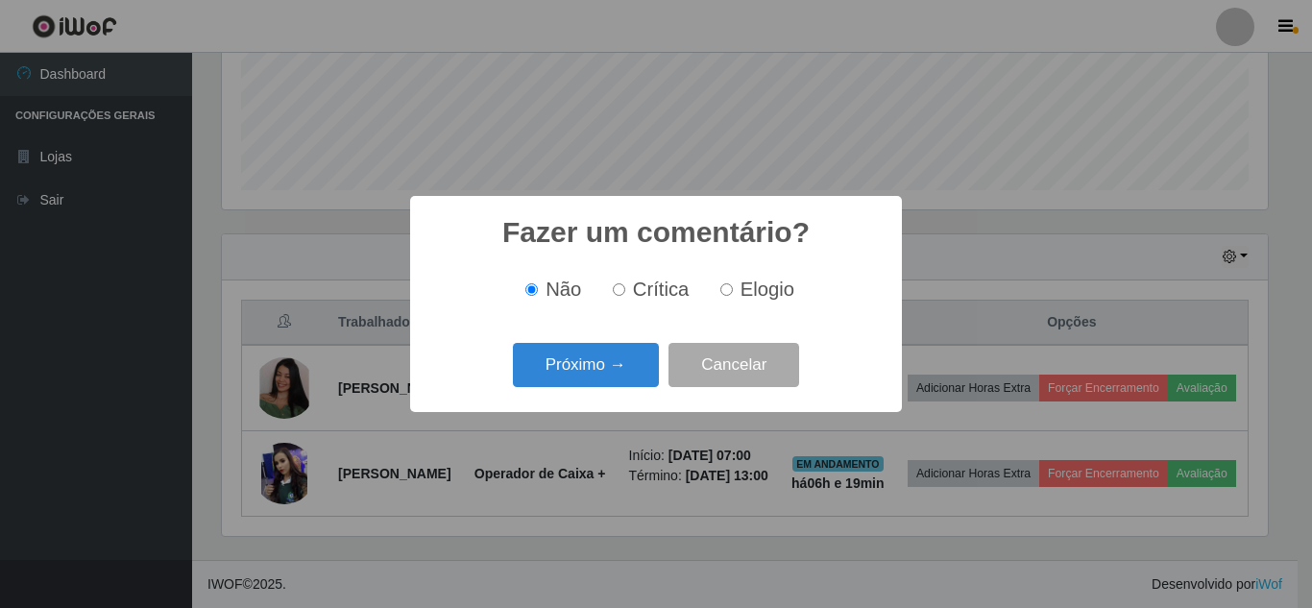
click at [732, 288] on label "Elogio" at bounding box center [753, 289] width 82 height 22
click at [732, 288] on input "Elogio" at bounding box center [726, 289] width 12 height 12
radio input "true"
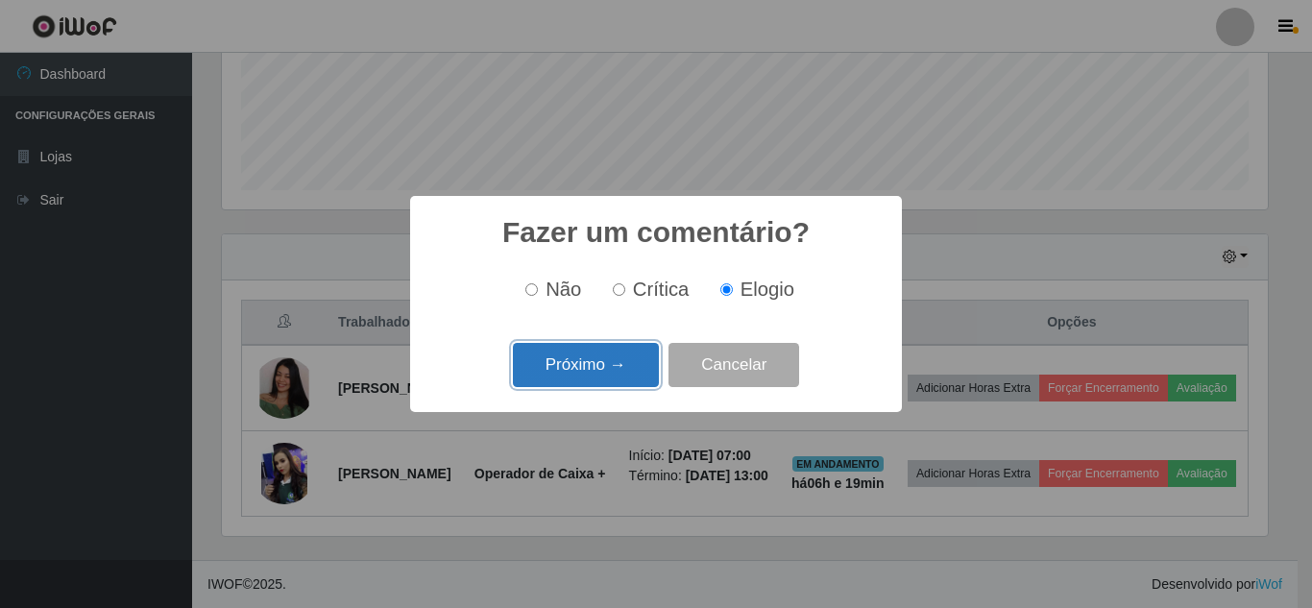
click at [602, 376] on button "Próximo →" at bounding box center [586, 365] width 146 height 45
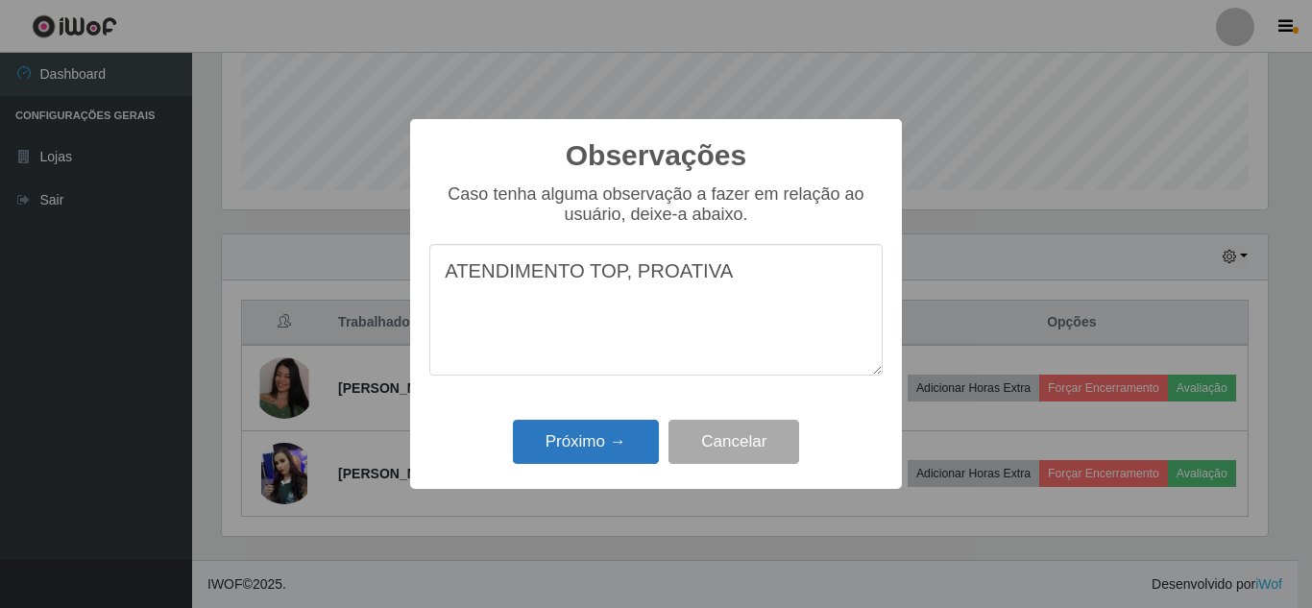
type textarea "ATENDIMENTO TOP, PROATIVA"
click at [586, 426] on button "Próximo →" at bounding box center [586, 442] width 146 height 45
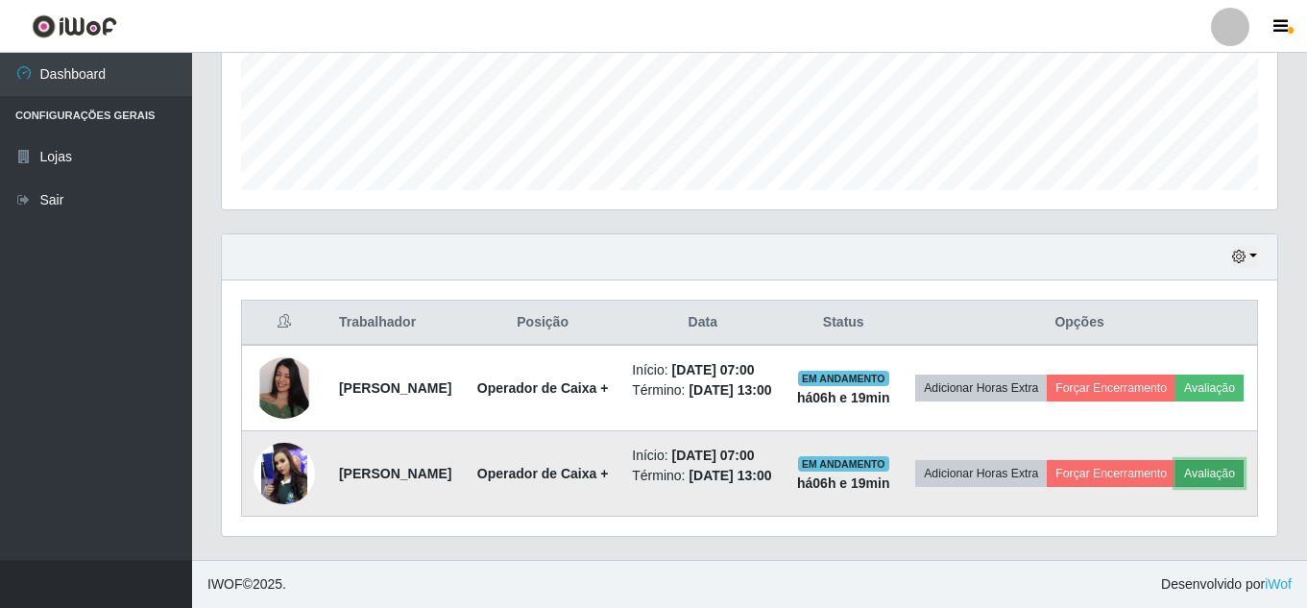
click at [1175, 482] on button "Avaliação" at bounding box center [1209, 473] width 68 height 27
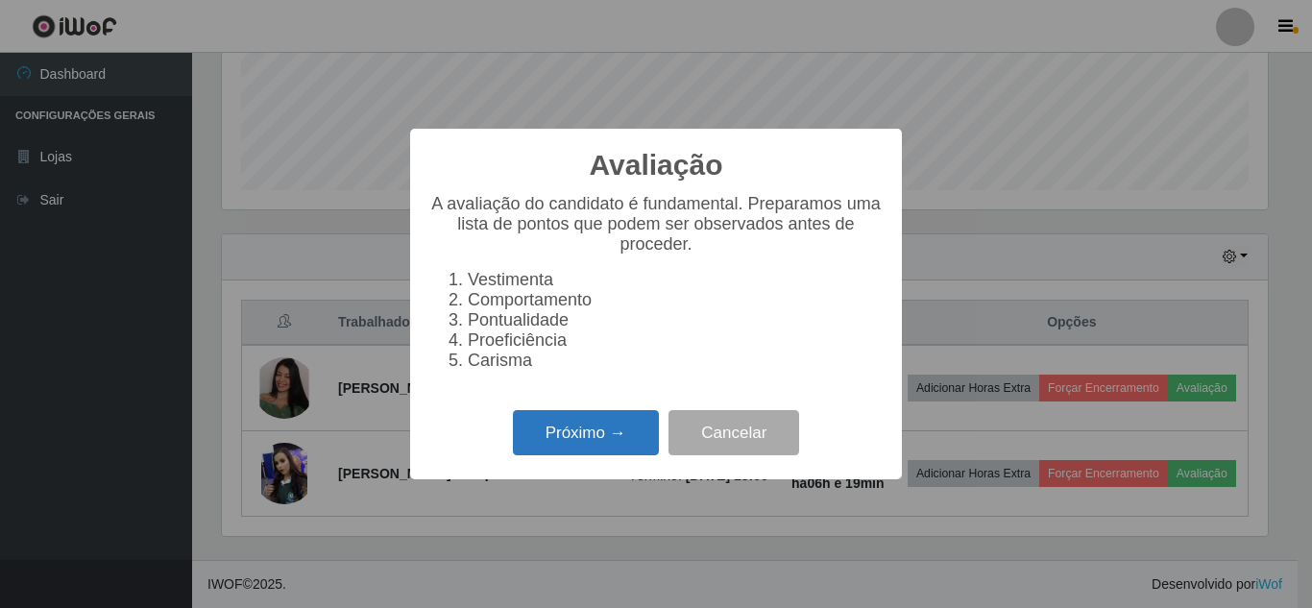
click at [518, 451] on button "Próximo →" at bounding box center [586, 432] width 146 height 45
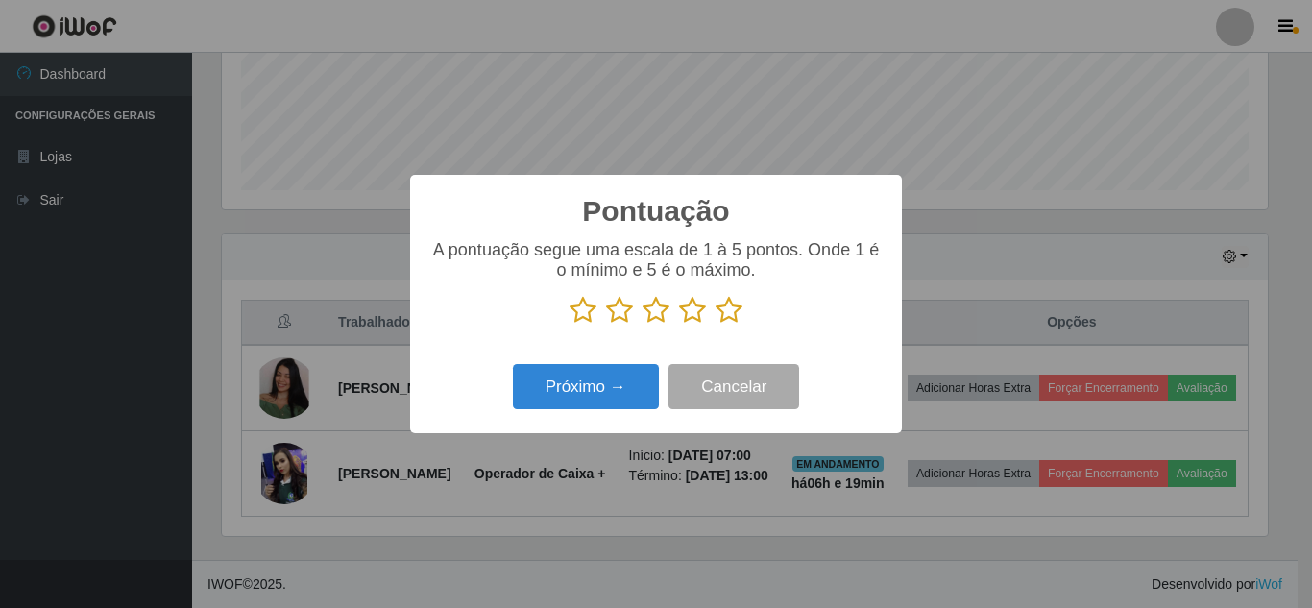
click at [693, 320] on icon at bounding box center [692, 310] width 27 height 29
click at [679, 325] on input "radio" at bounding box center [679, 325] width 0 height 0
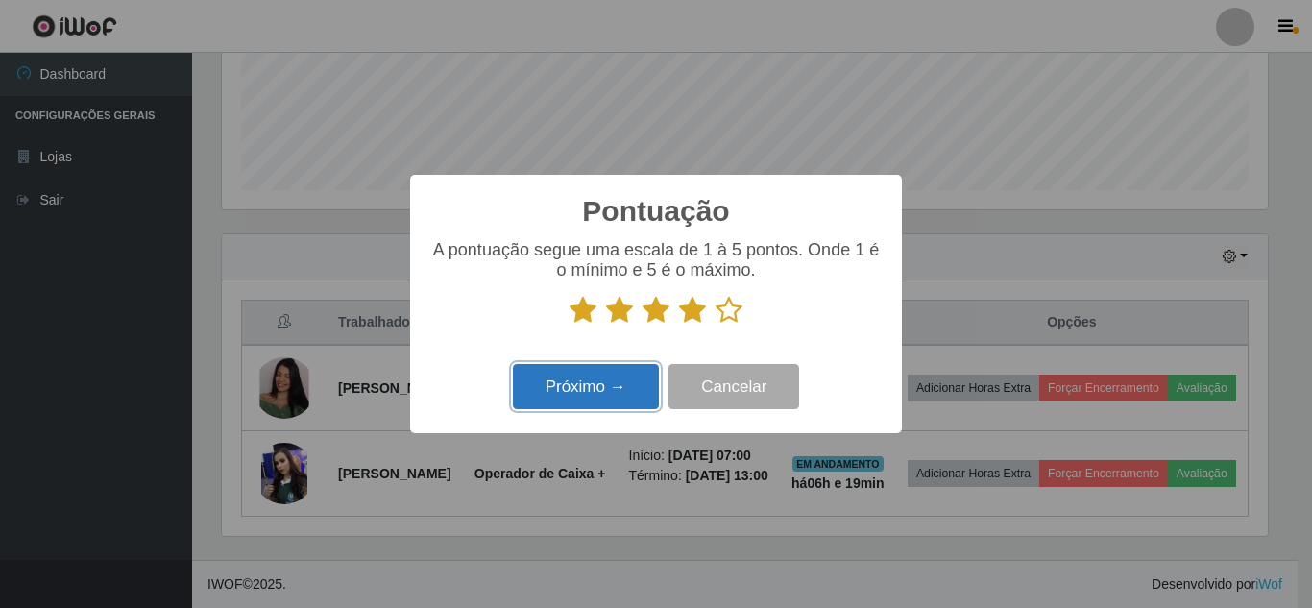
click at [623, 385] on button "Próximo →" at bounding box center [586, 386] width 146 height 45
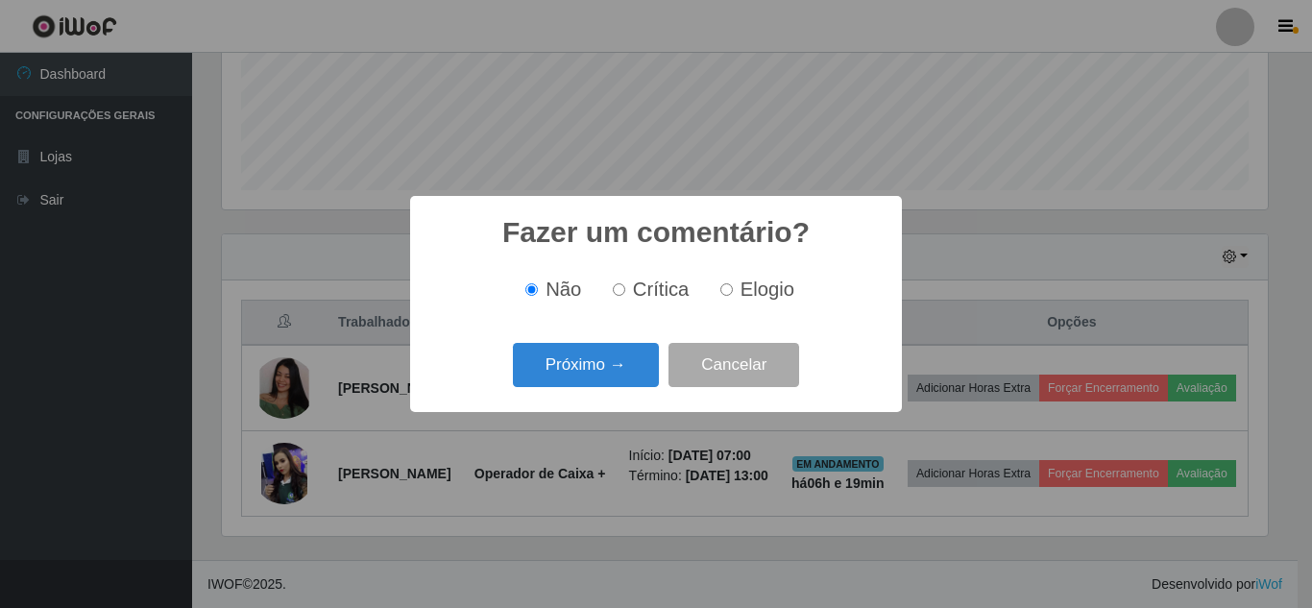
click at [717, 290] on label "Elogio" at bounding box center [753, 289] width 82 height 22
click at [720, 290] on input "Elogio" at bounding box center [726, 289] width 12 height 12
radio input "true"
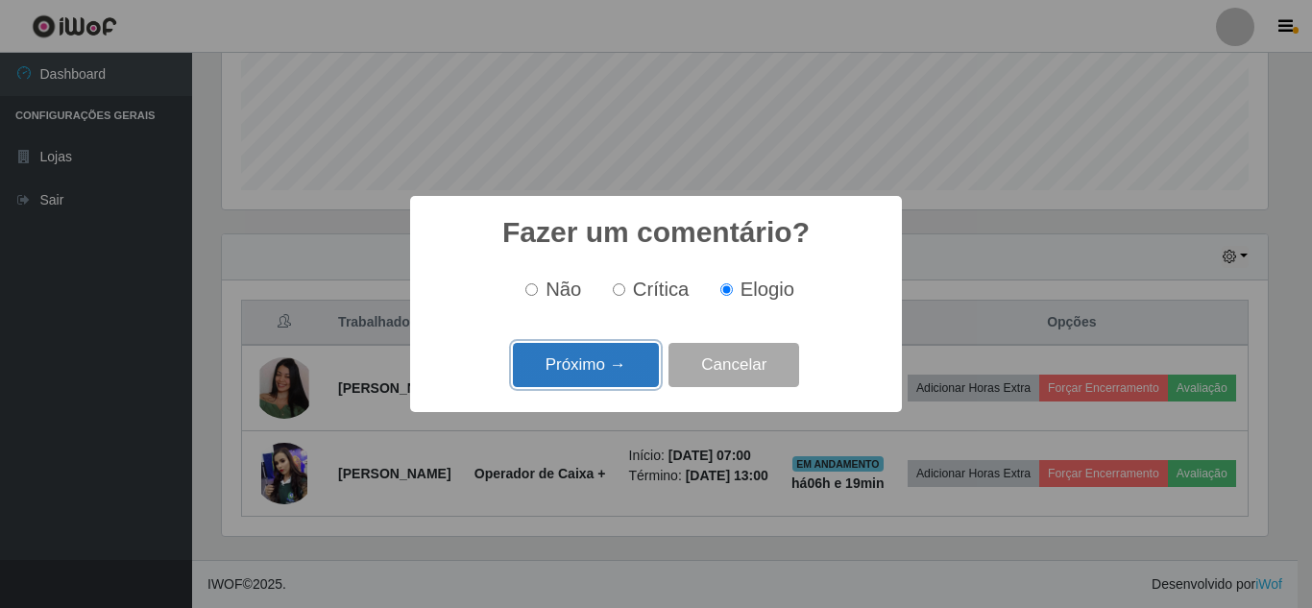
click at [622, 347] on button "Próximo →" at bounding box center [586, 365] width 146 height 45
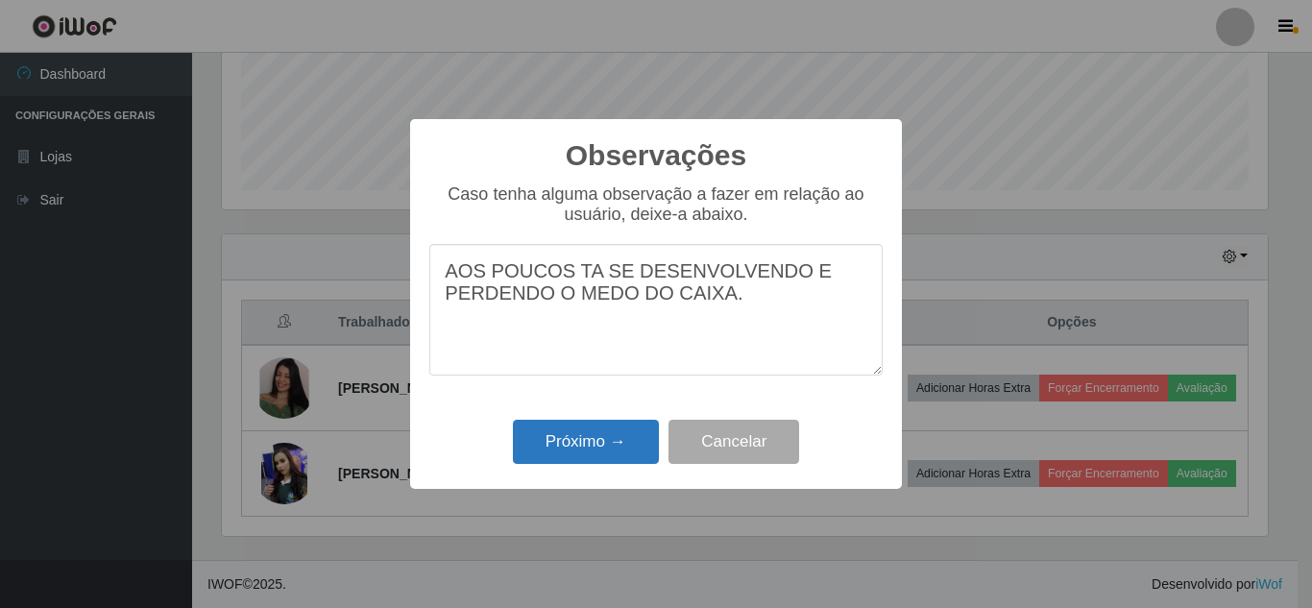
type textarea "AOS POUCOS TA SE DESENVOLVENDO E PERDENDO O MEDO DO CAIXA."
click at [598, 449] on button "Próximo →" at bounding box center [586, 442] width 146 height 45
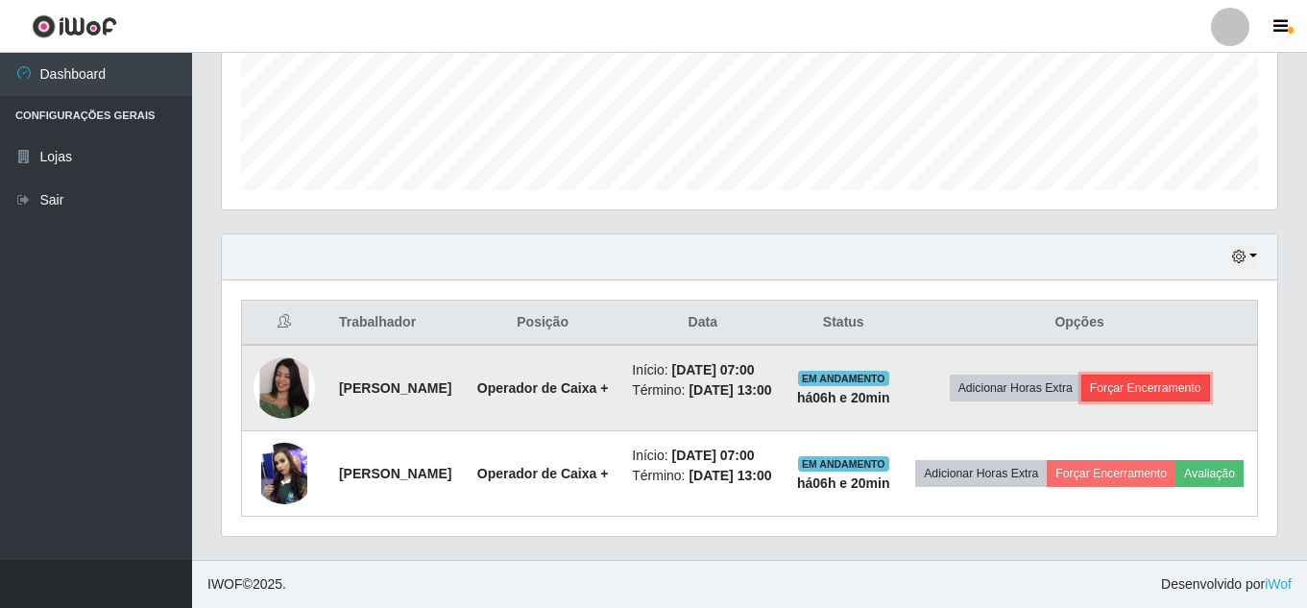
click at [1174, 374] on button "Forçar Encerramento" at bounding box center [1145, 387] width 129 height 27
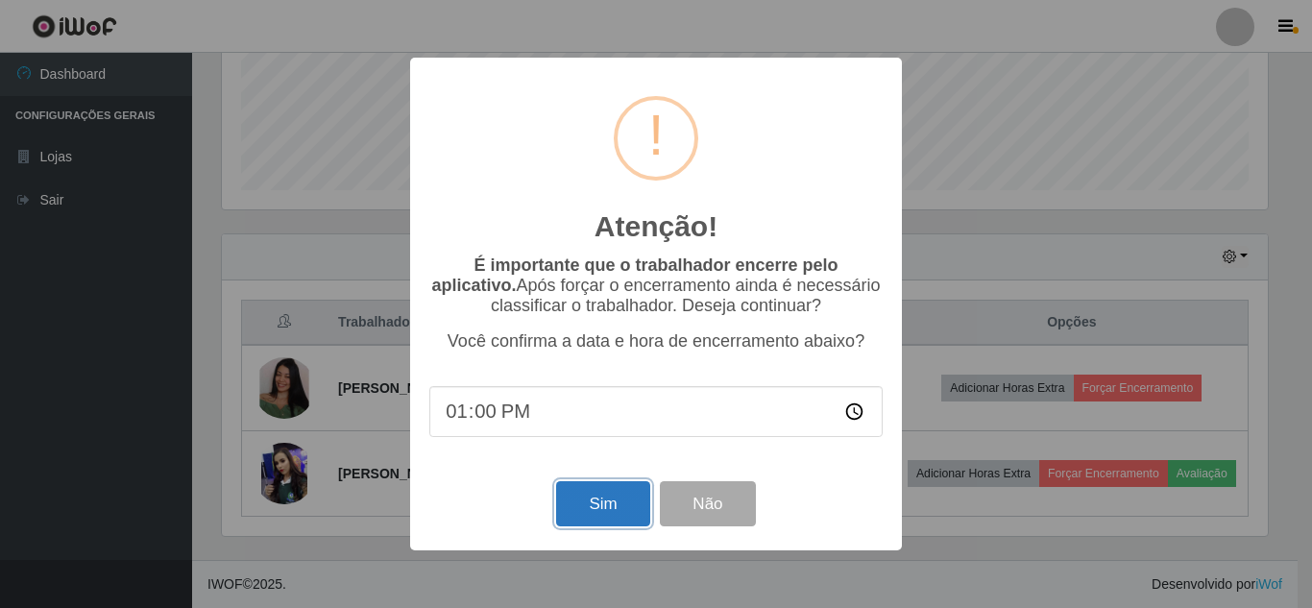
click at [599, 509] on button "Sim" at bounding box center [602, 503] width 93 height 45
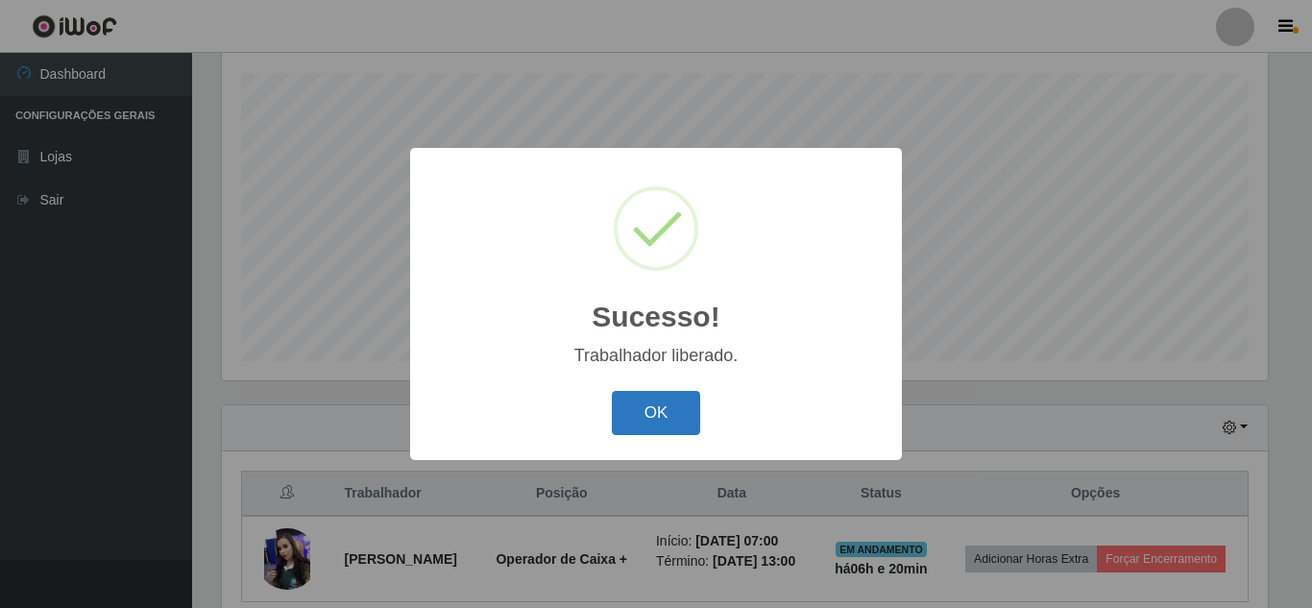
click at [644, 415] on button "OK" at bounding box center [656, 413] width 89 height 45
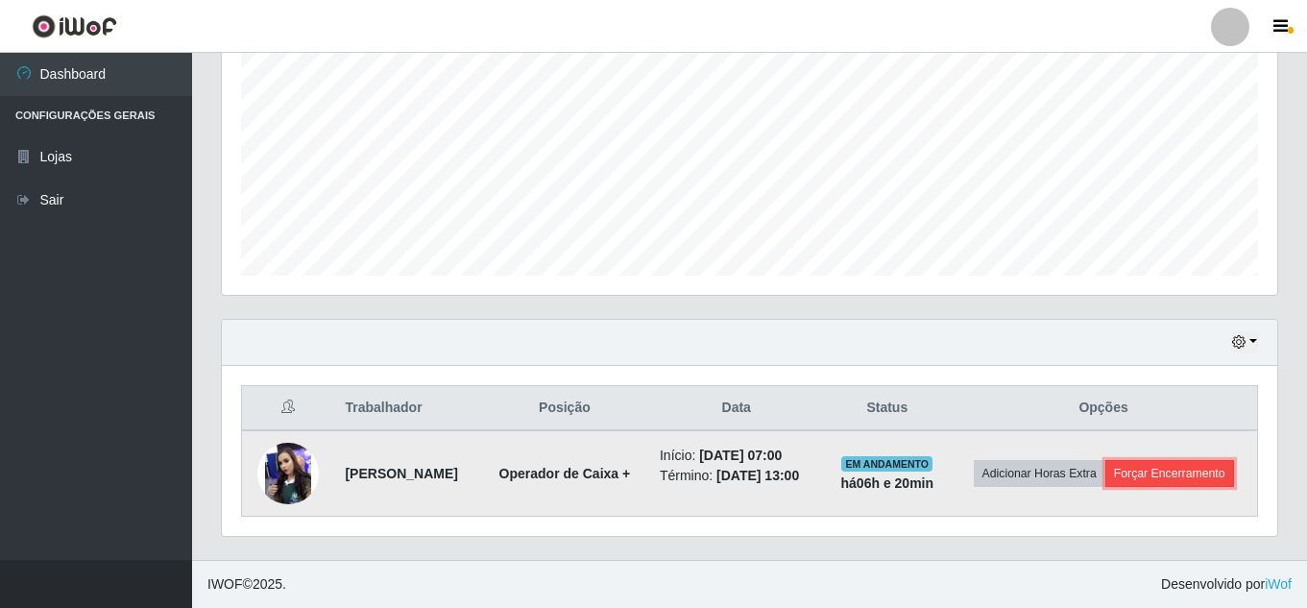
click at [1132, 484] on button "Forçar Encerramento" at bounding box center [1169, 473] width 129 height 27
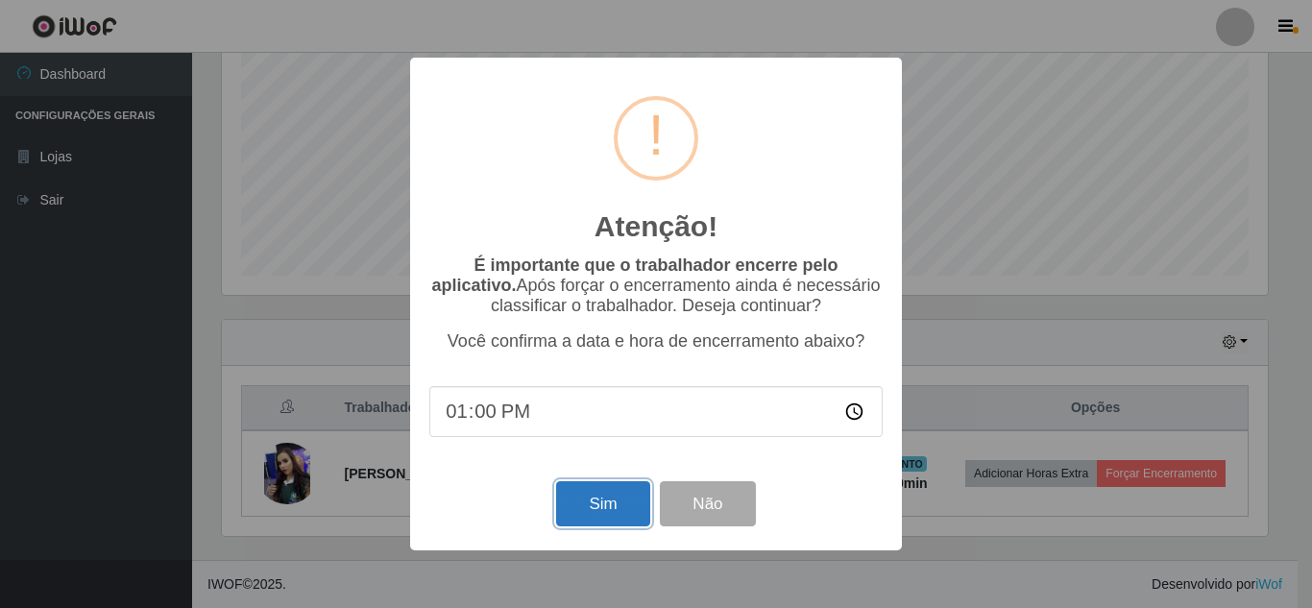
click at [586, 515] on button "Sim" at bounding box center [602, 503] width 93 height 45
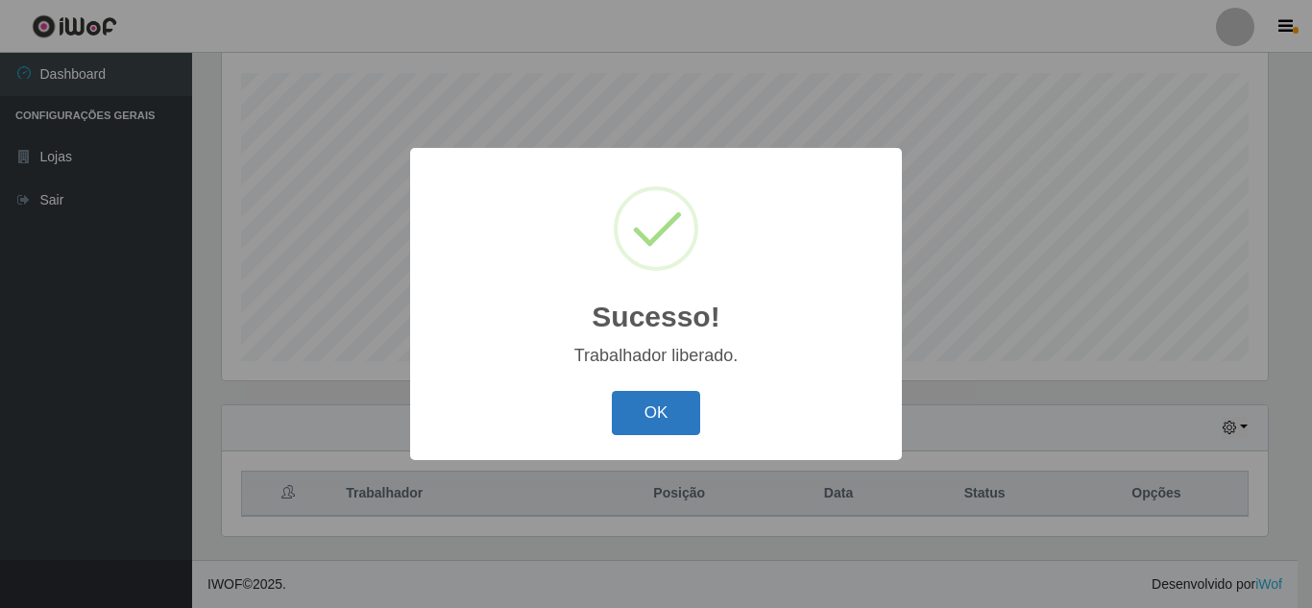
click at [658, 416] on button "OK" at bounding box center [656, 413] width 89 height 45
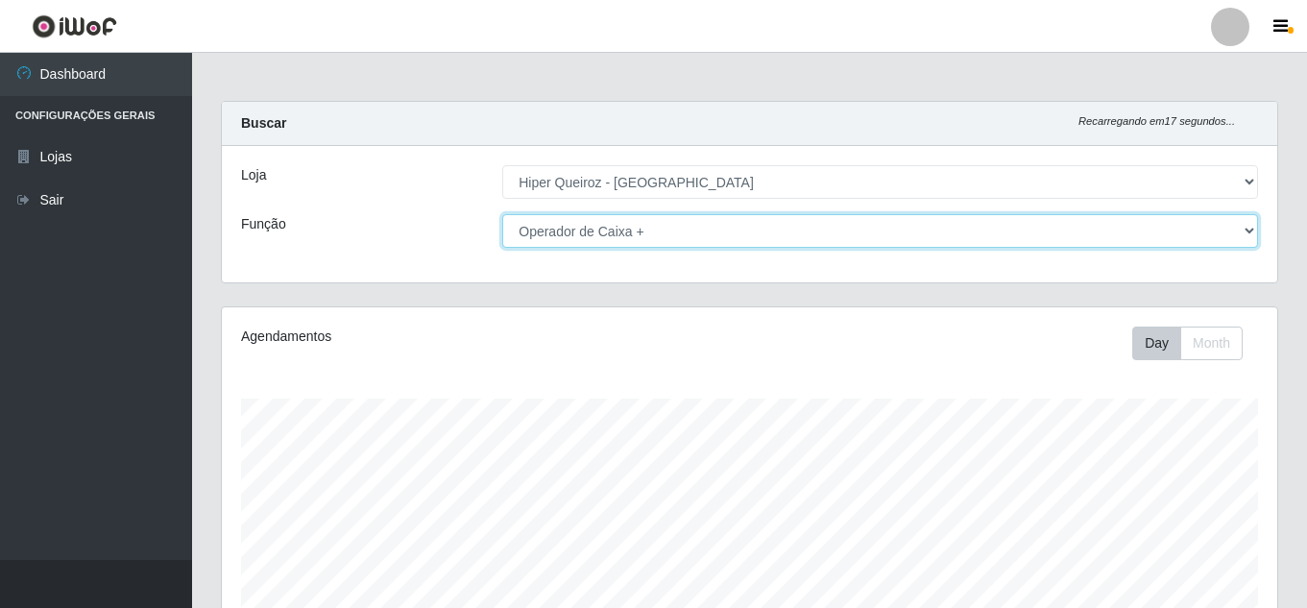
click at [1233, 228] on select "[Selecione...] Embalador Embalador + Embalador ++ Operador de Caixa Operador de…" at bounding box center [880, 231] width 756 height 34
select select "22"
click at [502, 214] on select "[Selecione...] Embalador Embalador + Embalador ++ Operador de Caixa Operador de…" at bounding box center [880, 231] width 756 height 34
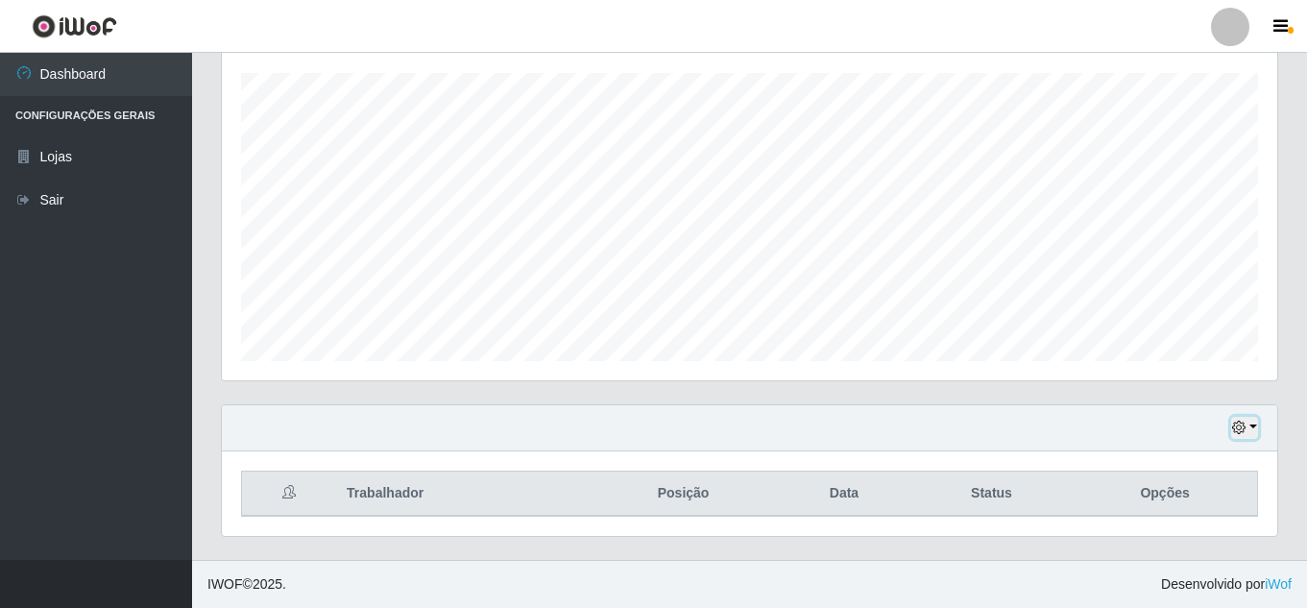
click at [1231, 429] on button "button" at bounding box center [1244, 428] width 27 height 22
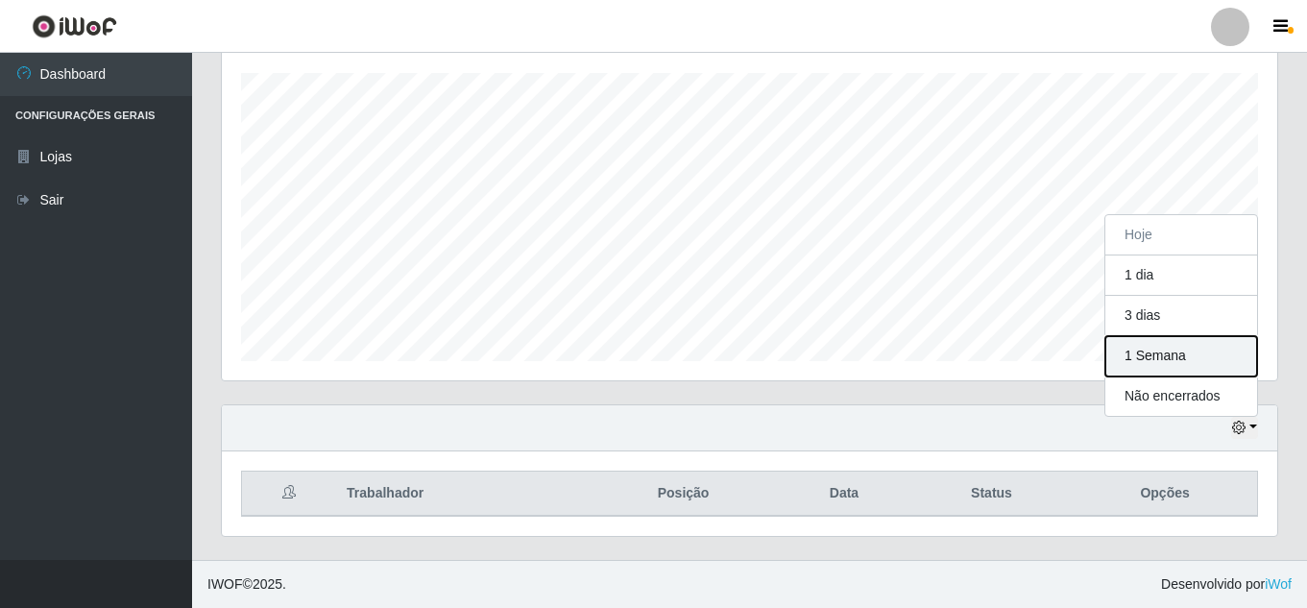
click at [1169, 359] on button "1 Semana" at bounding box center [1181, 356] width 152 height 40
